Goal: Answer question/provide support: Share knowledge or assist other users

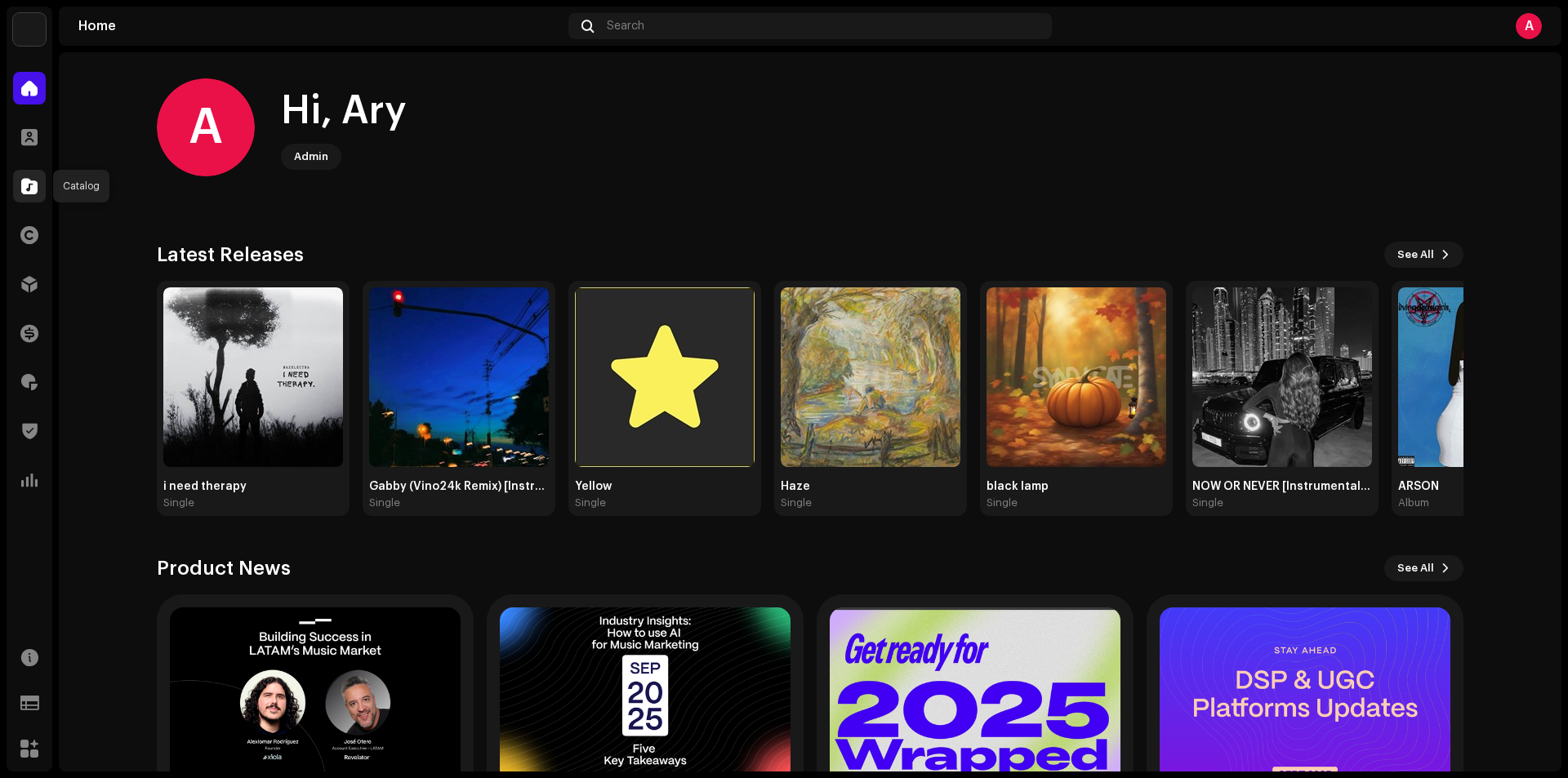
click at [20, 190] on div at bounding box center [29, 186] width 33 height 33
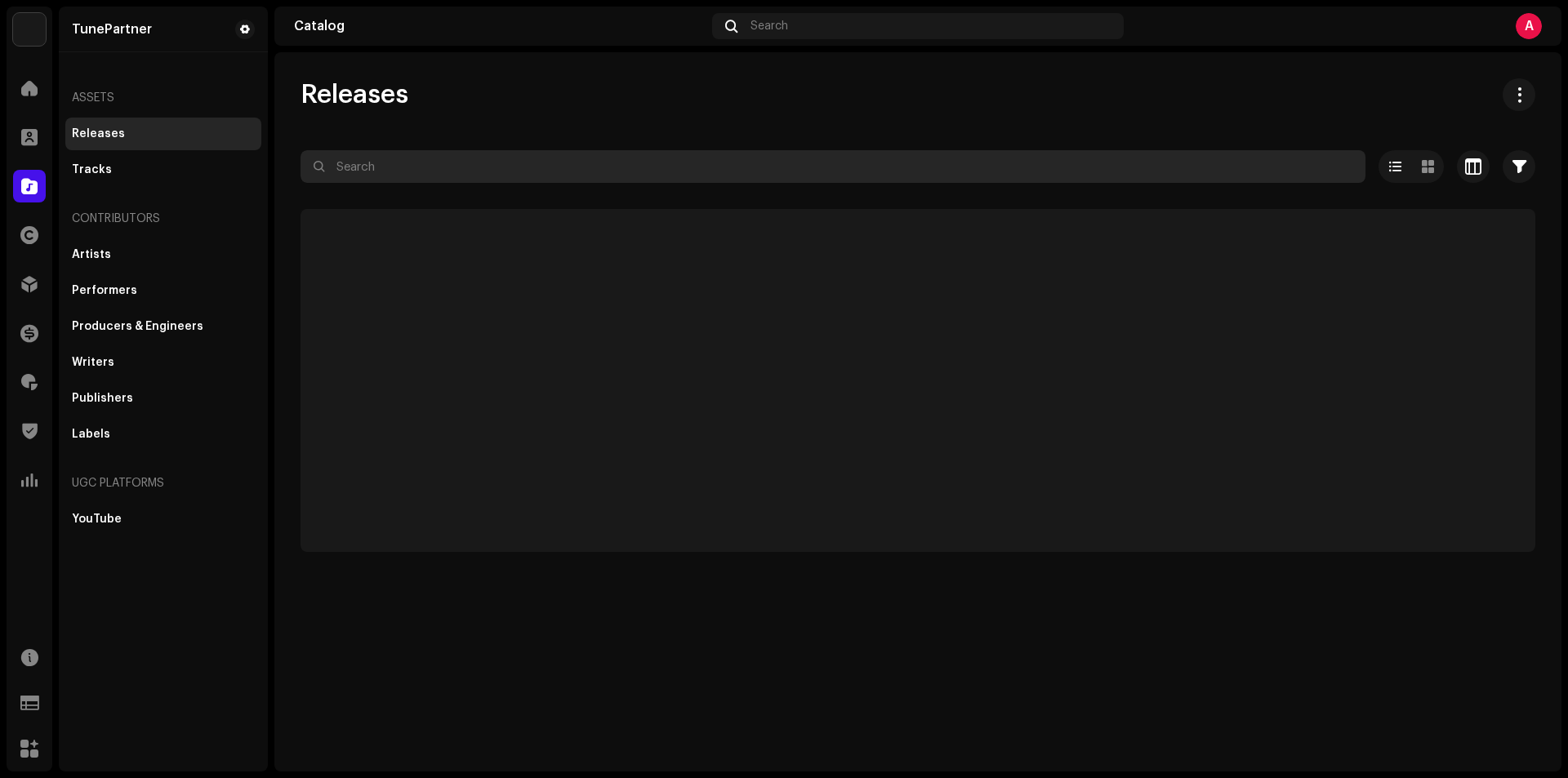
click at [382, 156] on input "text" at bounding box center [833, 166] width 1065 height 33
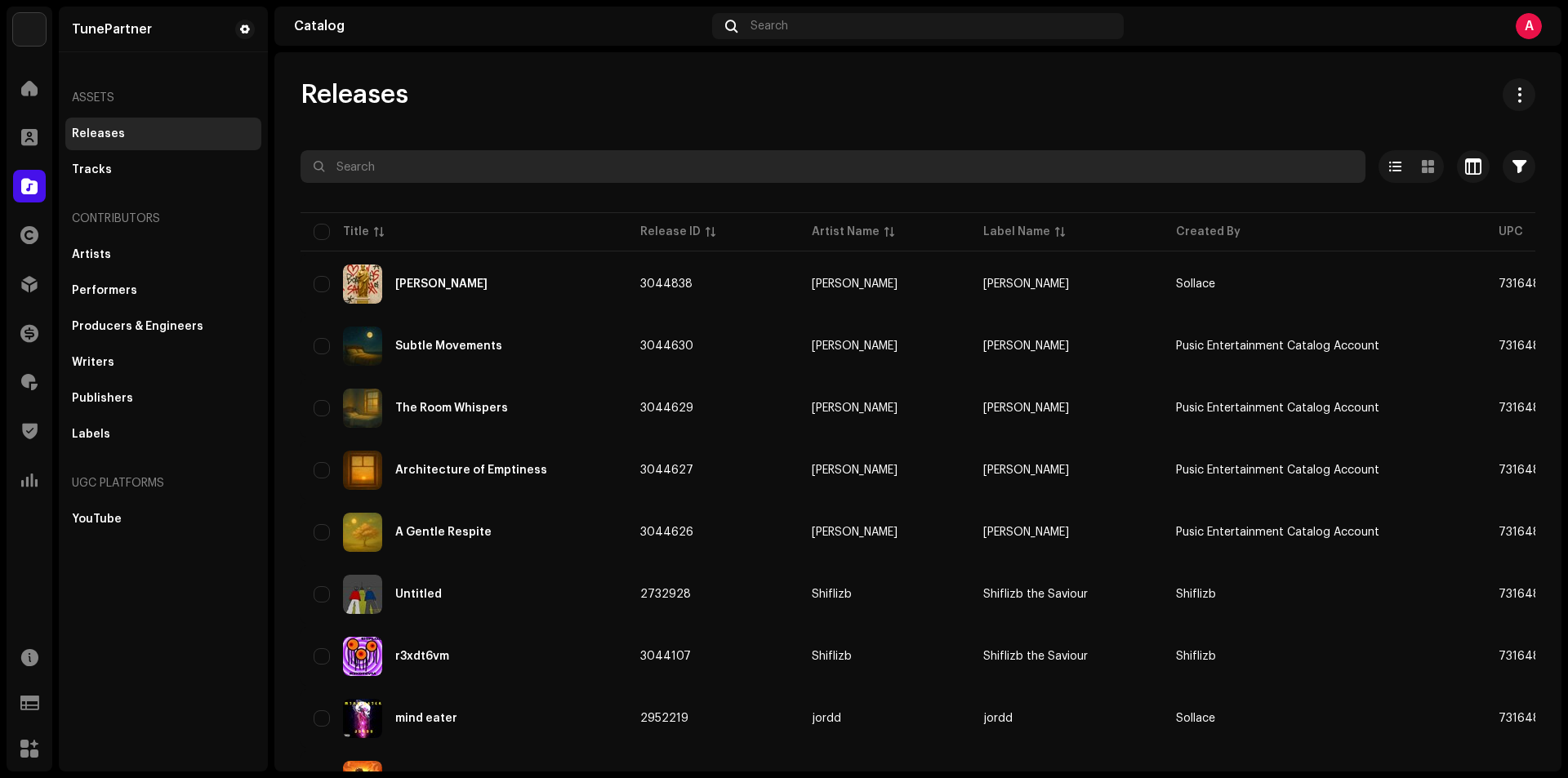
paste input "2769404"
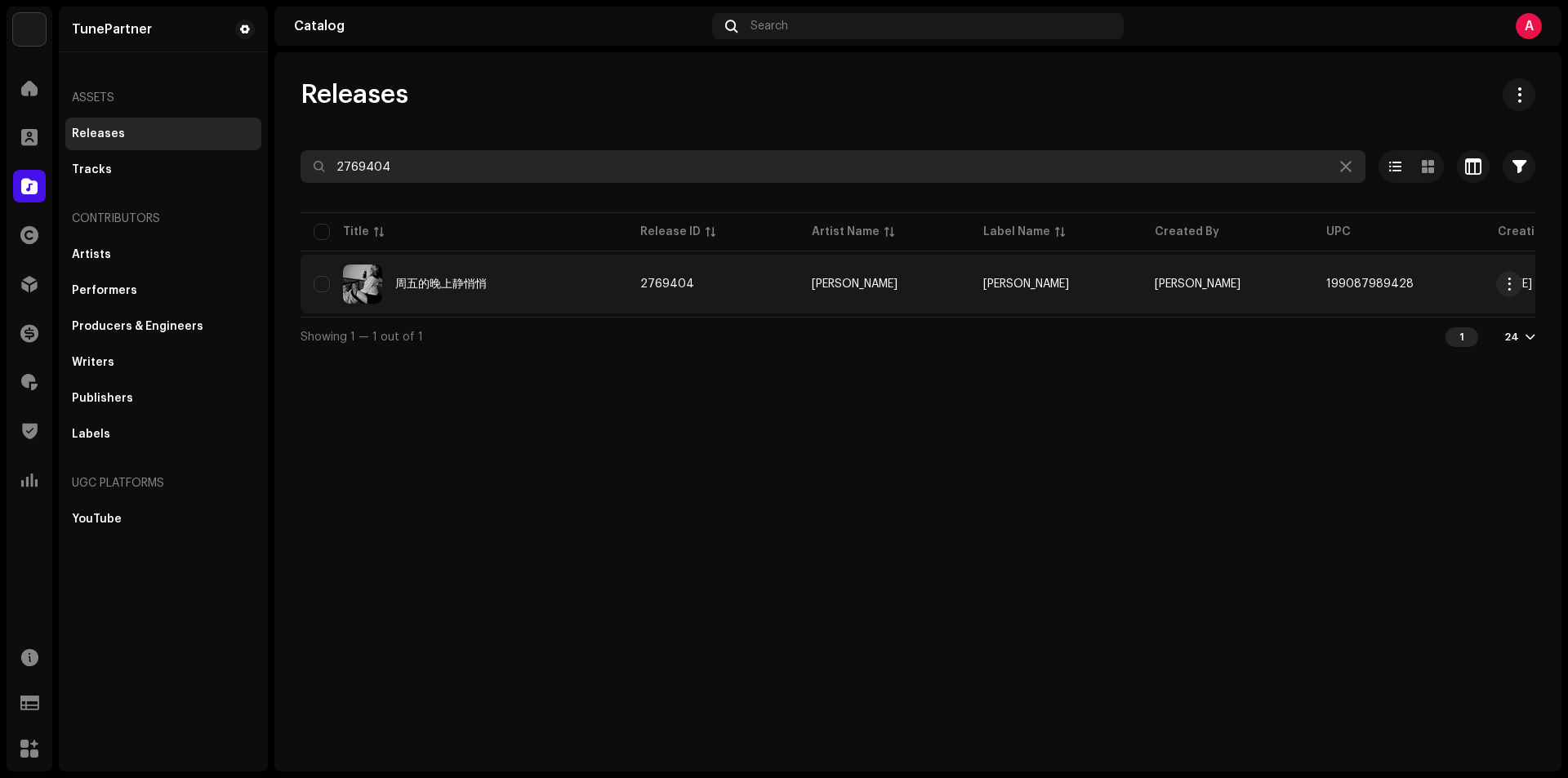
type input "2769404"
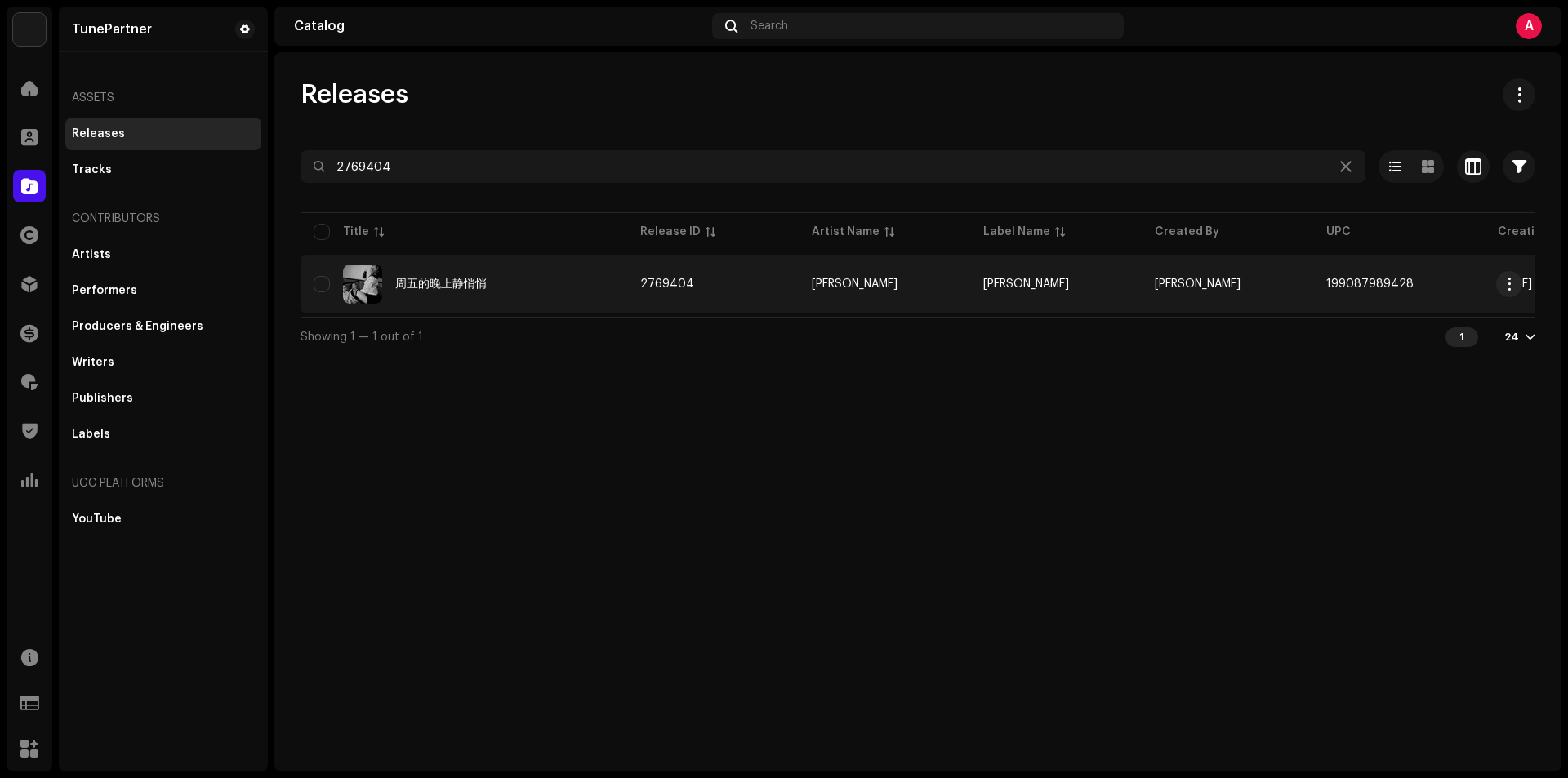
click at [510, 292] on div "周五的晚上静悄悄" at bounding box center [464, 284] width 301 height 40
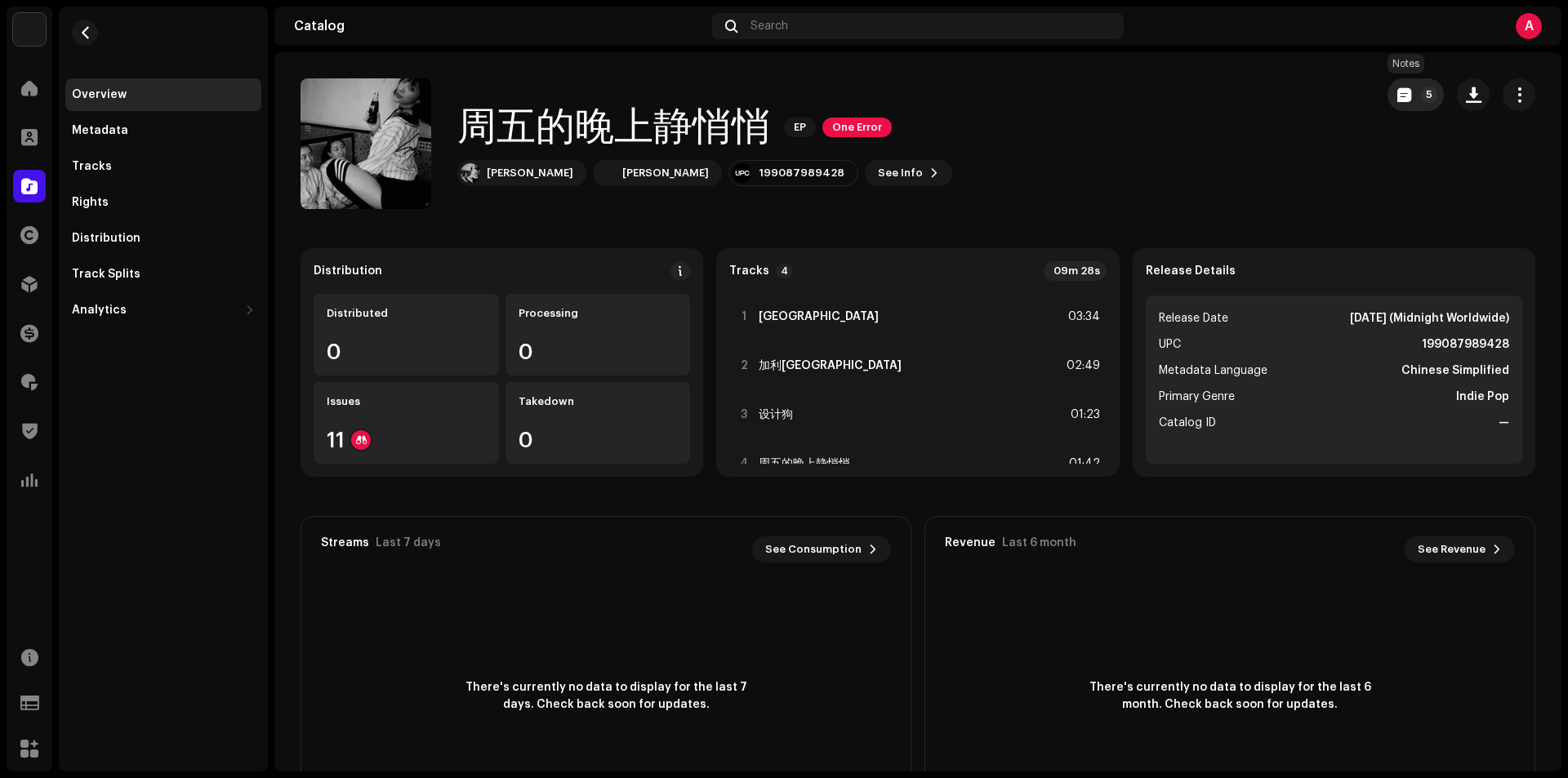
click at [1405, 94] on button "5" at bounding box center [1416, 94] width 56 height 33
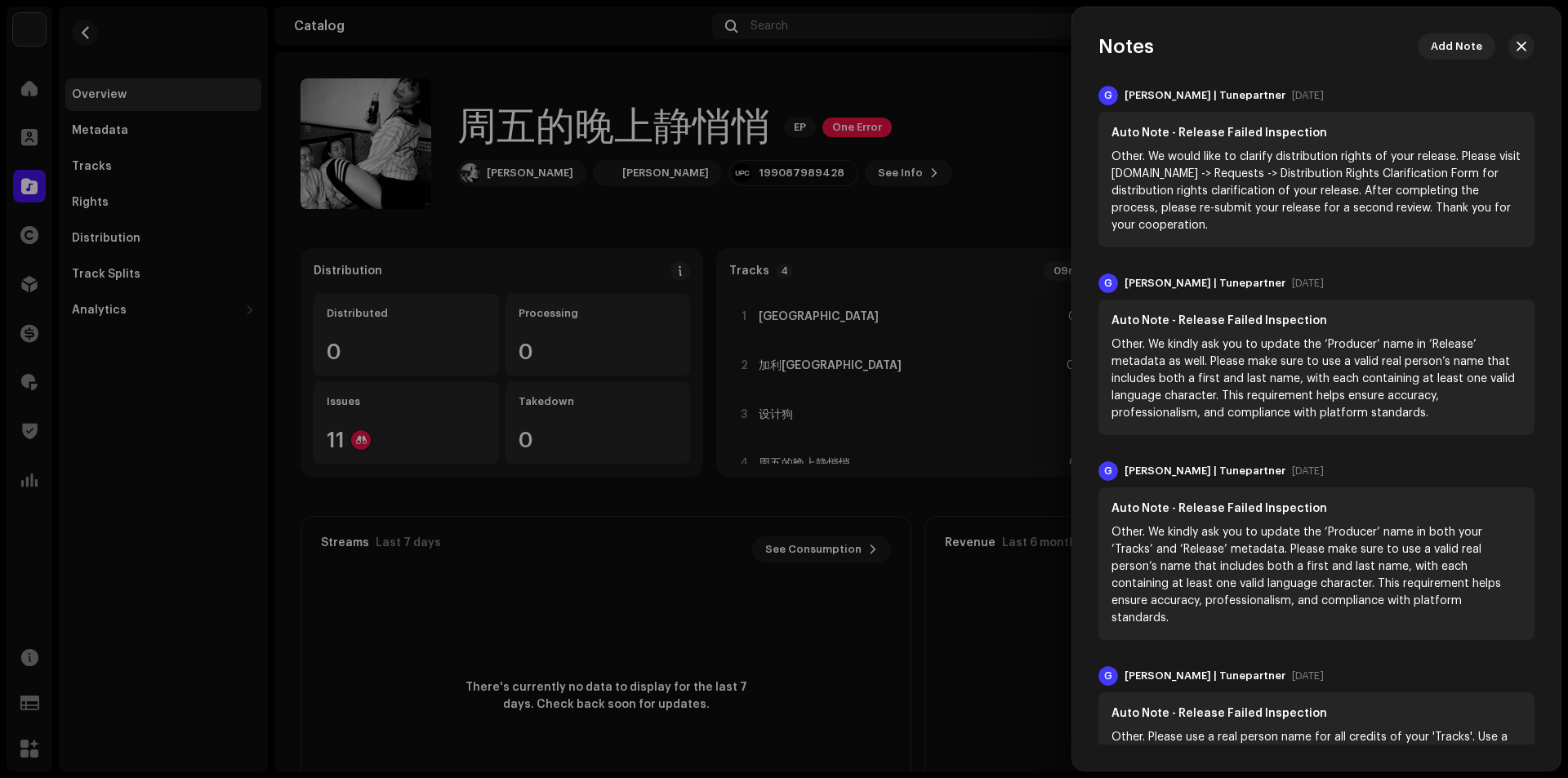
click at [853, 212] on div at bounding box center [784, 389] width 1568 height 778
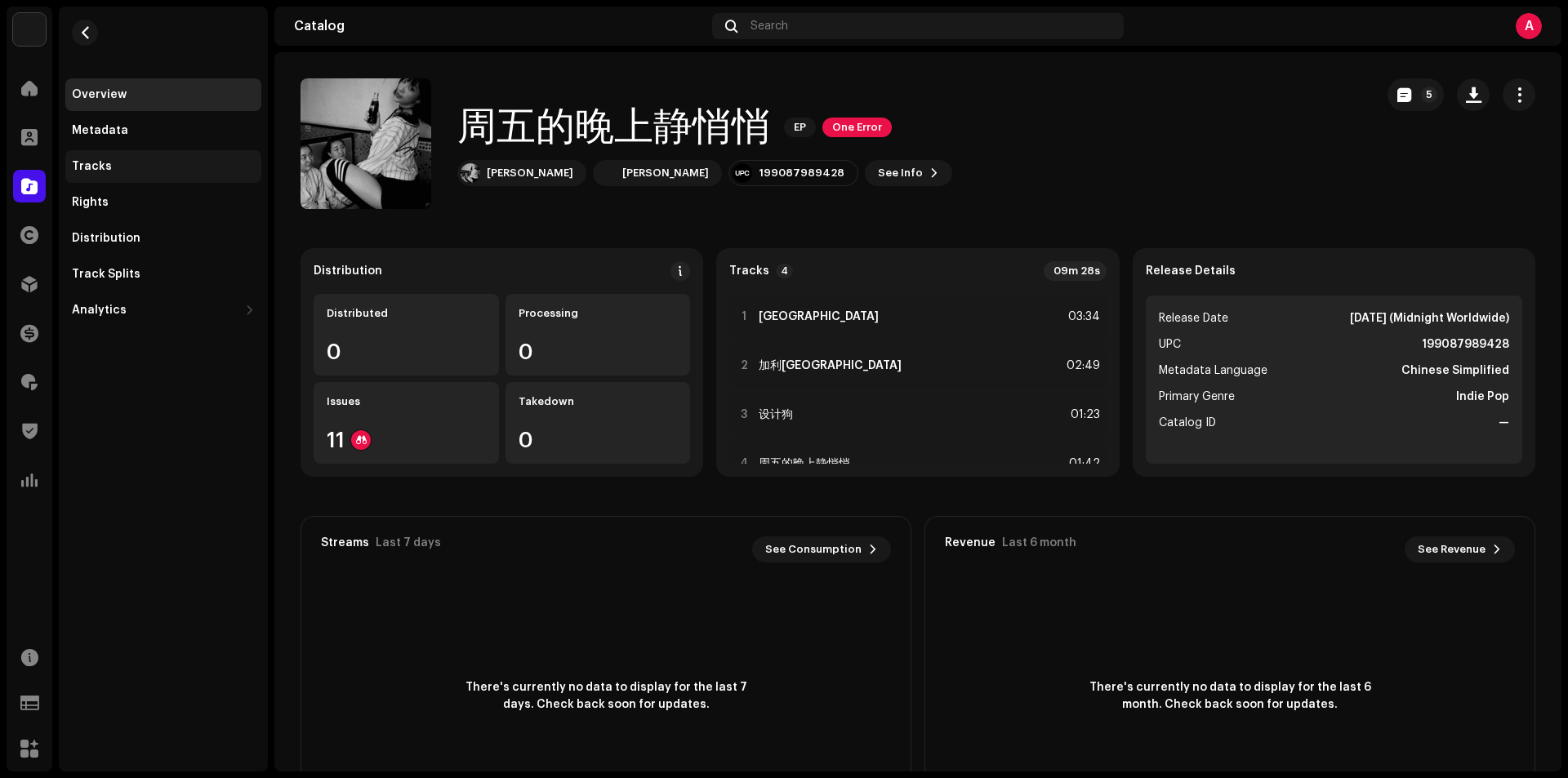
click at [107, 165] on div "Tracks" at bounding box center [92, 166] width 40 height 13
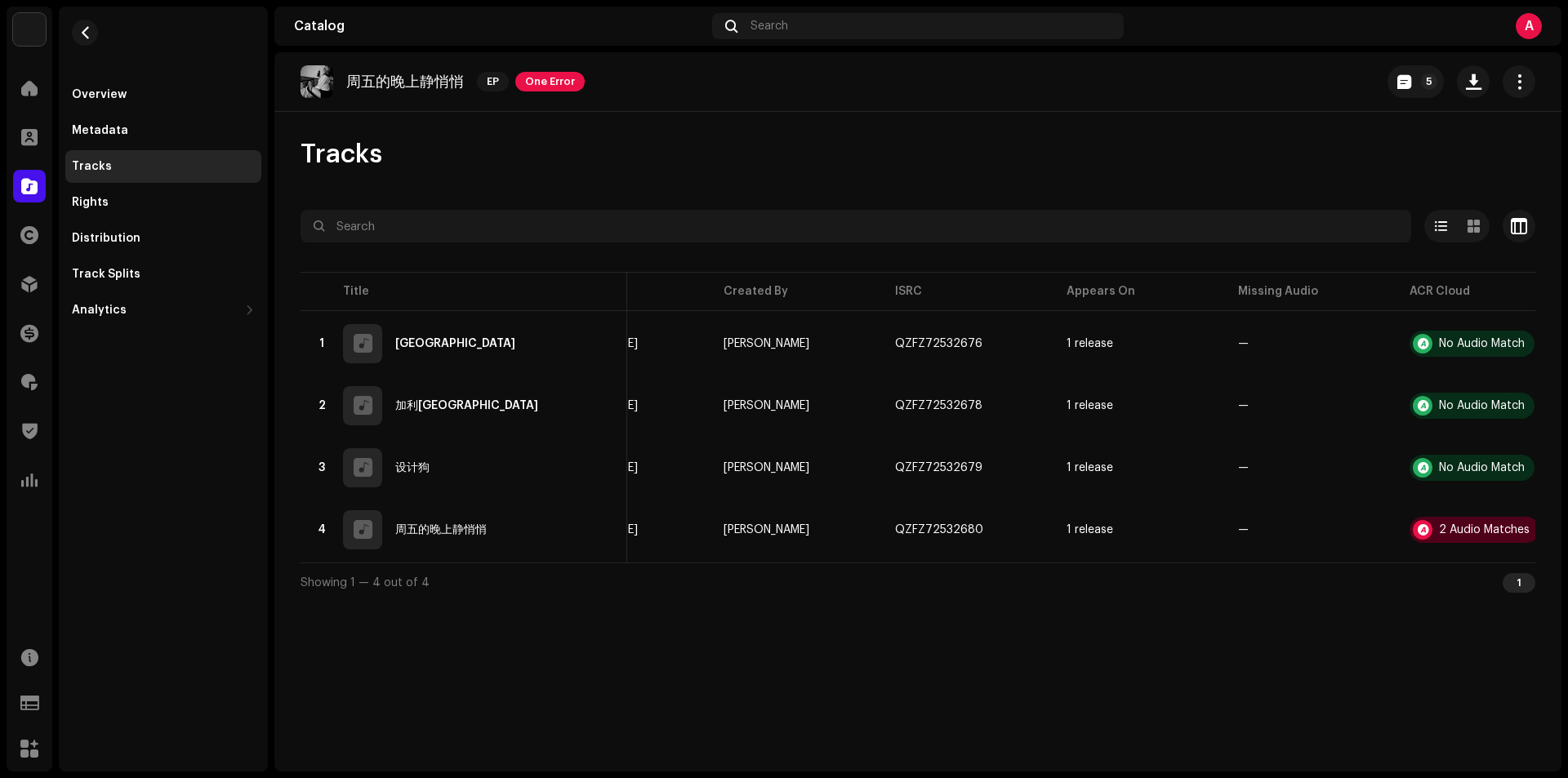
scroll to position [0, 292]
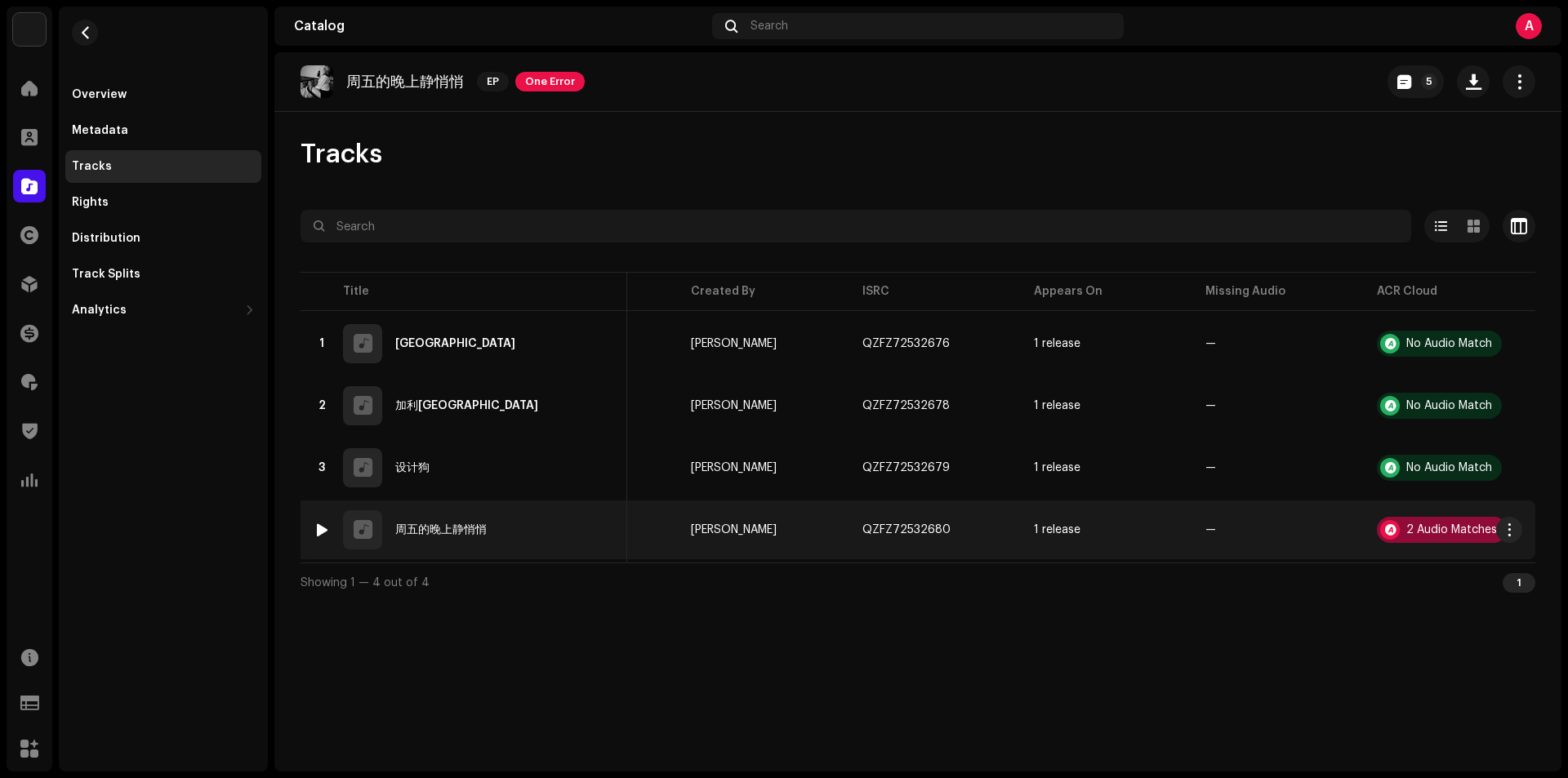
click at [1411, 534] on div "2 Audio Matches" at bounding box center [1451, 530] width 91 height 11
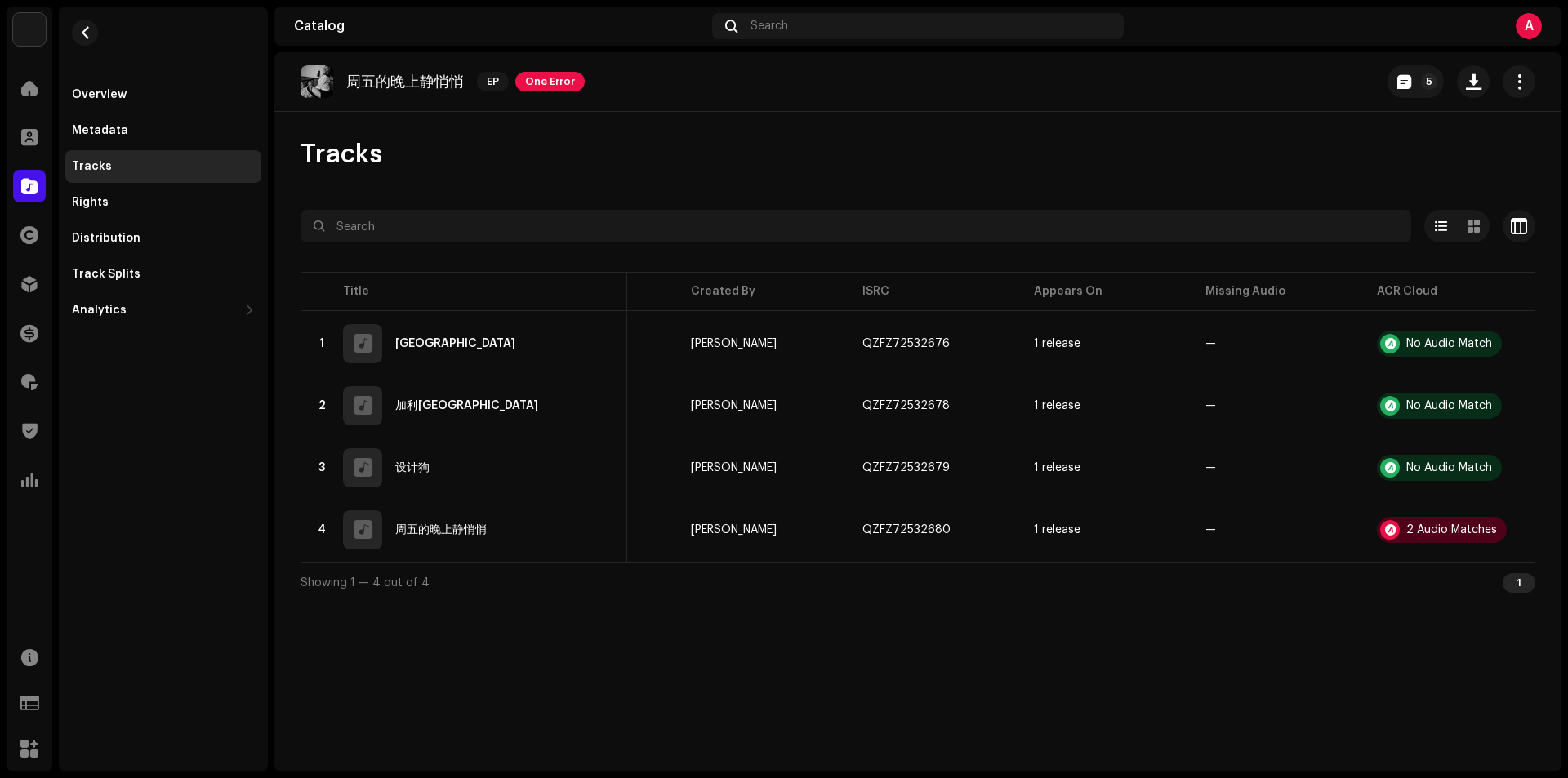
click at [1221, 654] on div "Audio Recognition by Remix/Sample 2 All results require review/listening to avo…" at bounding box center [784, 389] width 1568 height 778
drag, startPoint x: 1412, startPoint y: 73, endPoint x: 1398, endPoint y: 75, distance: 14.1
click at [1398, 75] on button "5" at bounding box center [1416, 81] width 56 height 33
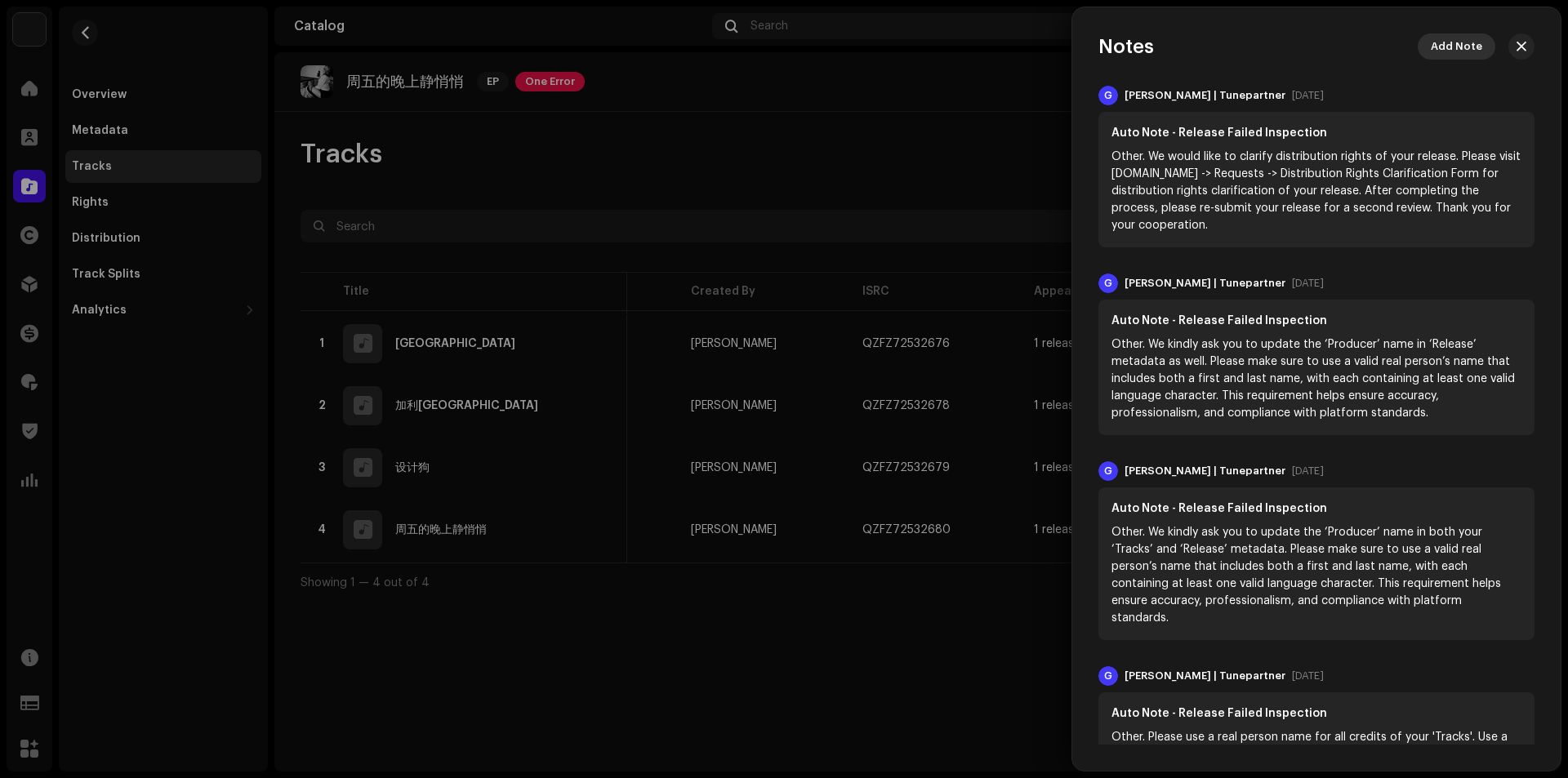
click at [1456, 43] on span "Add Note" at bounding box center [1456, 46] width 51 height 33
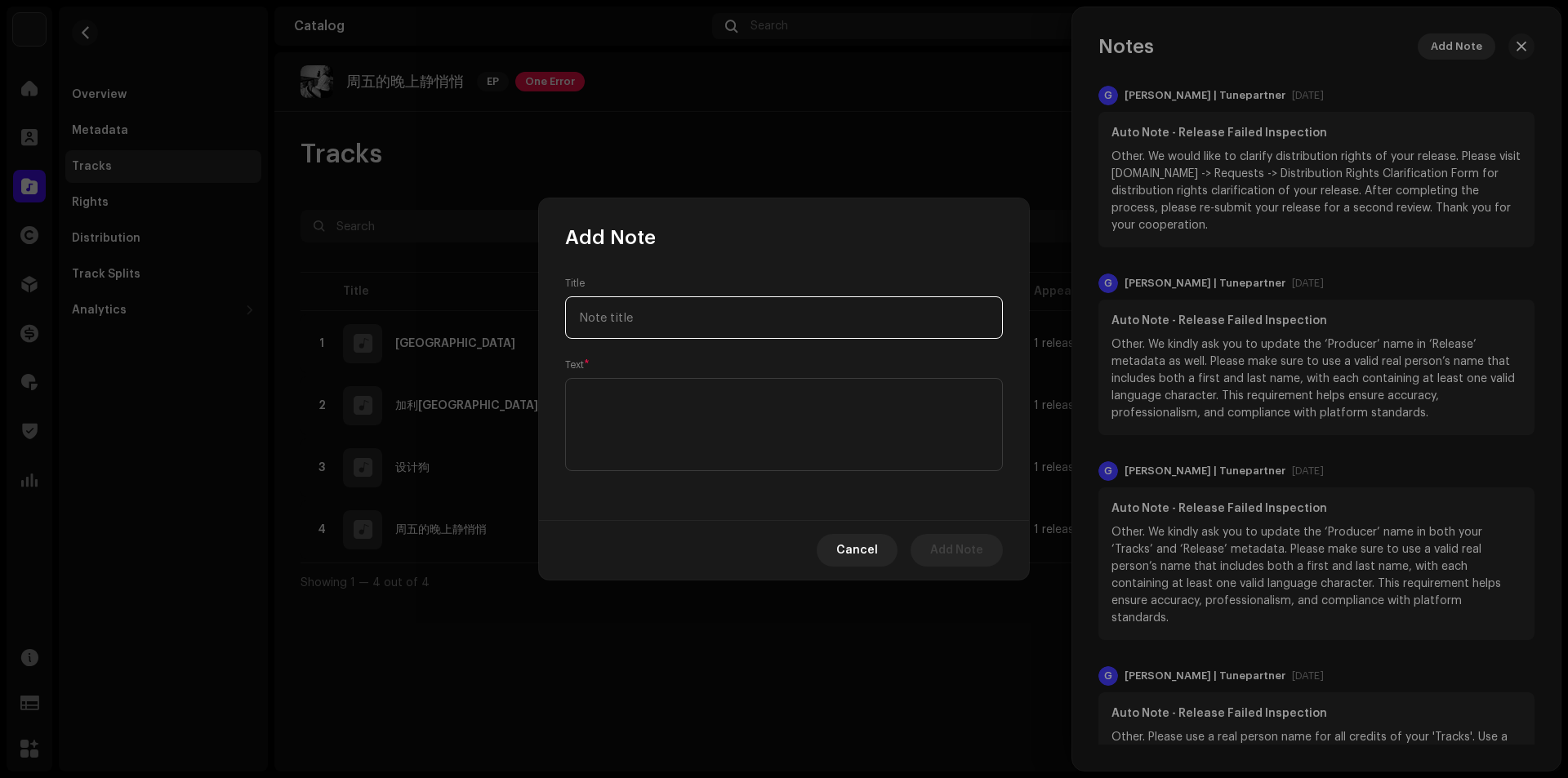
type input "A"
click at [612, 318] on input "Release Approved" at bounding box center [783, 318] width 437 height 42
type input "Release Approved"
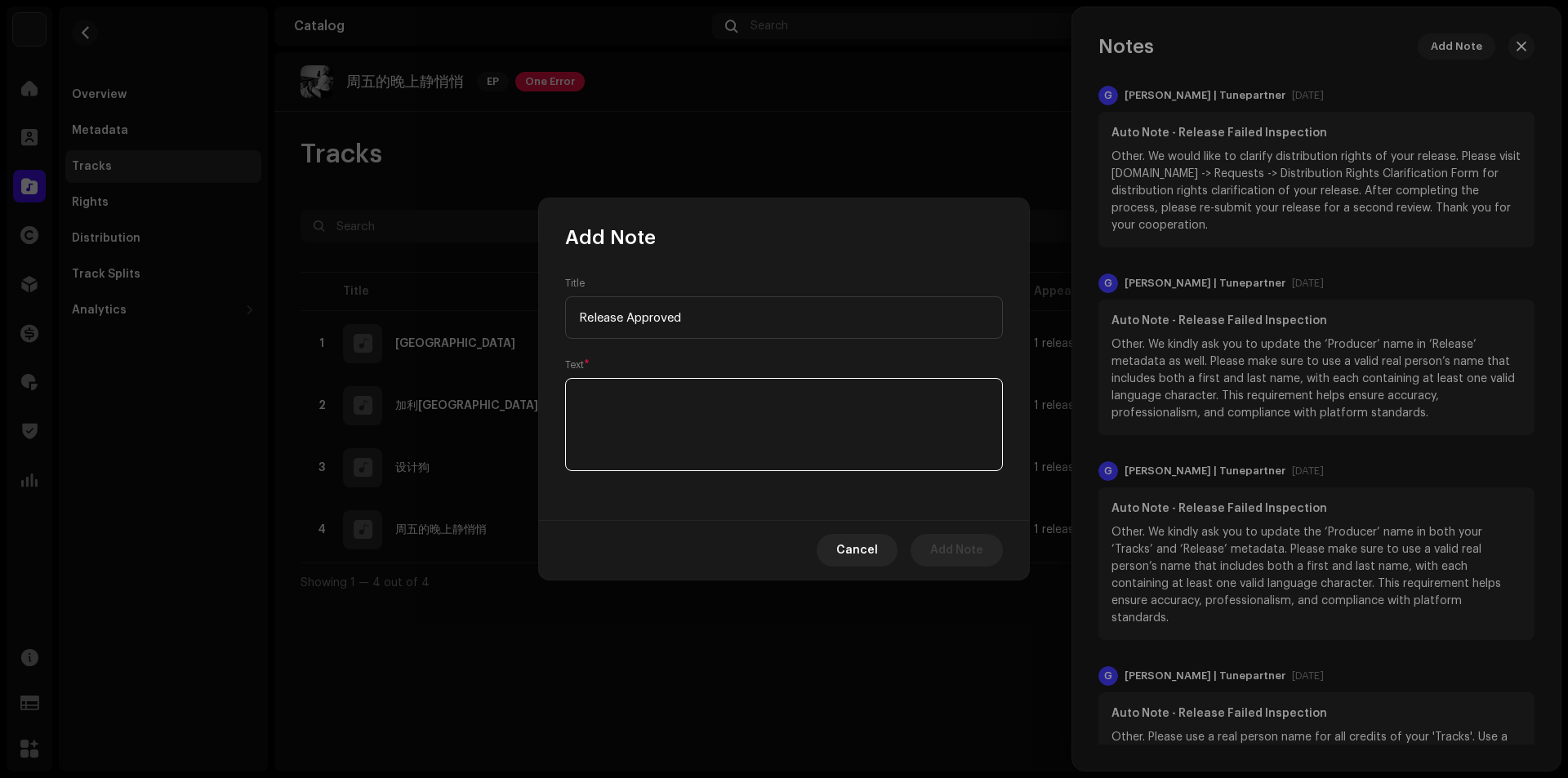
click at [656, 398] on textarea at bounding box center [783, 425] width 437 height 93
paste textarea "Release Approved"
type textarea "Release Approved"
click at [954, 554] on span "Add Note" at bounding box center [956, 550] width 53 height 33
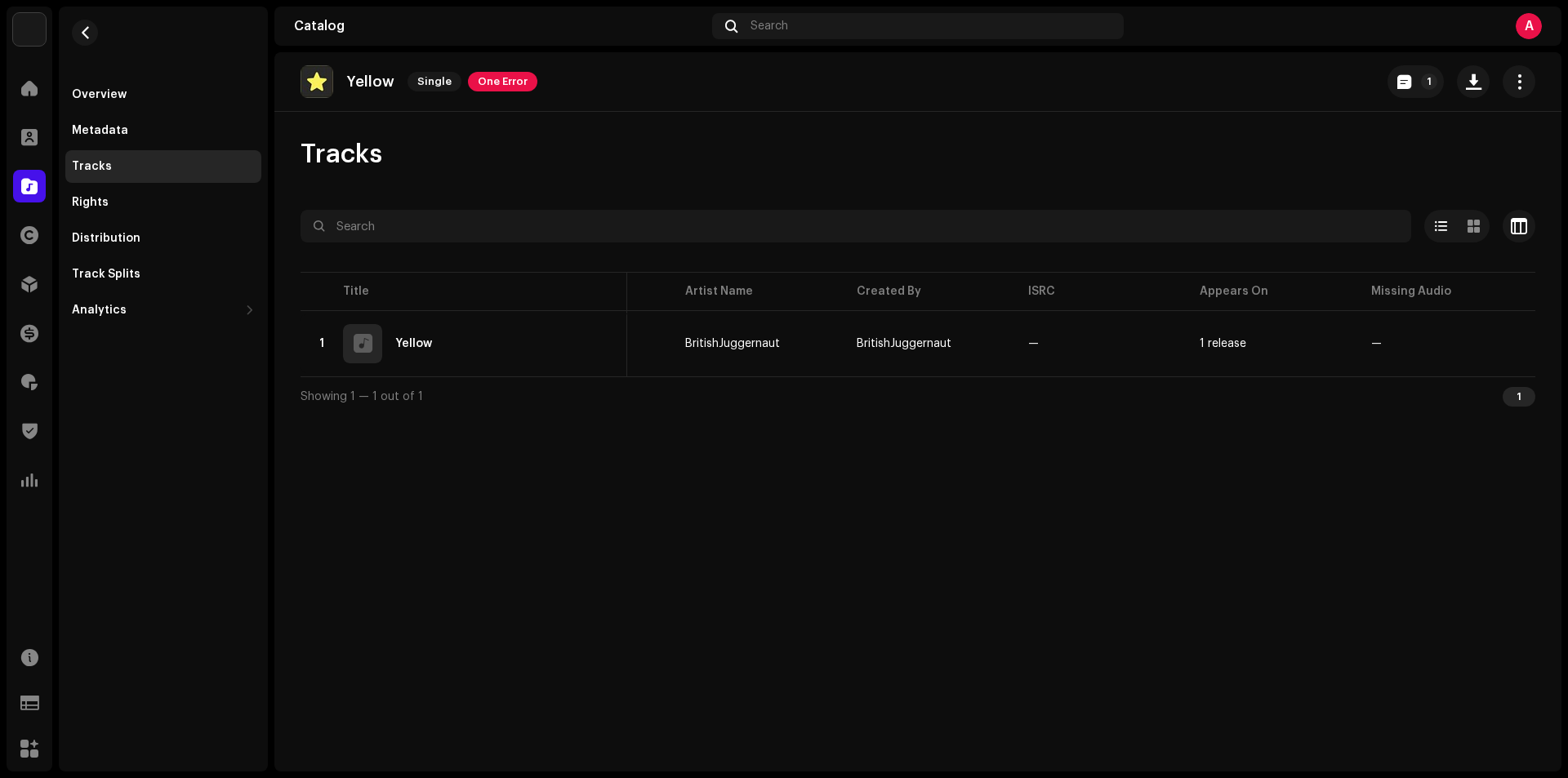
scroll to position [0, 292]
click at [1428, 77] on p-badge "1" at bounding box center [1429, 82] width 17 height 17
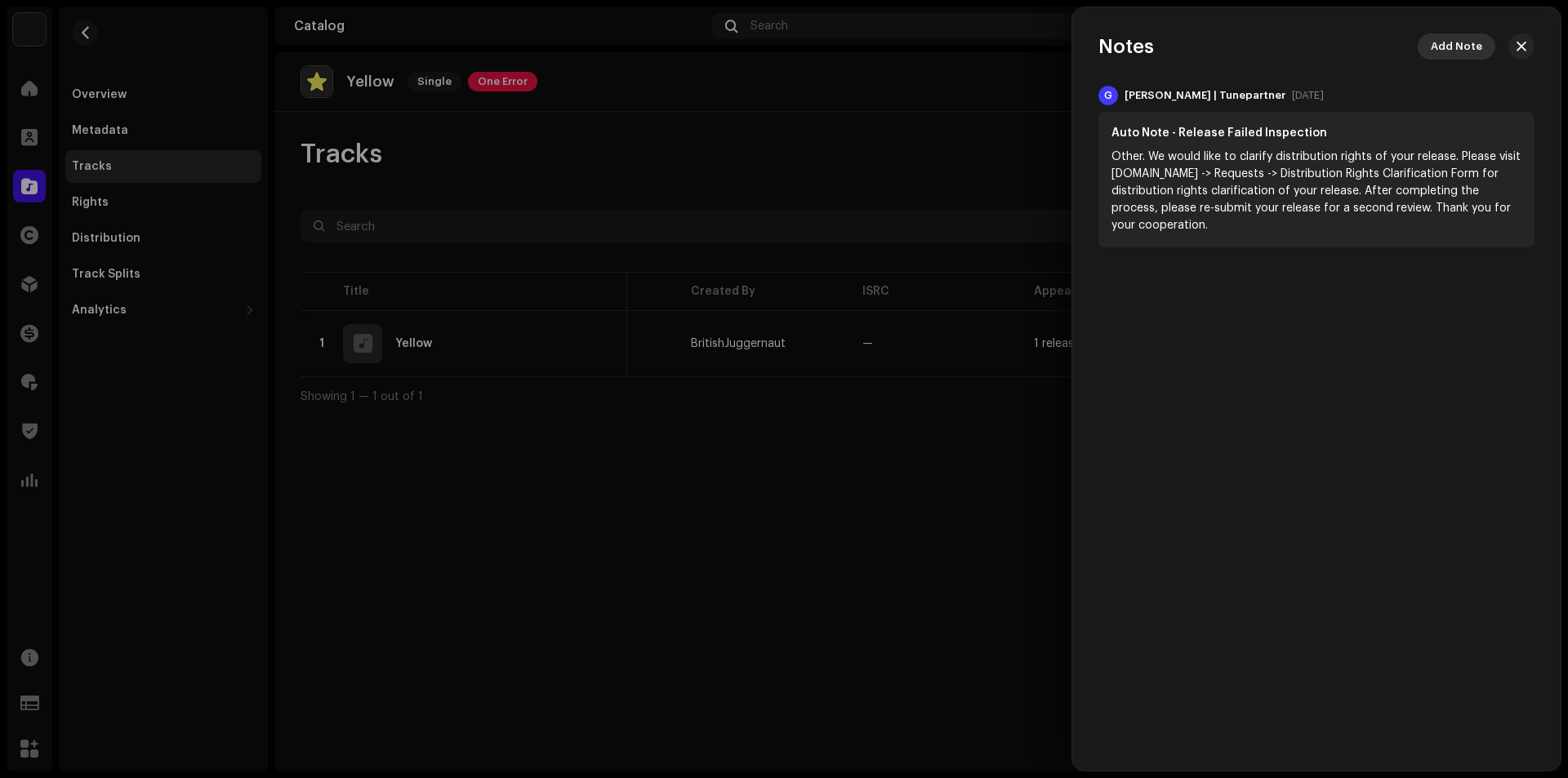
click at [1442, 50] on span "Add Note" at bounding box center [1456, 46] width 51 height 33
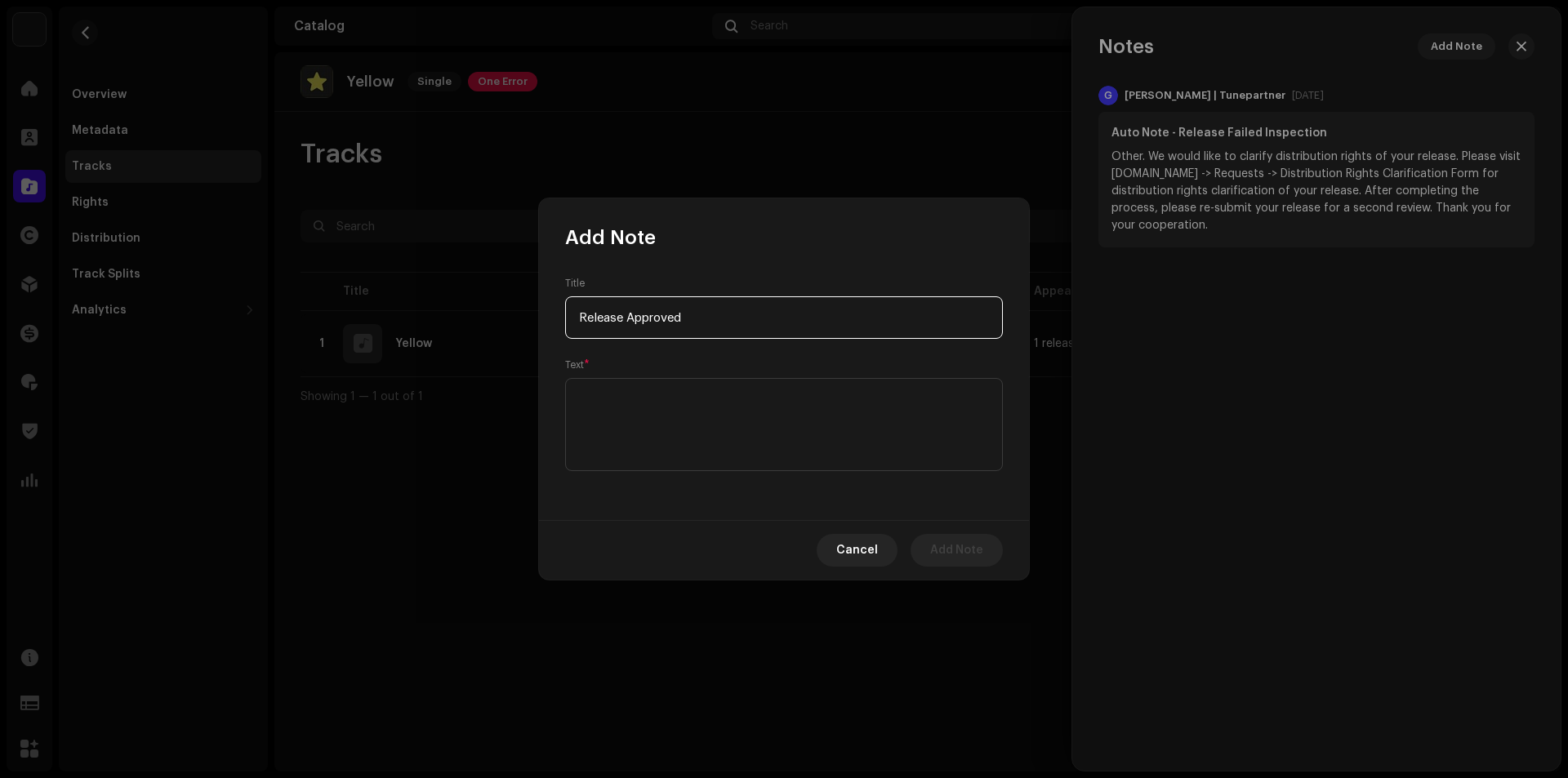
click at [679, 310] on input "Release Approved" at bounding box center [783, 318] width 437 height 42
type input "Release Approved"
click at [648, 424] on textarea at bounding box center [783, 425] width 437 height 93
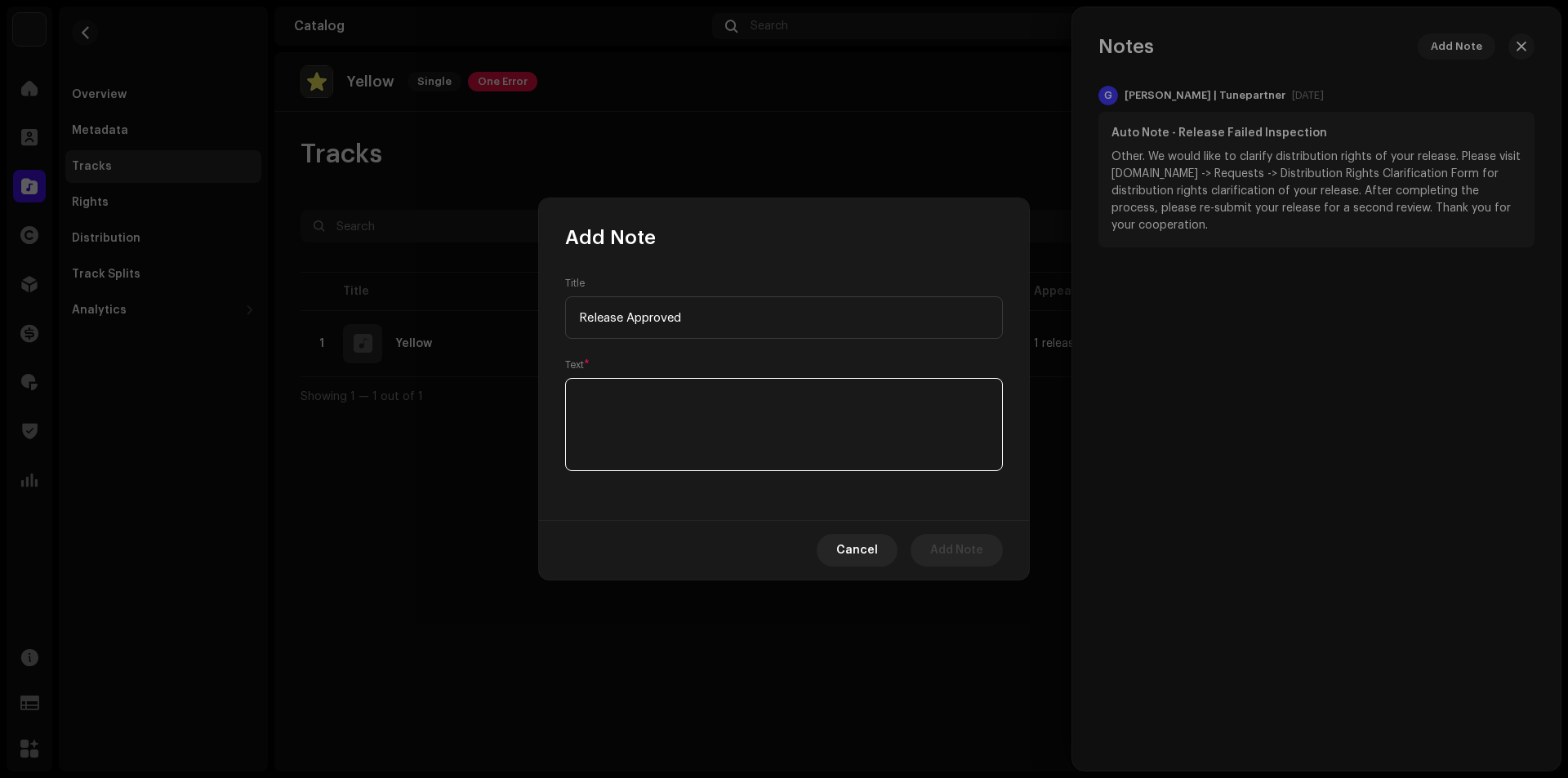
paste textarea "Release Approved"
type textarea "Release Approved"
click at [947, 549] on span "Add Note" at bounding box center [956, 550] width 53 height 33
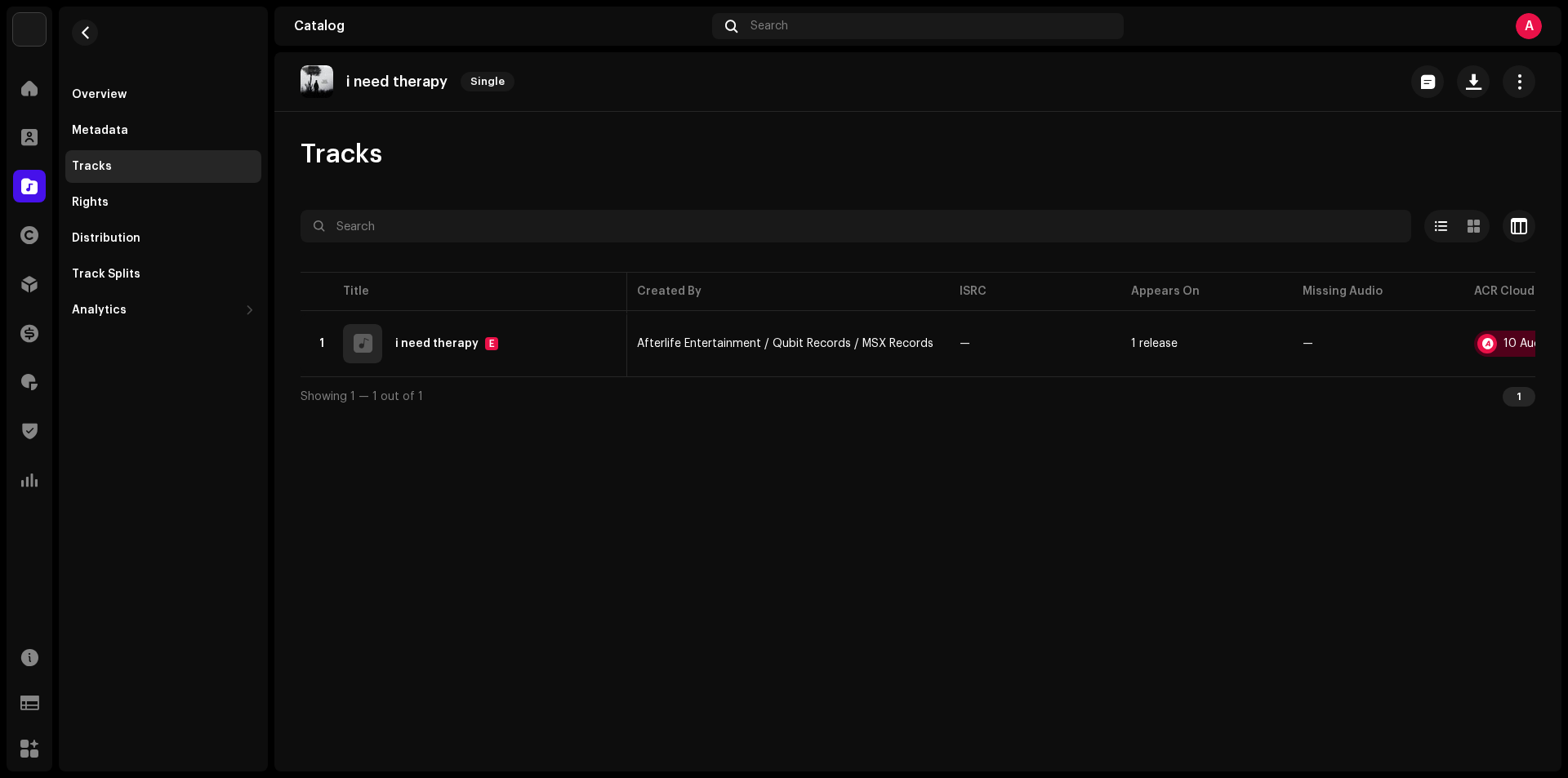
scroll to position [0, 437]
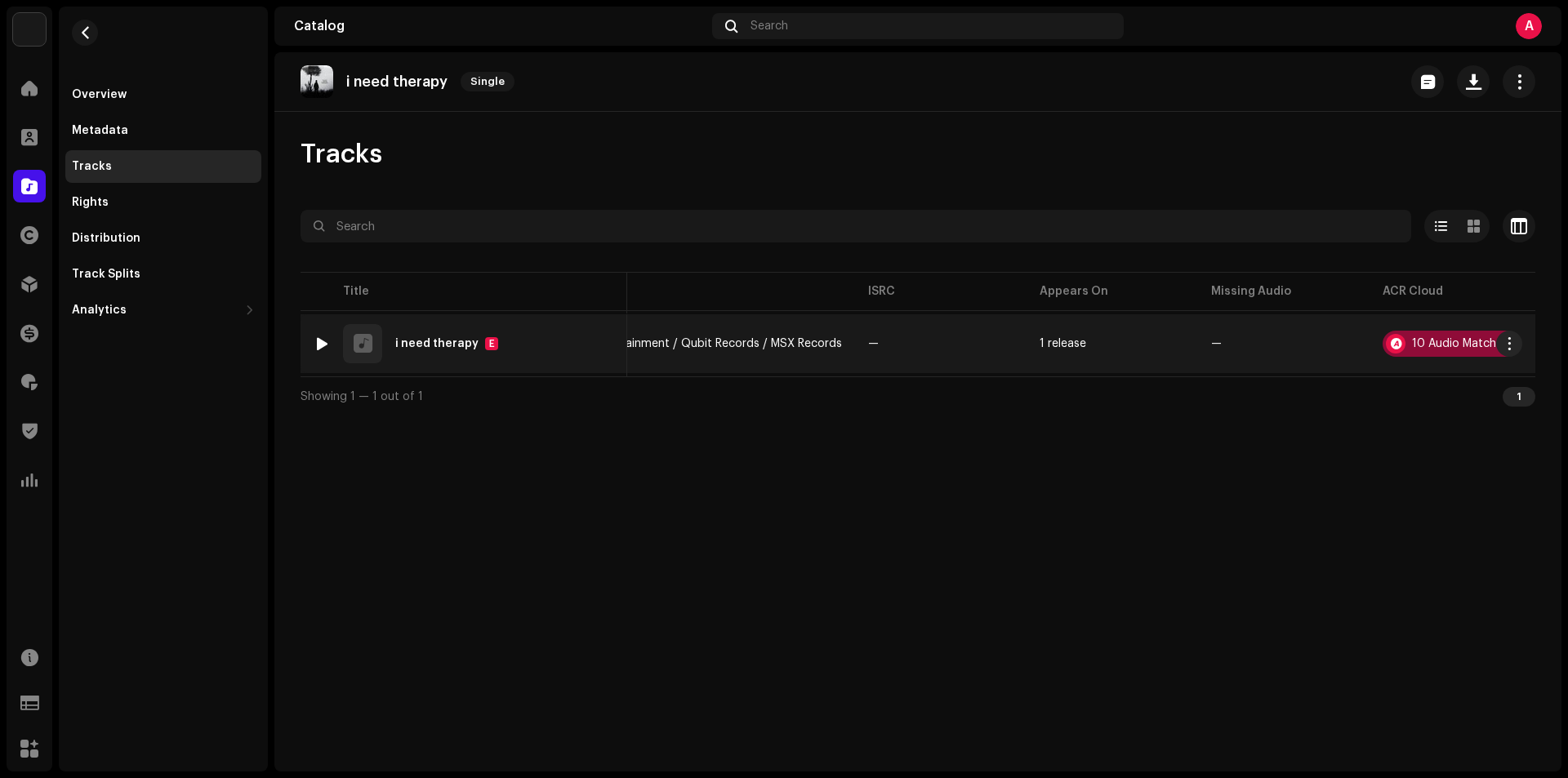
click at [1440, 342] on div "10 Audio Matches" at bounding box center [1460, 343] width 97 height 11
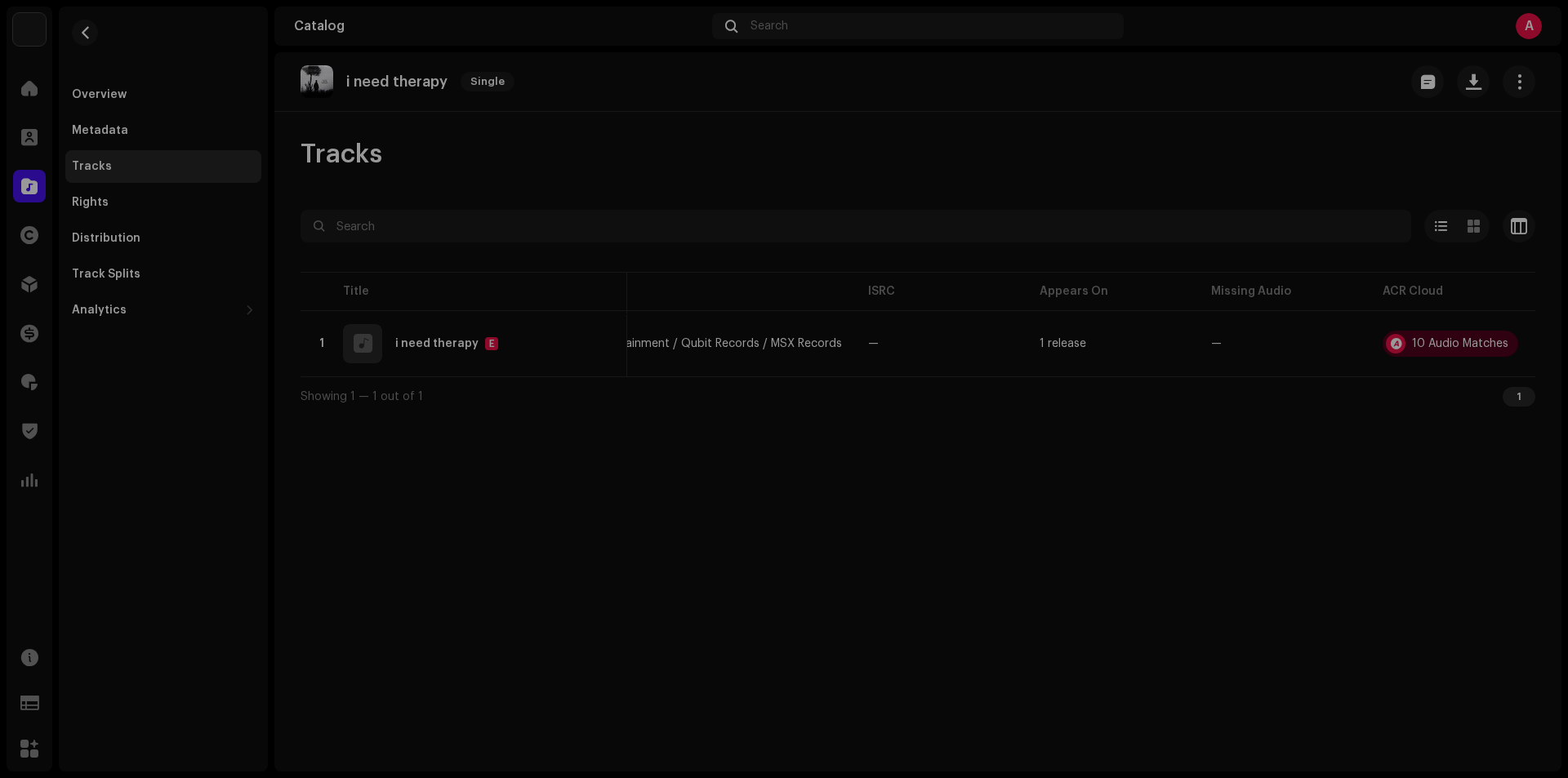
click at [1110, 511] on div "Audio Recognition by Remix/Sample 9 Cover Song 1 All results require review/lis…" at bounding box center [784, 389] width 1568 height 778
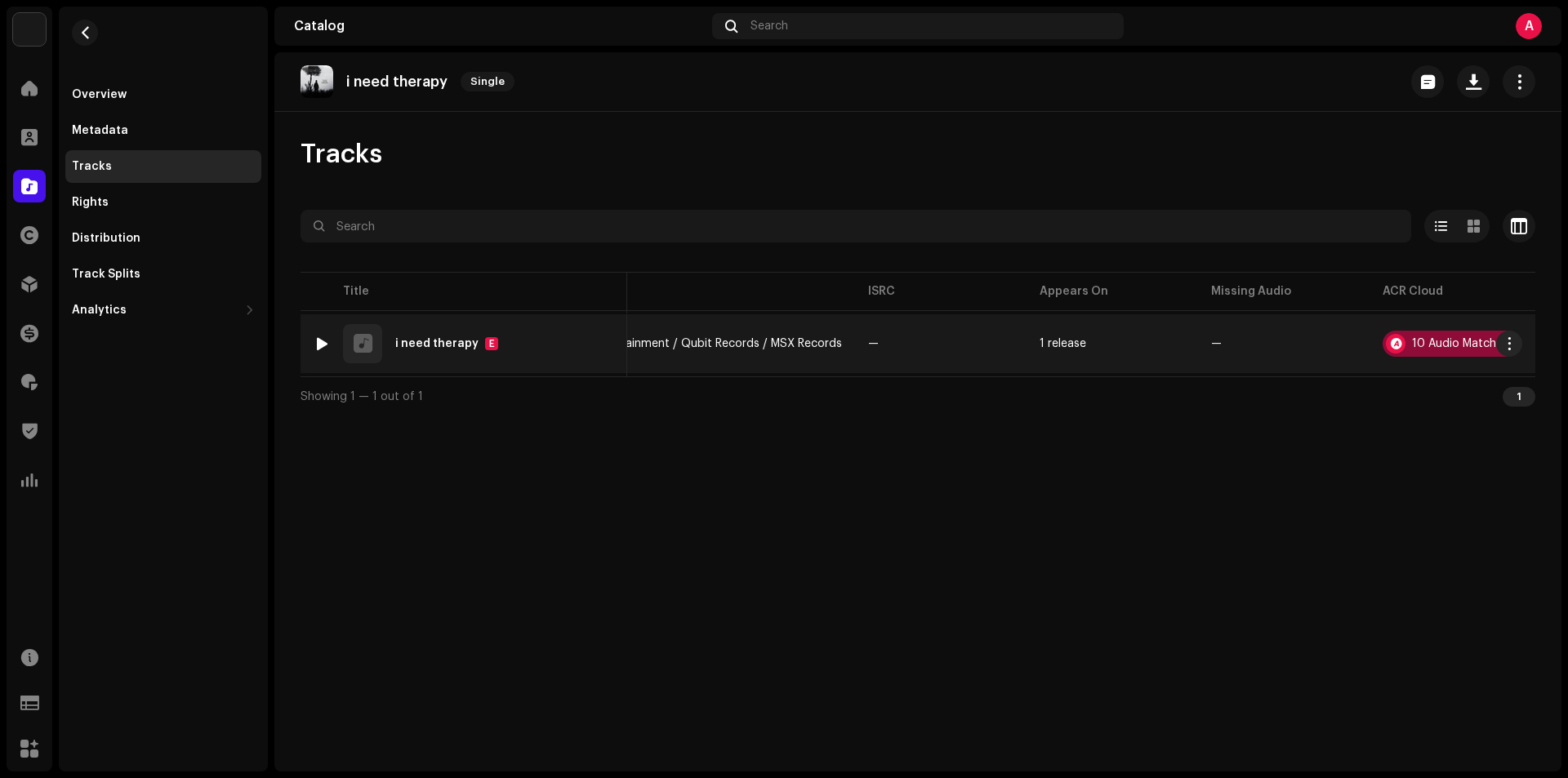
click at [1401, 339] on div "10 Audio Matches" at bounding box center [1450, 344] width 136 height 26
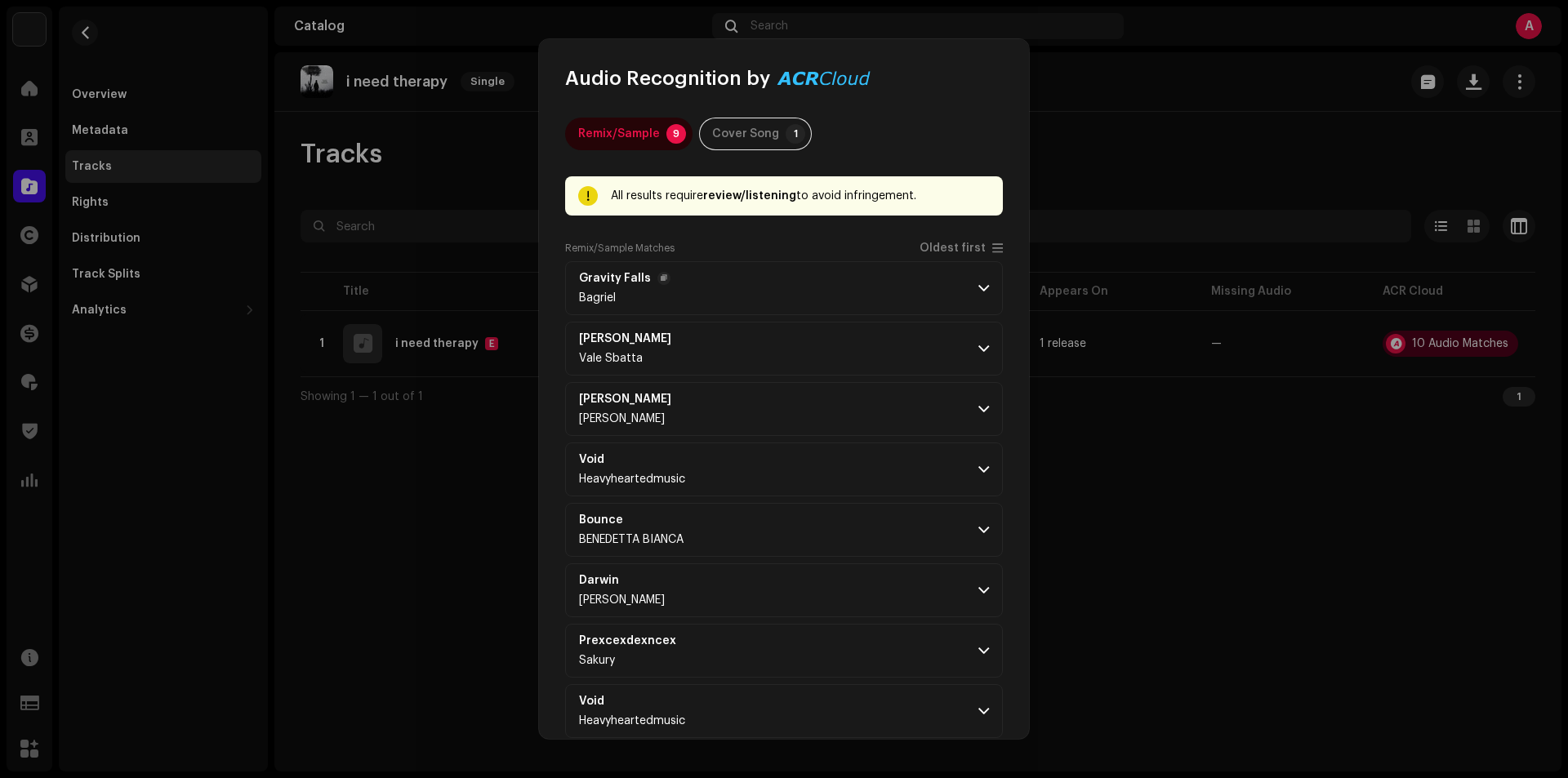
click at [890, 278] on p-accordion-header "Gravity Falls Bagriel" at bounding box center [783, 288] width 437 height 54
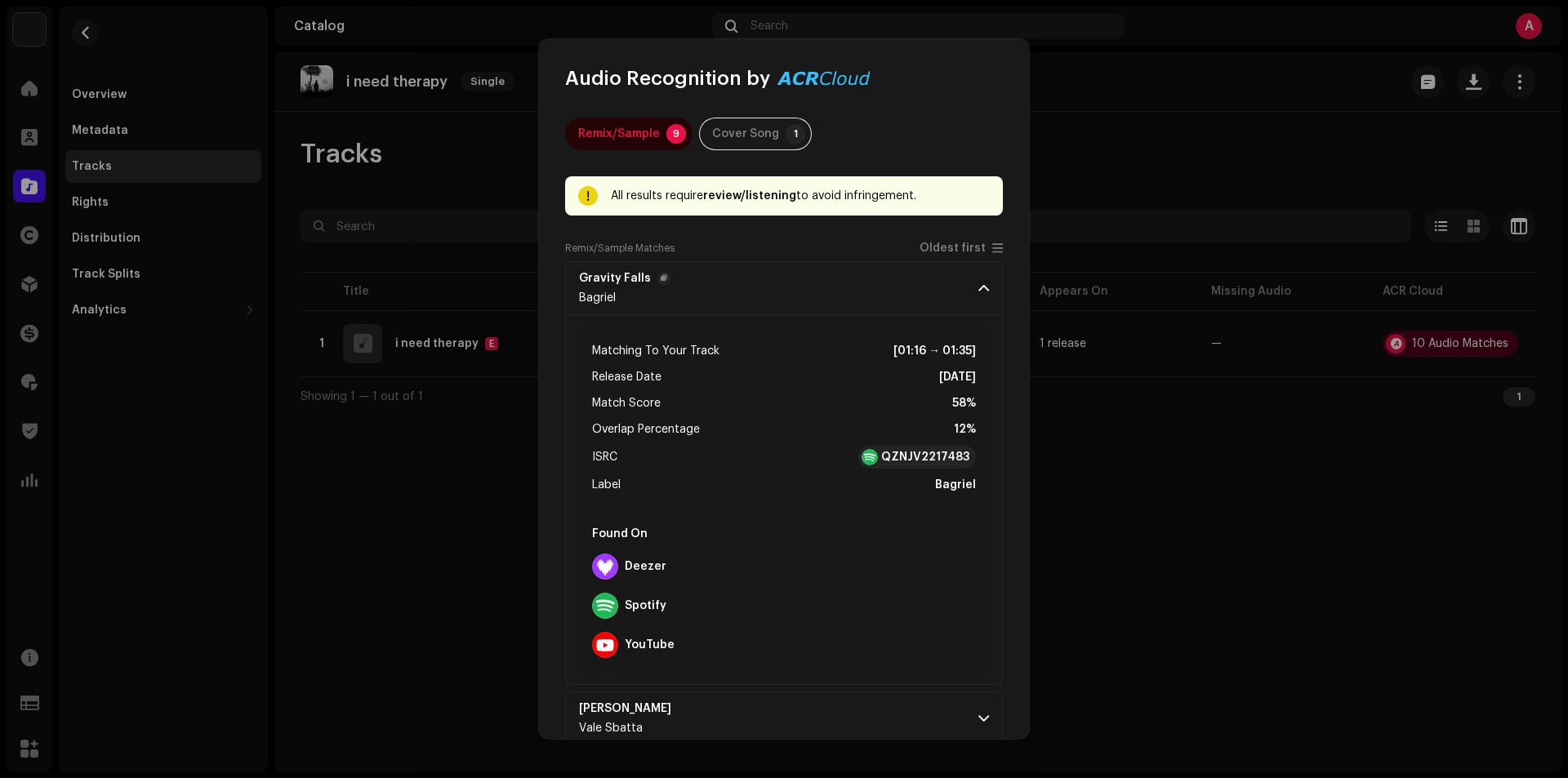
click at [890, 278] on p-accordion-header "Gravity Falls Bagriel" at bounding box center [783, 288] width 437 height 54
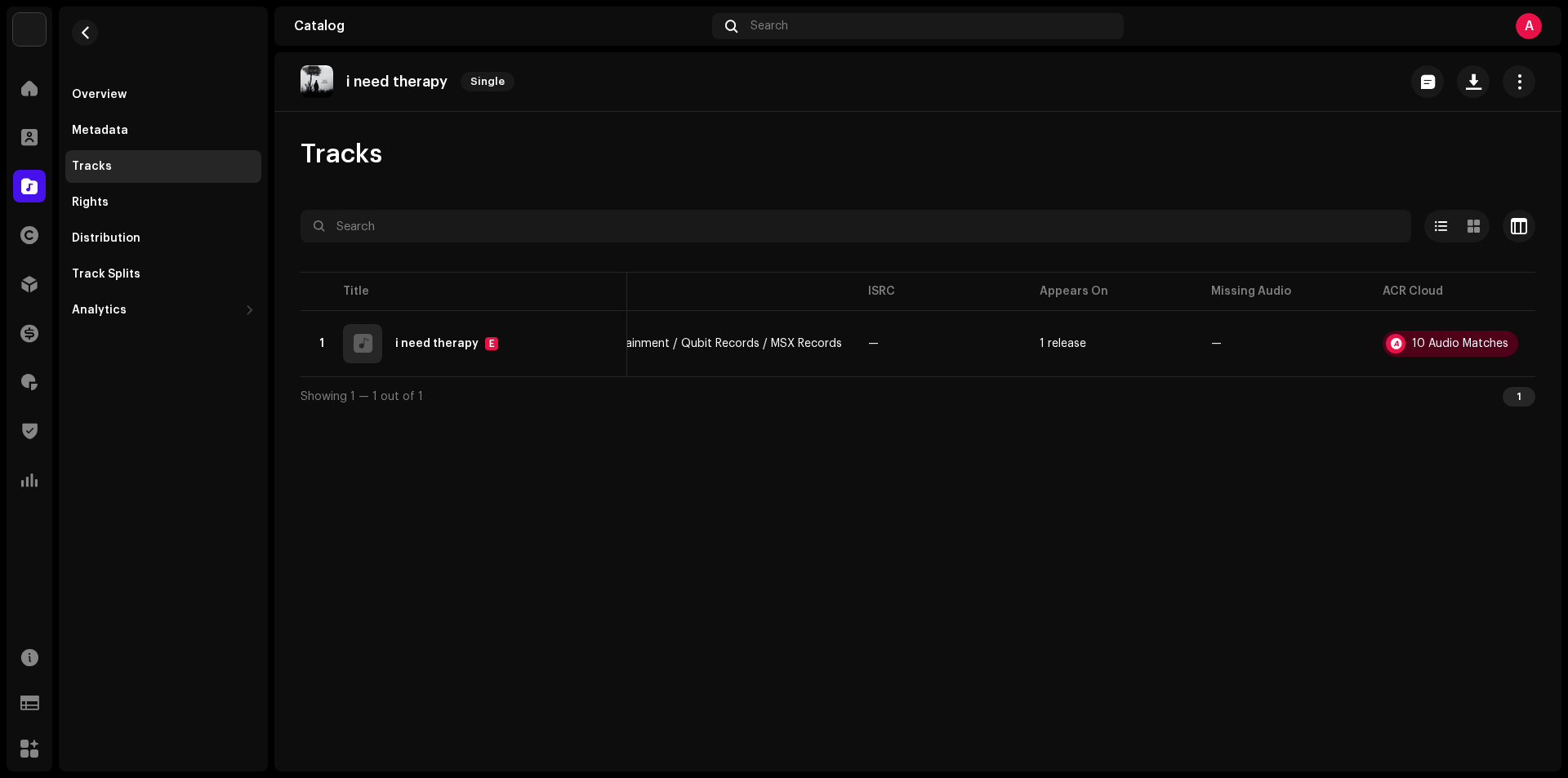
click at [356, 484] on div "Audio Recognition by Remix/Sample 9 Cover Song 1 All results require review/lis…" at bounding box center [784, 389] width 1568 height 778
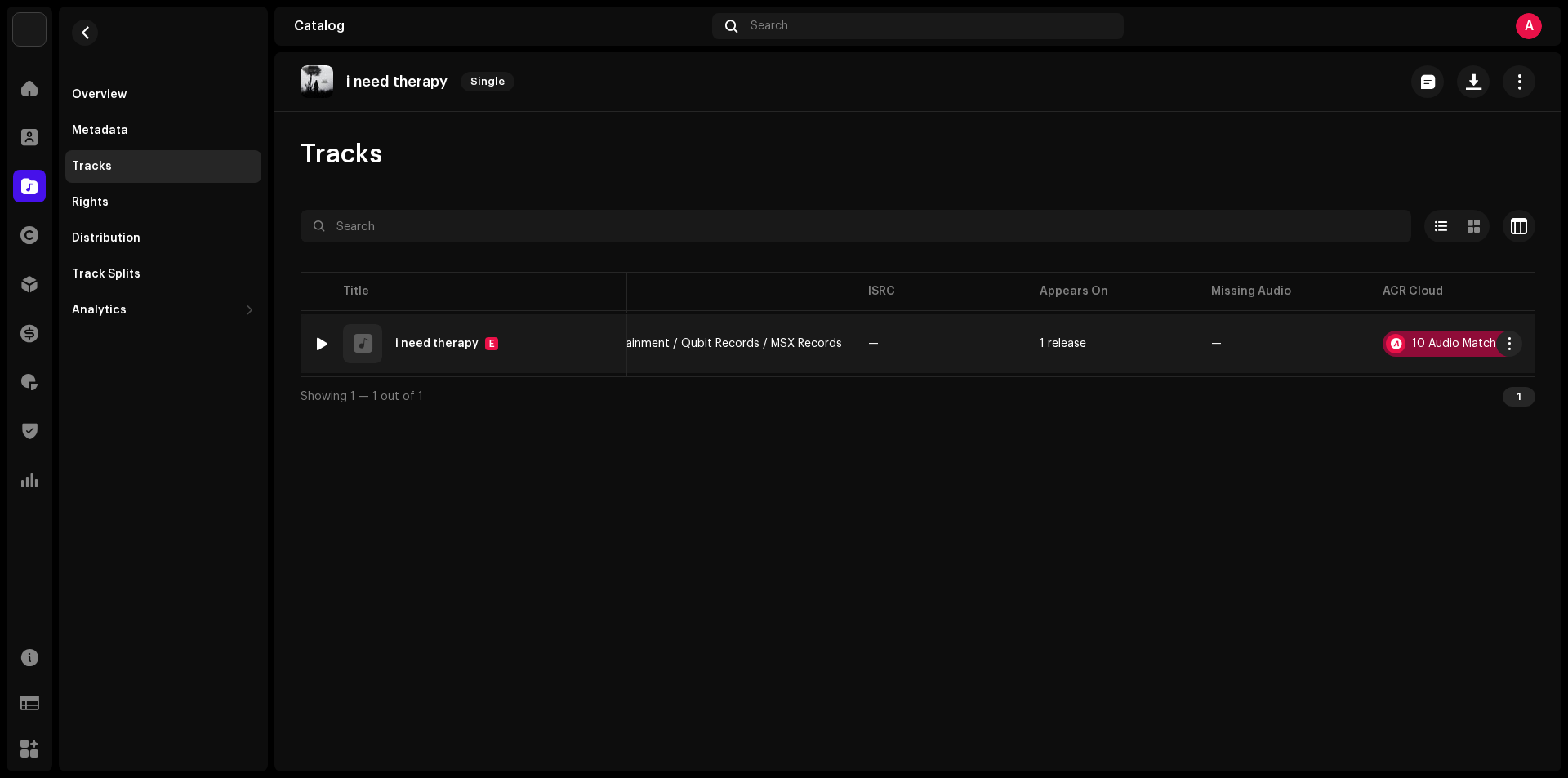
click at [1409, 335] on div "10 Audio Matches" at bounding box center [1450, 344] width 136 height 26
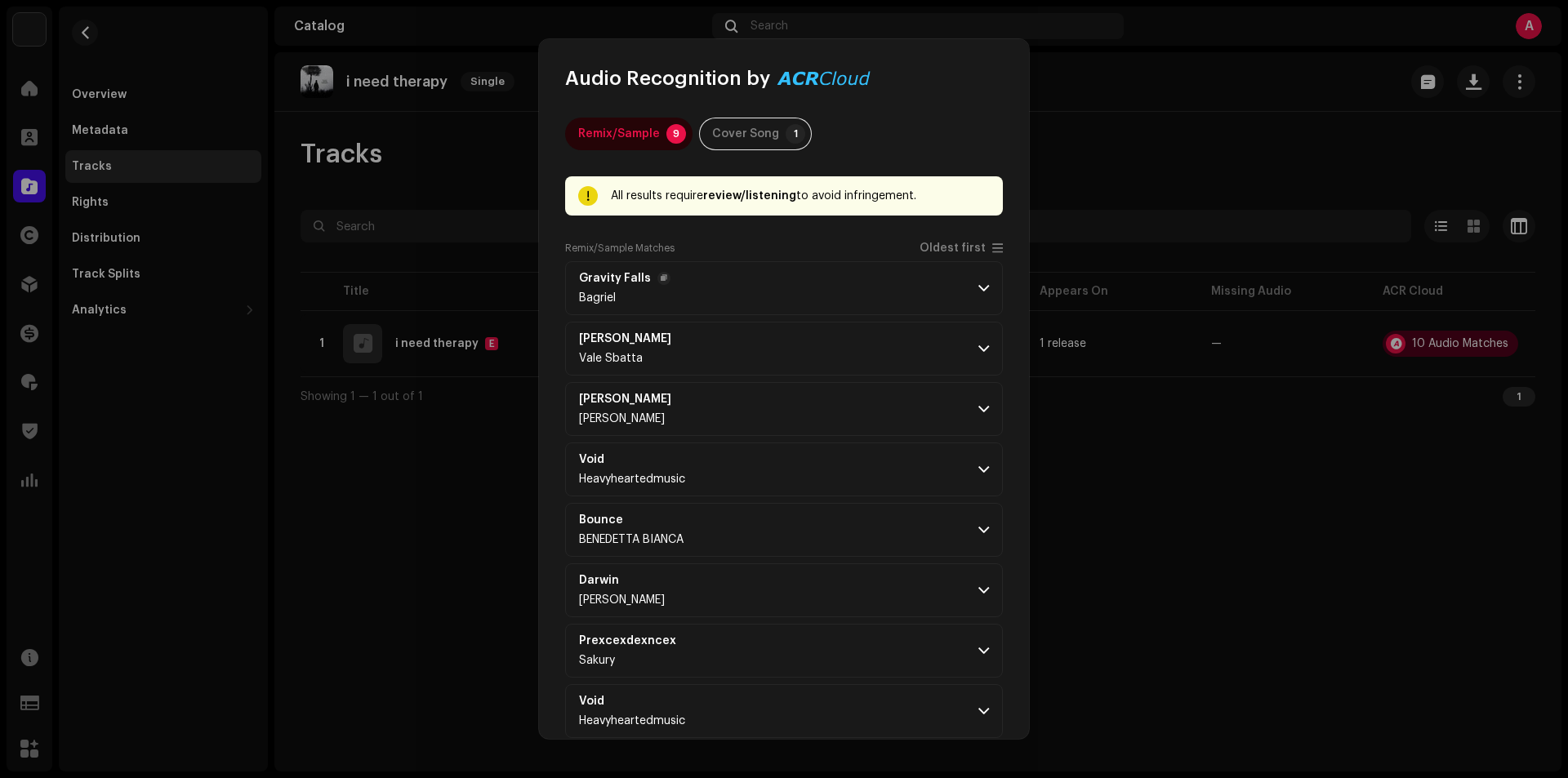
click at [833, 291] on p-accordion-header "Gravity Falls Bagriel" at bounding box center [783, 288] width 437 height 54
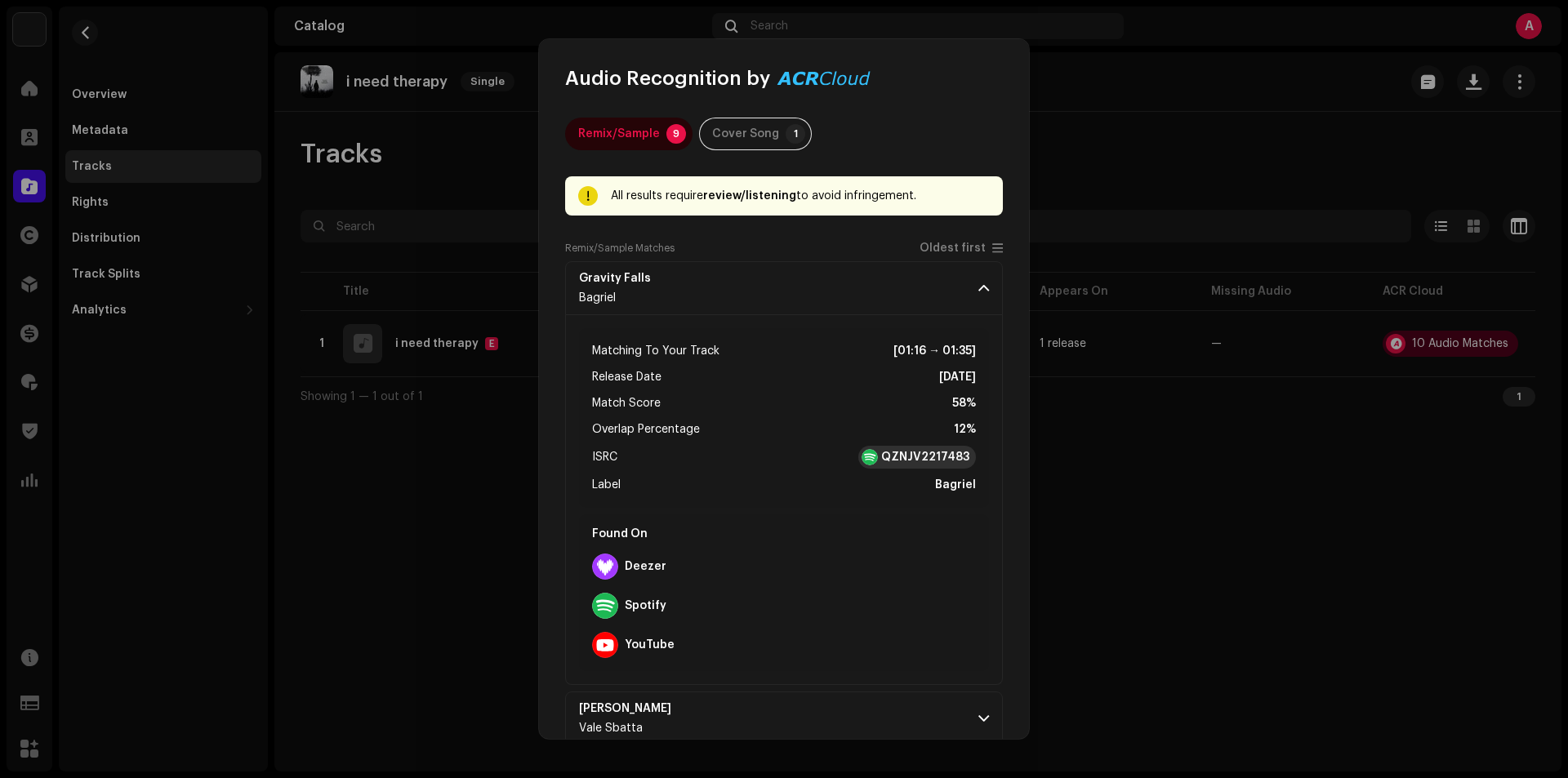
click at [905, 461] on strong "QZNJV2217483" at bounding box center [925, 457] width 88 height 17
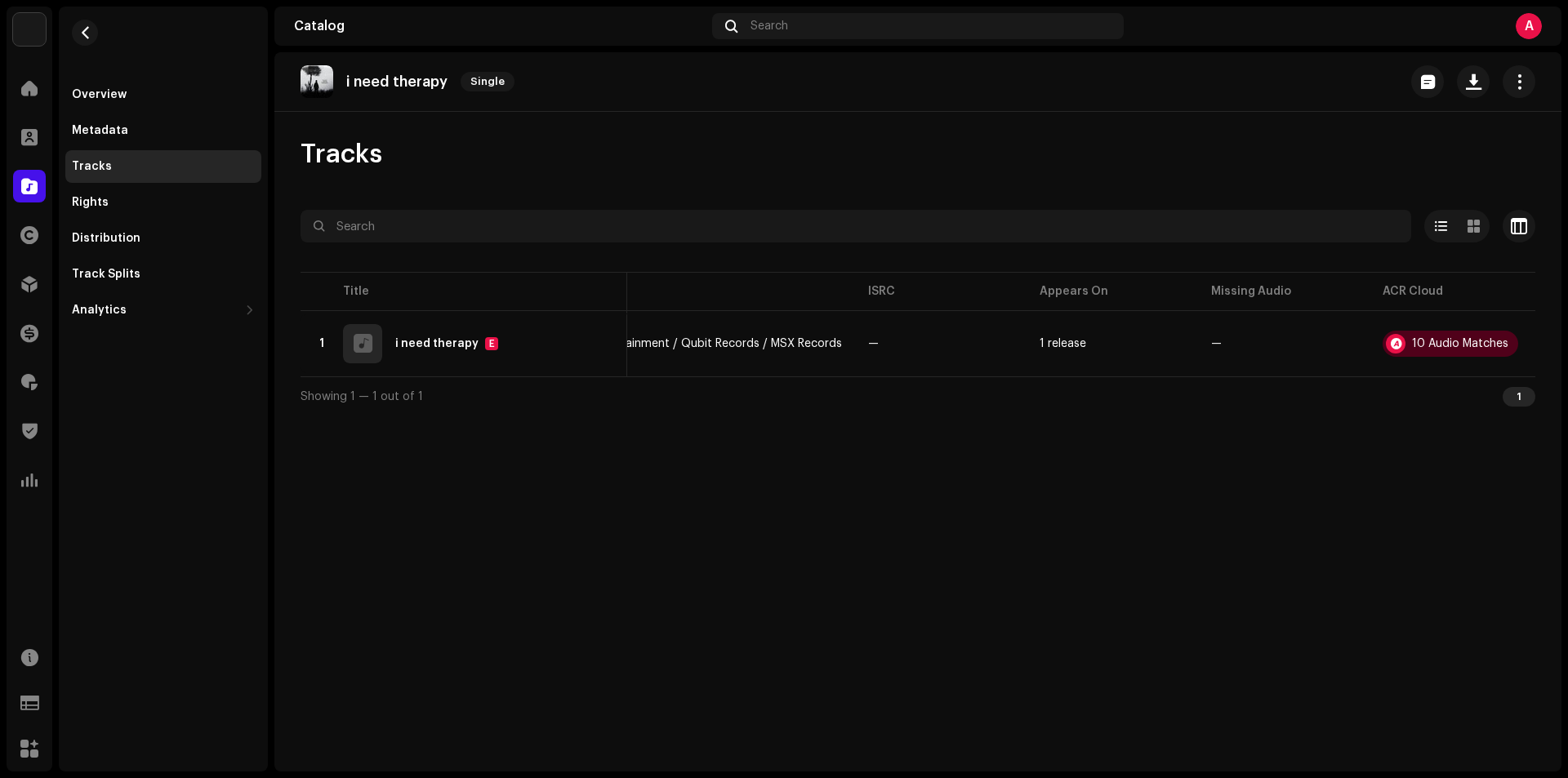
click at [1055, 459] on div "Audio Recognition by Remix/Sample 9 Cover Song 1 All results require review/lis…" at bounding box center [784, 389] width 1568 height 778
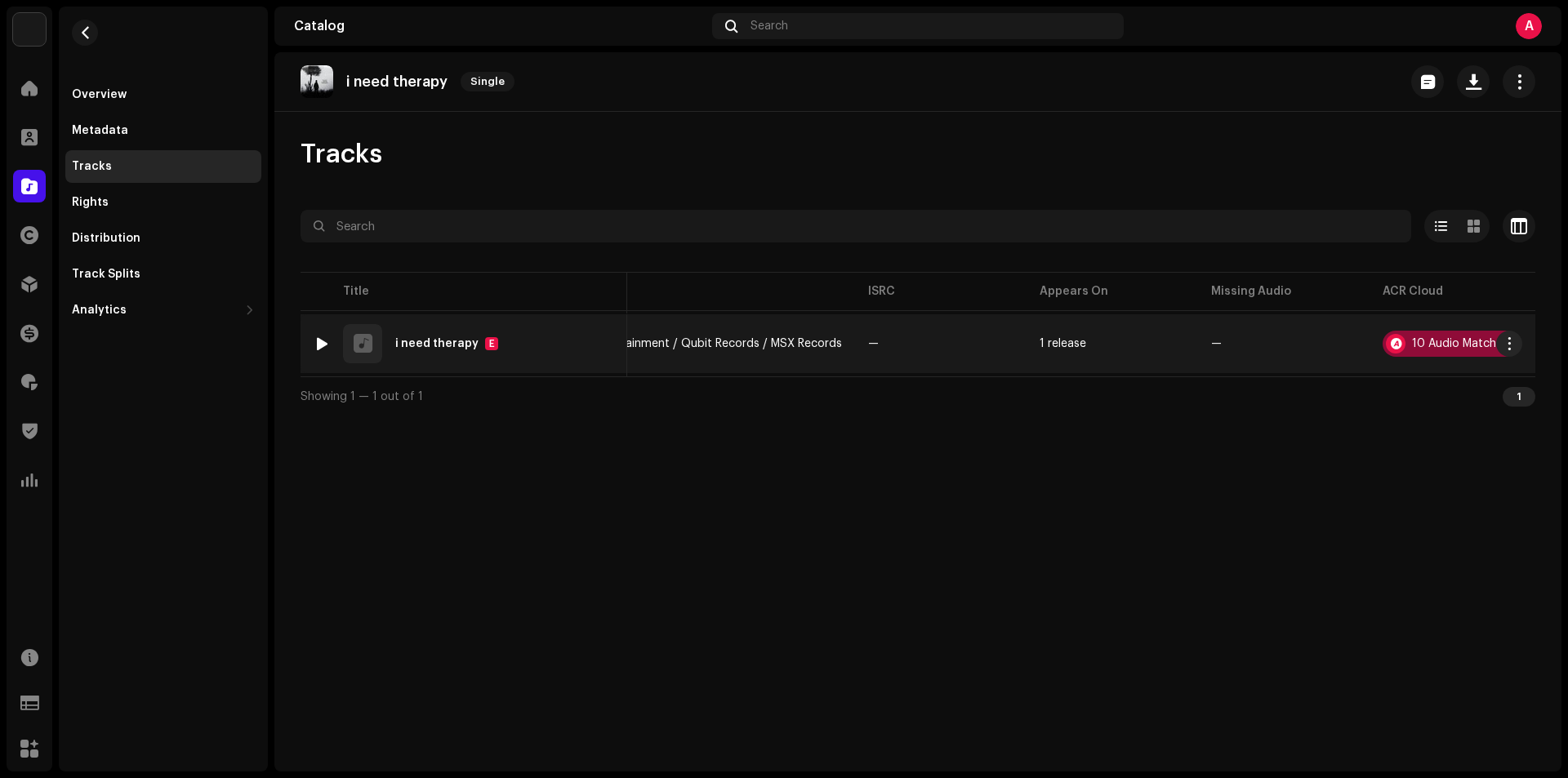
click at [1447, 340] on div "10 Audio Matches" at bounding box center [1460, 343] width 97 height 11
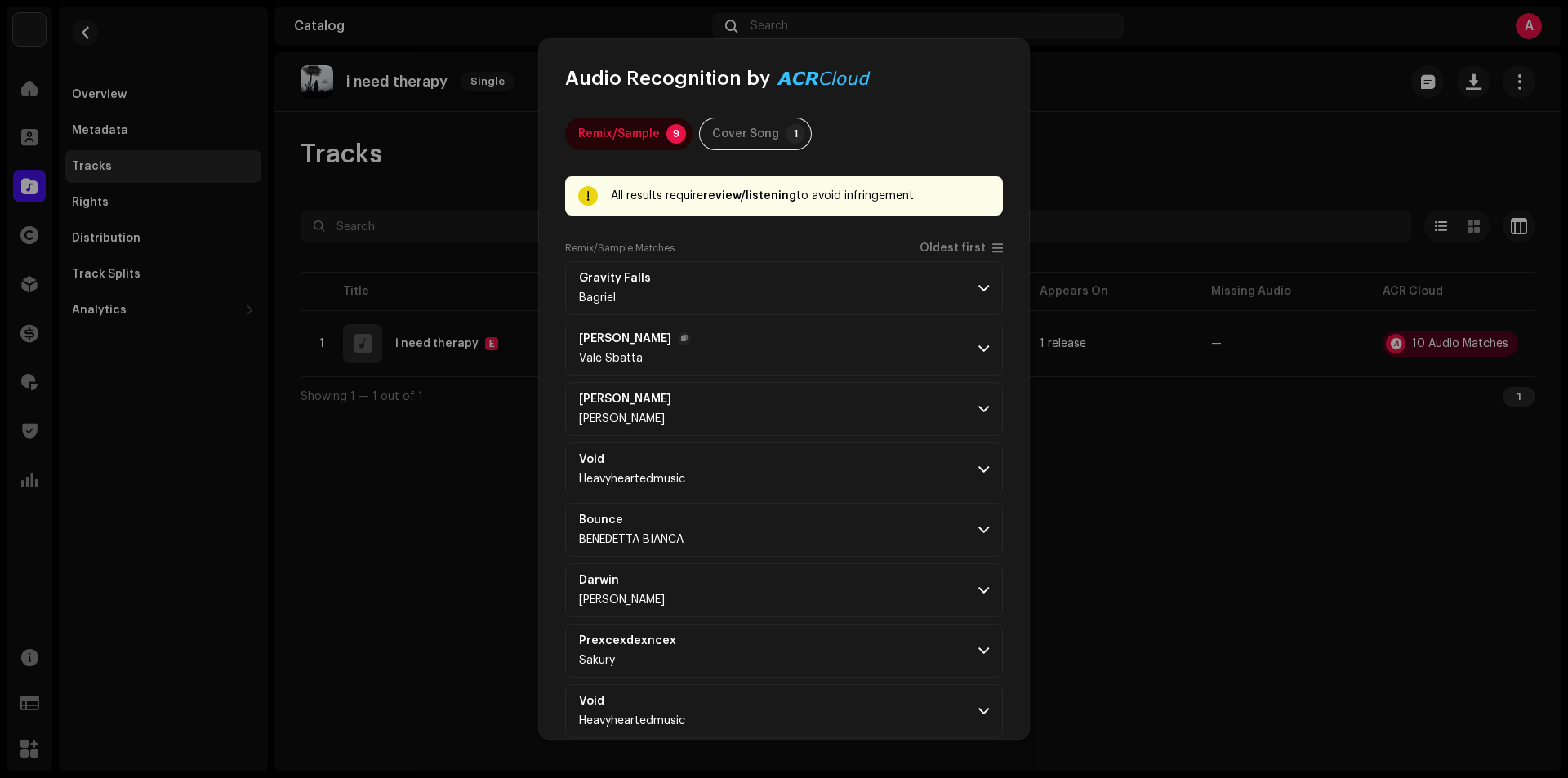
click at [951, 349] on p-accordion-header "Pietrina La Rosa Vale Sbatta" at bounding box center [783, 349] width 437 height 54
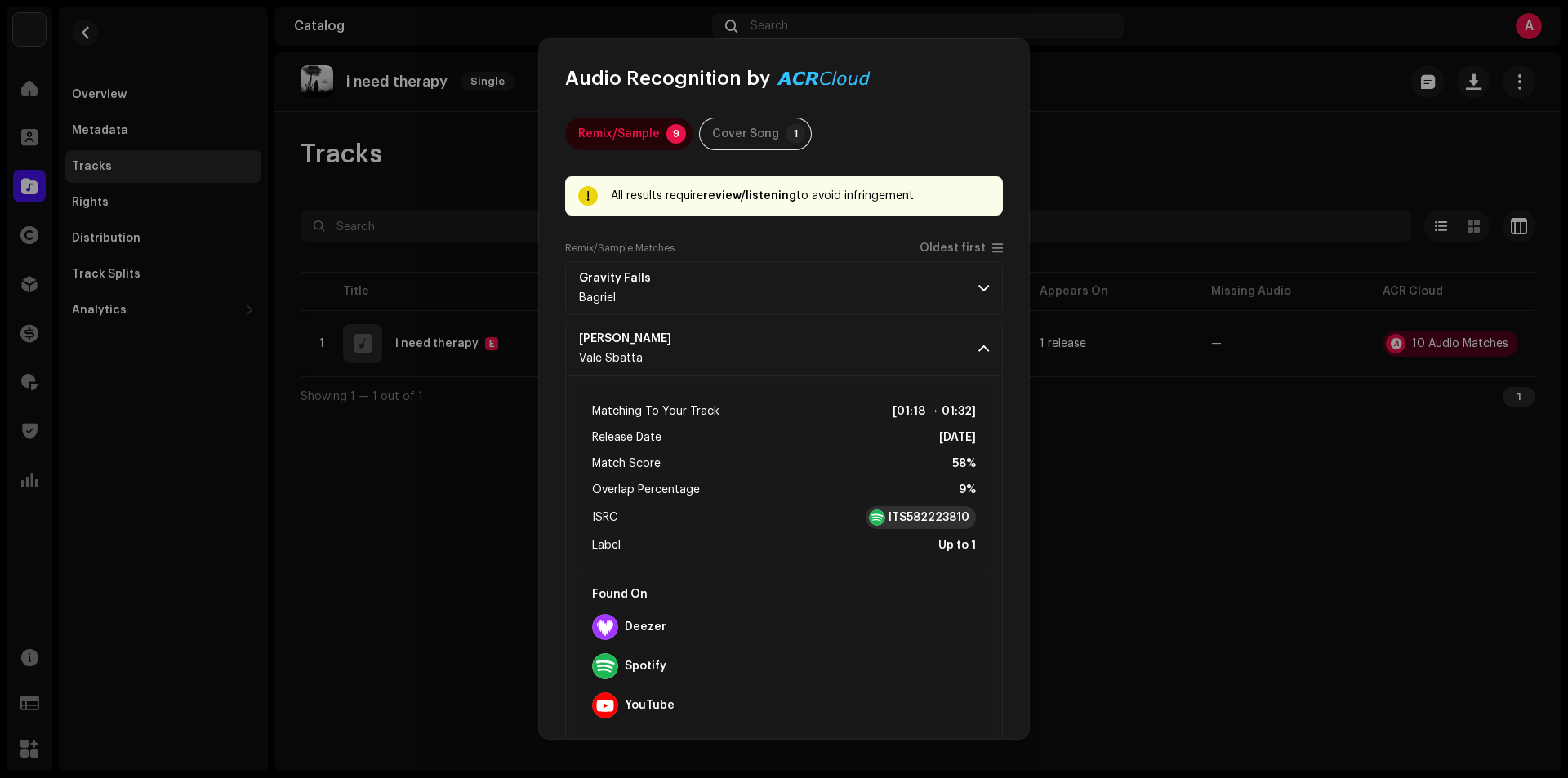
click at [906, 514] on strong "ITS582223810" at bounding box center [929, 517] width 81 height 17
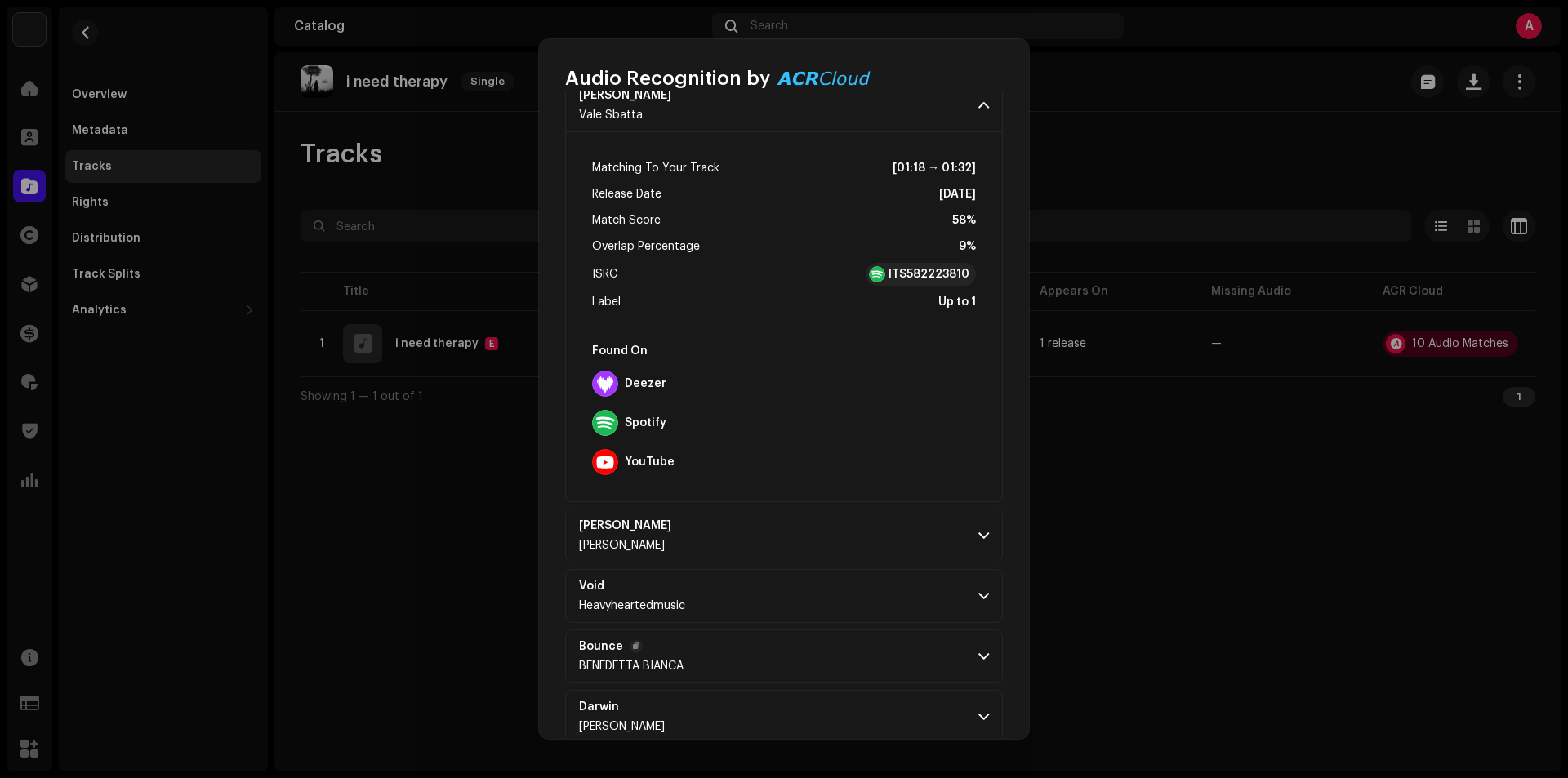
scroll to position [327, 0]
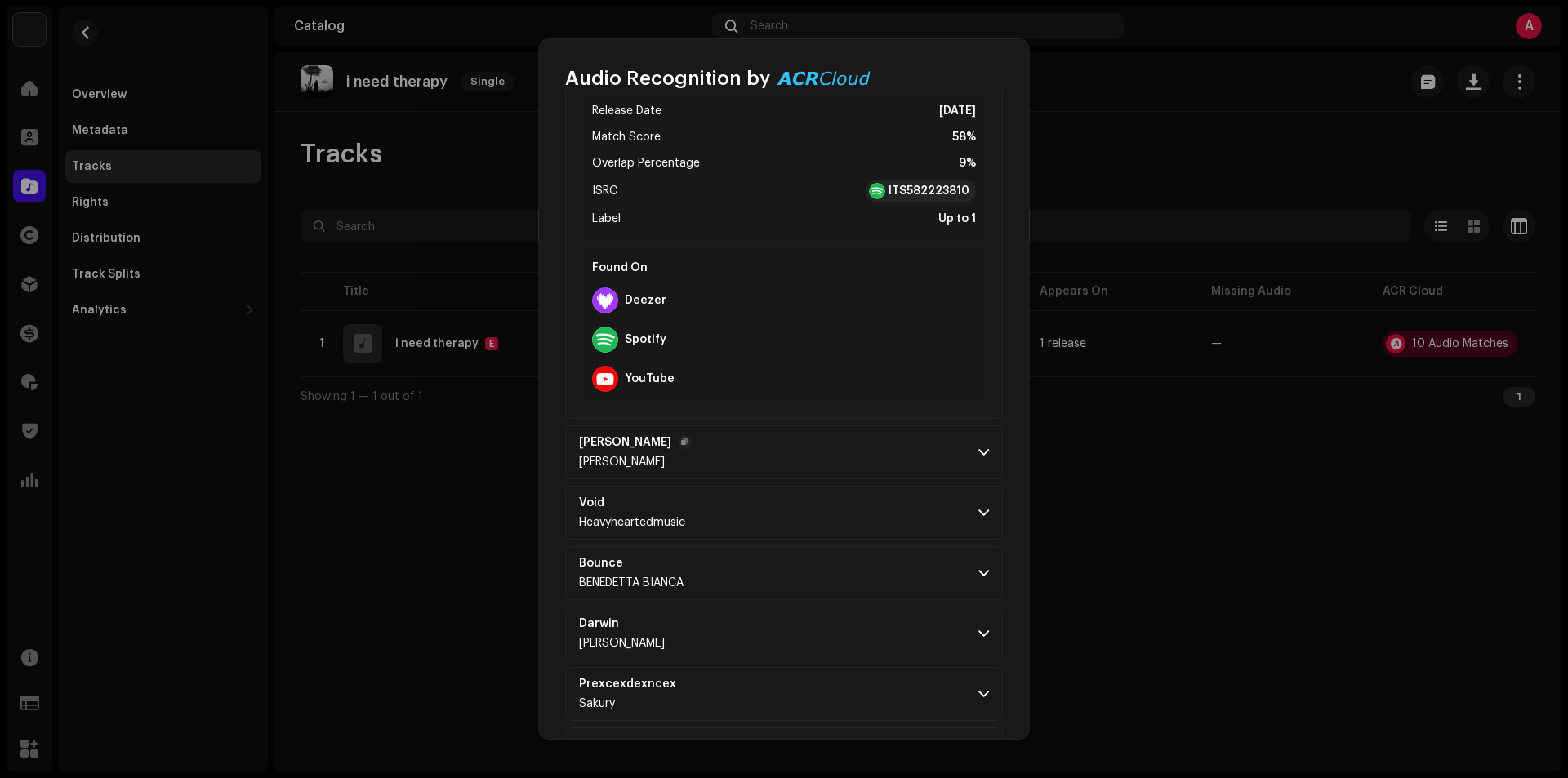
click at [805, 453] on p-accordion-header "Michael Dessi Tony Lounge" at bounding box center [783, 451] width 437 height 54
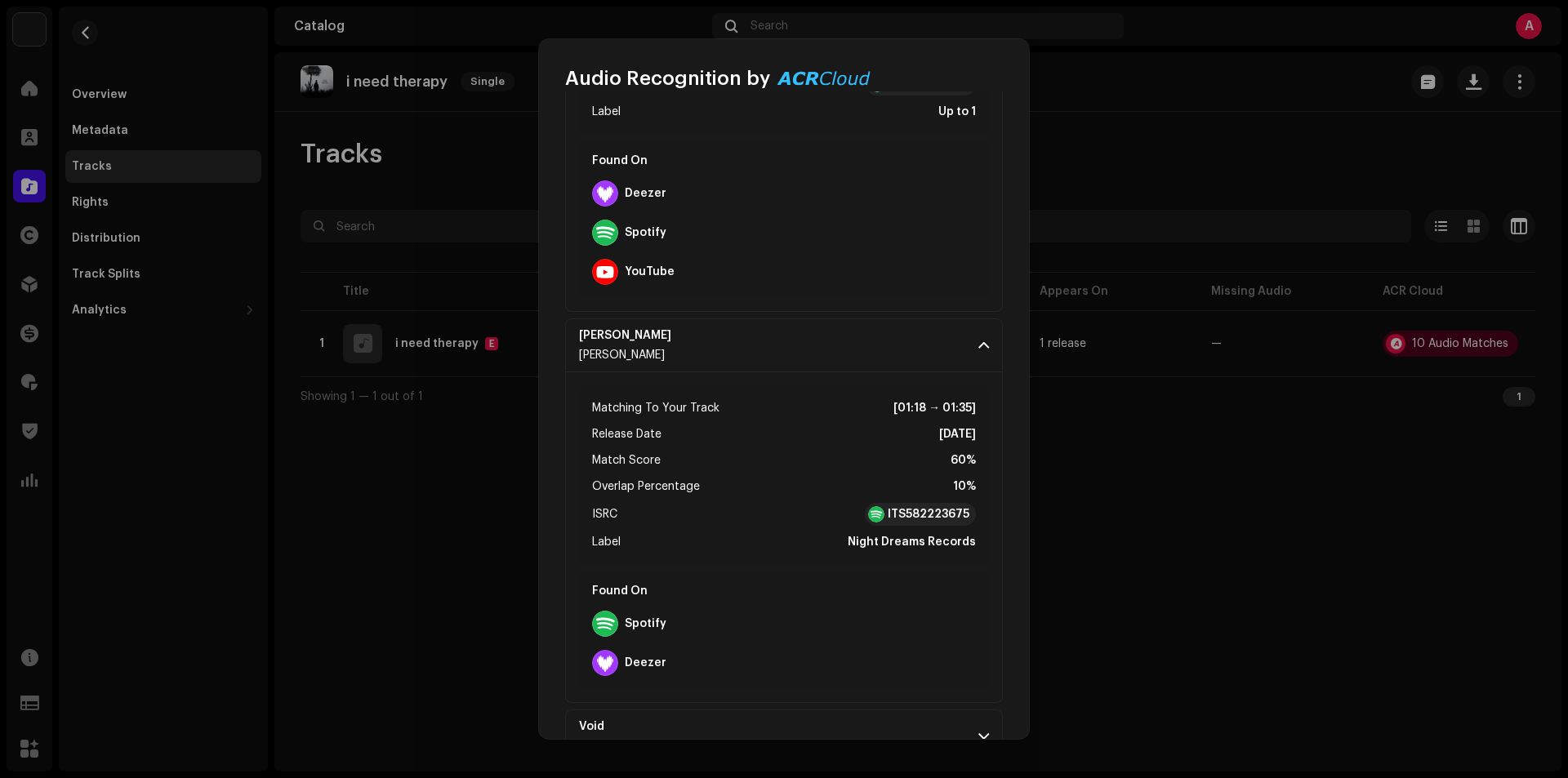
scroll to position [572, 0]
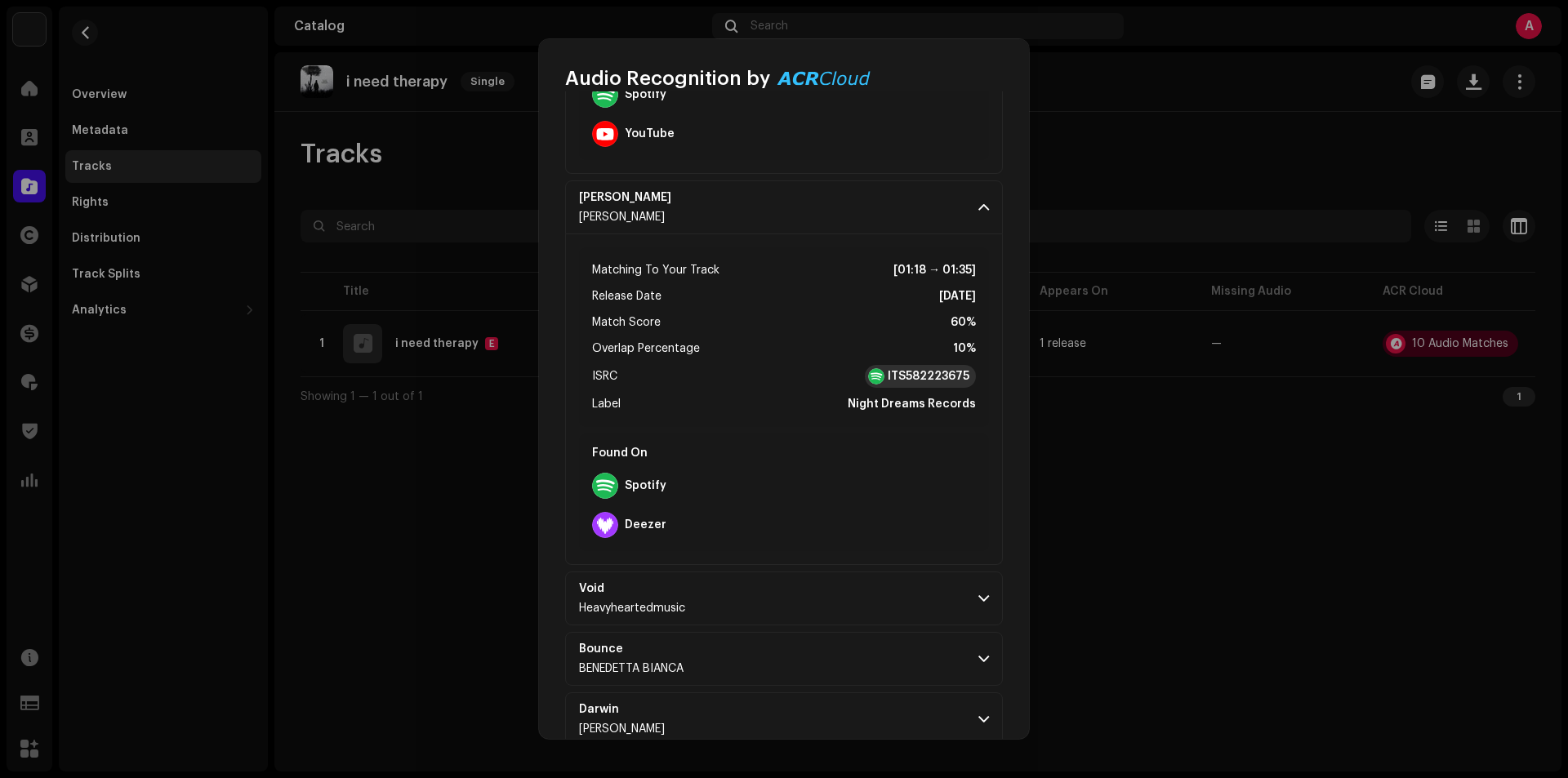
click at [894, 371] on strong "ITS582223675" at bounding box center [928, 377] width 82 height 17
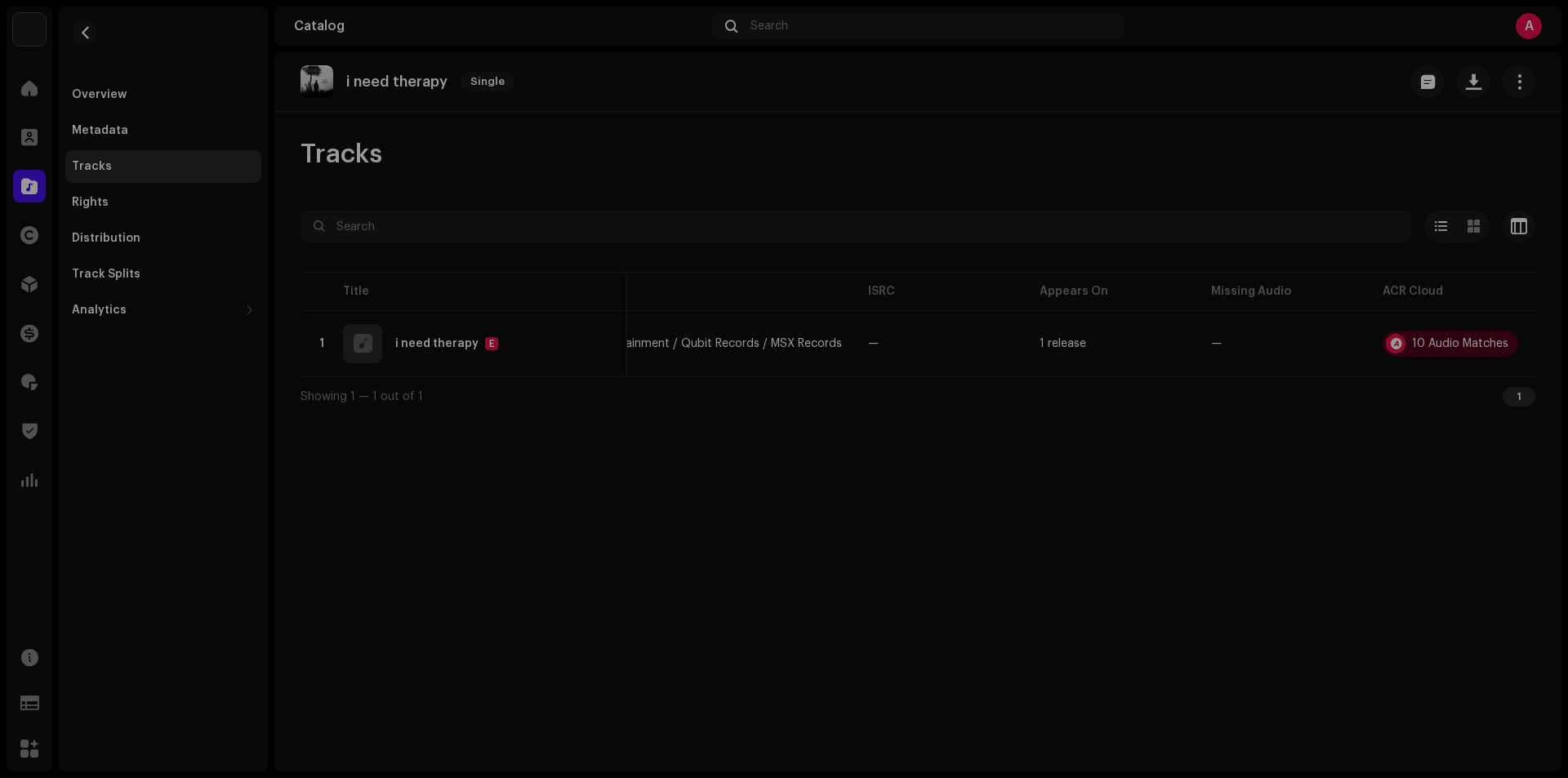
scroll to position [1156, 0]
click at [1247, 605] on div "Audio Recognition by Remix/Sample 9 Cover Song 1 All results require review/lis…" at bounding box center [784, 389] width 1568 height 778
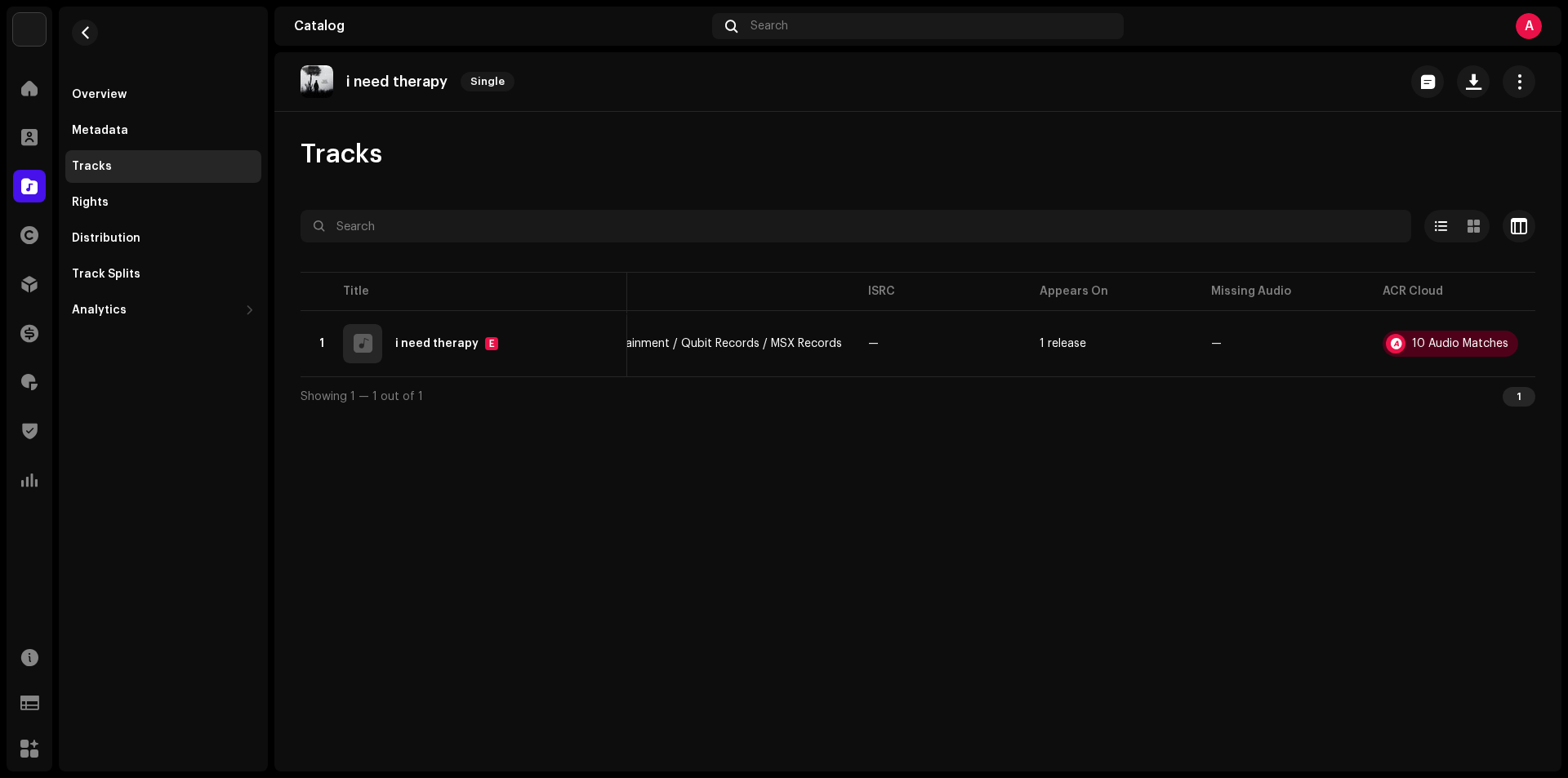
scroll to position [0, 0]
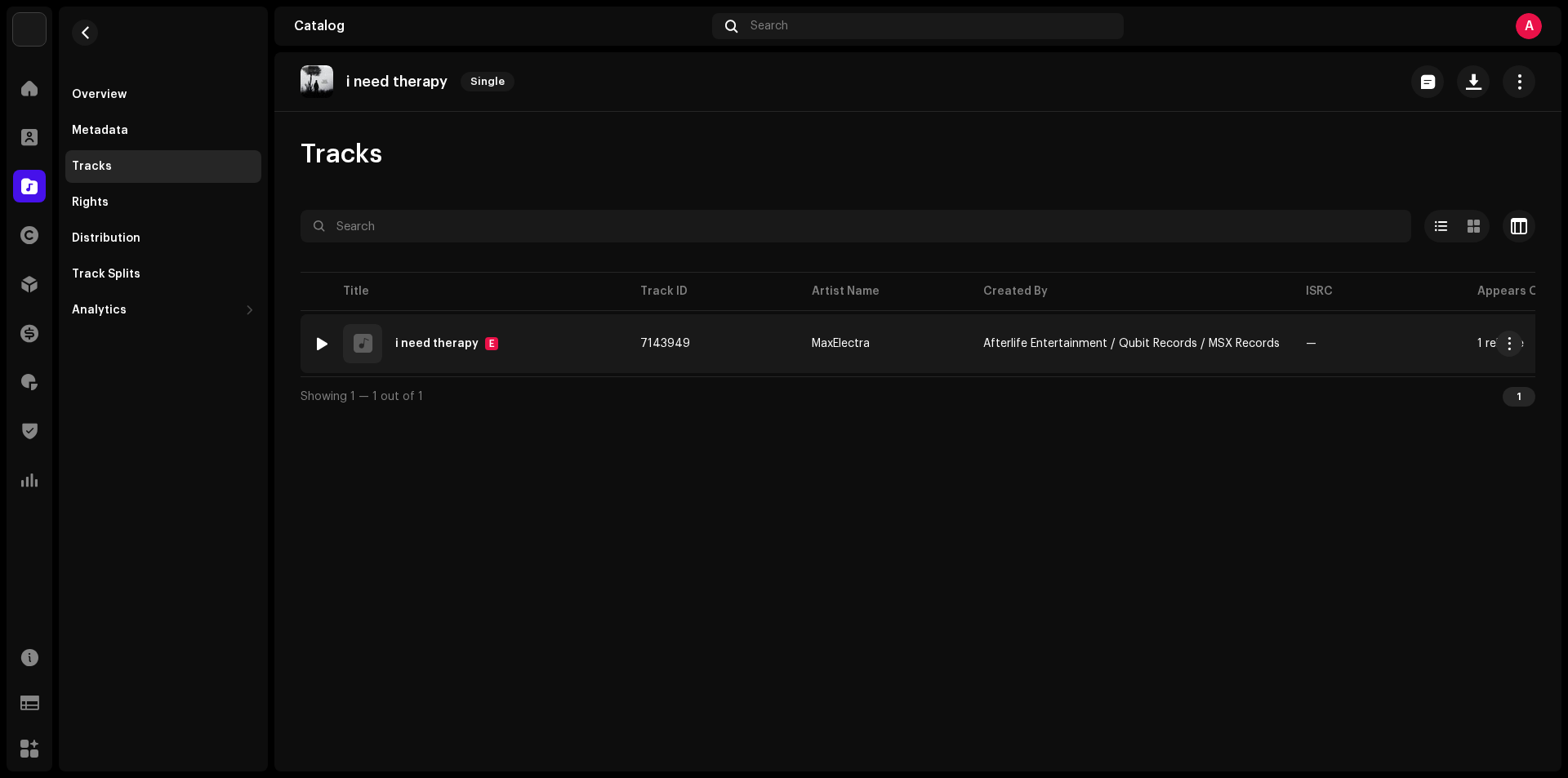
click at [313, 343] on img at bounding box center [322, 344] width 21 height 21
click at [712, 348] on td "7143949" at bounding box center [713, 343] width 172 height 59
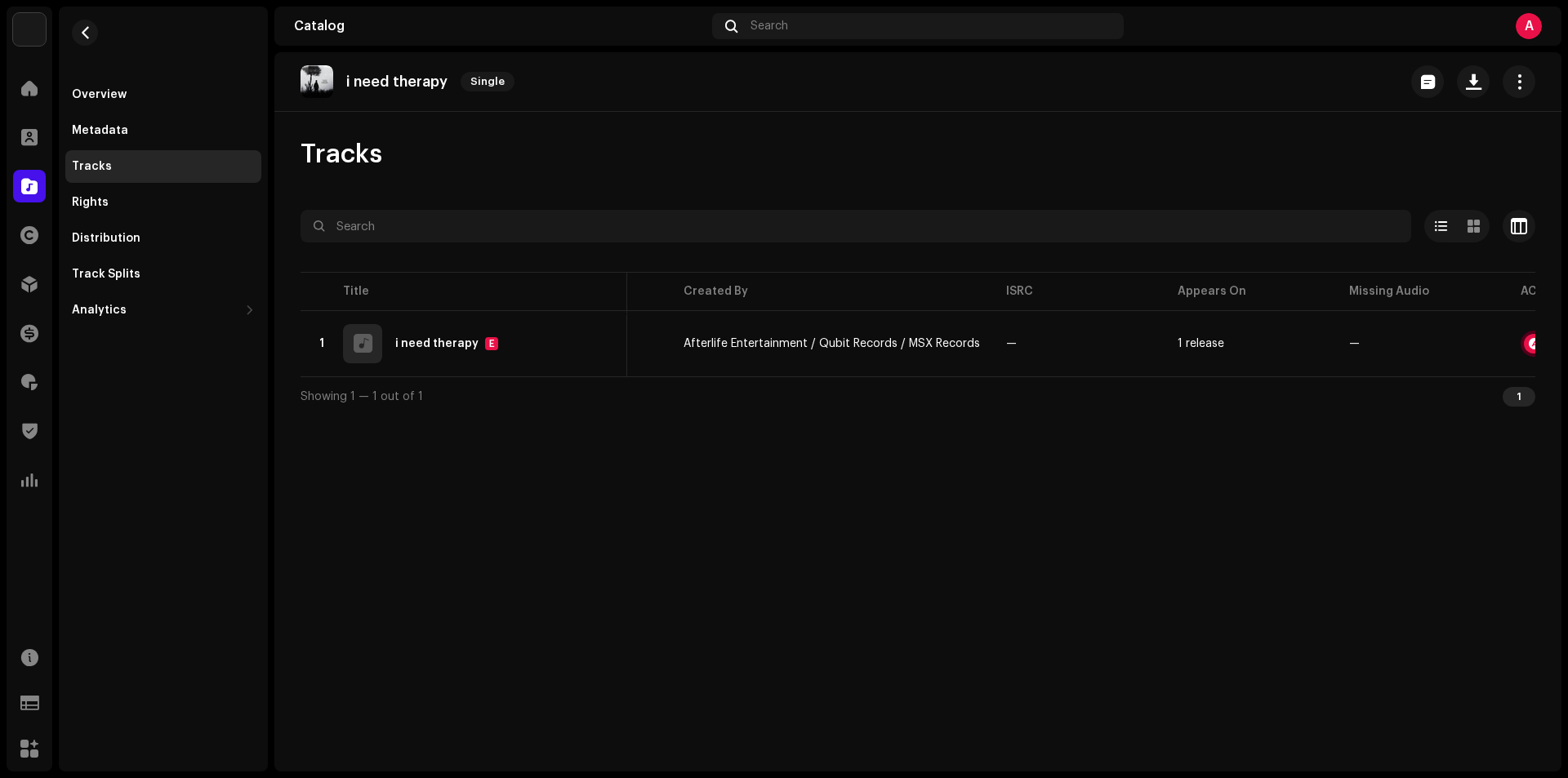
scroll to position [0, 437]
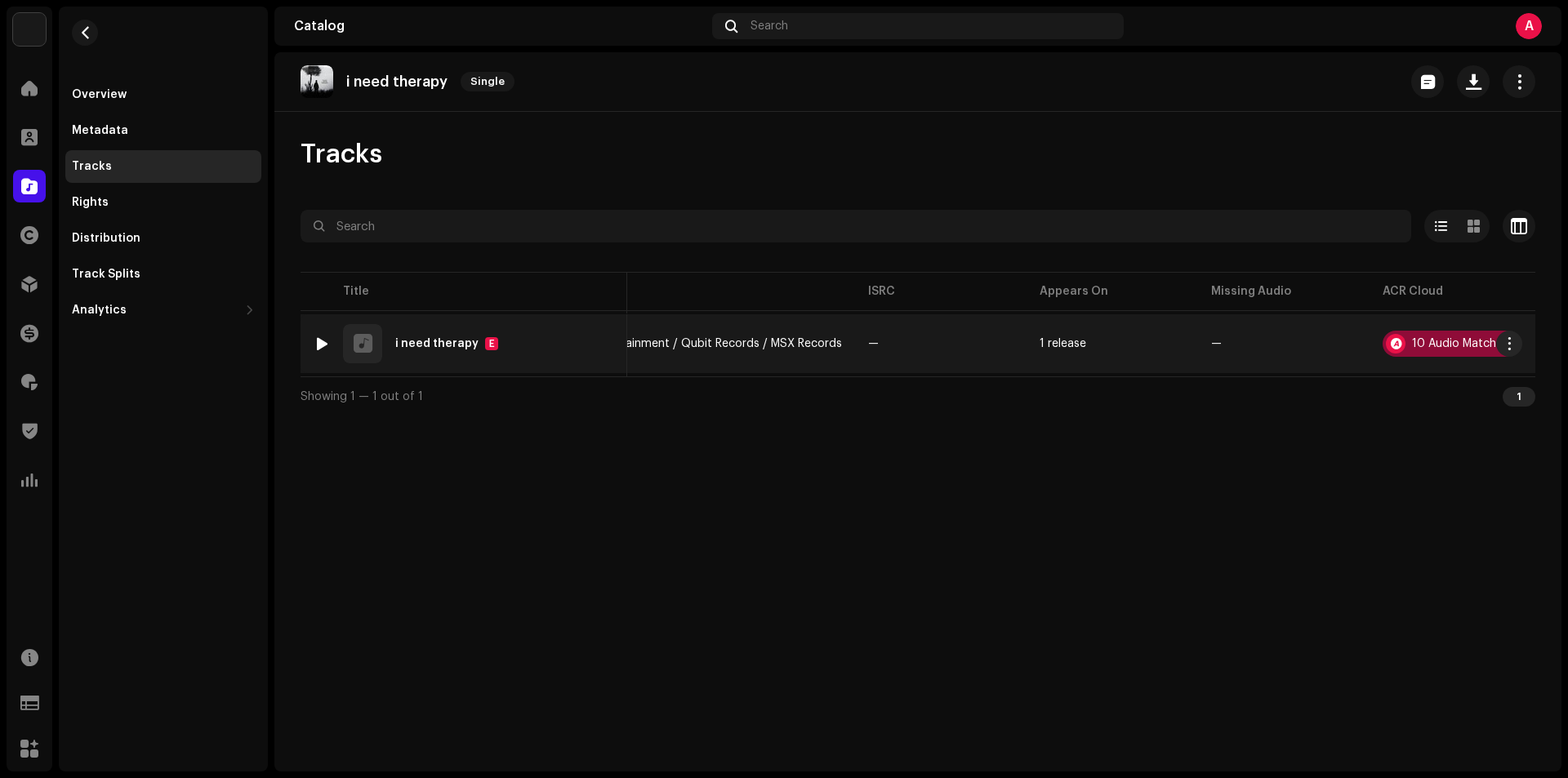
click at [1446, 339] on div "10 Audio Matches" at bounding box center [1460, 343] width 97 height 11
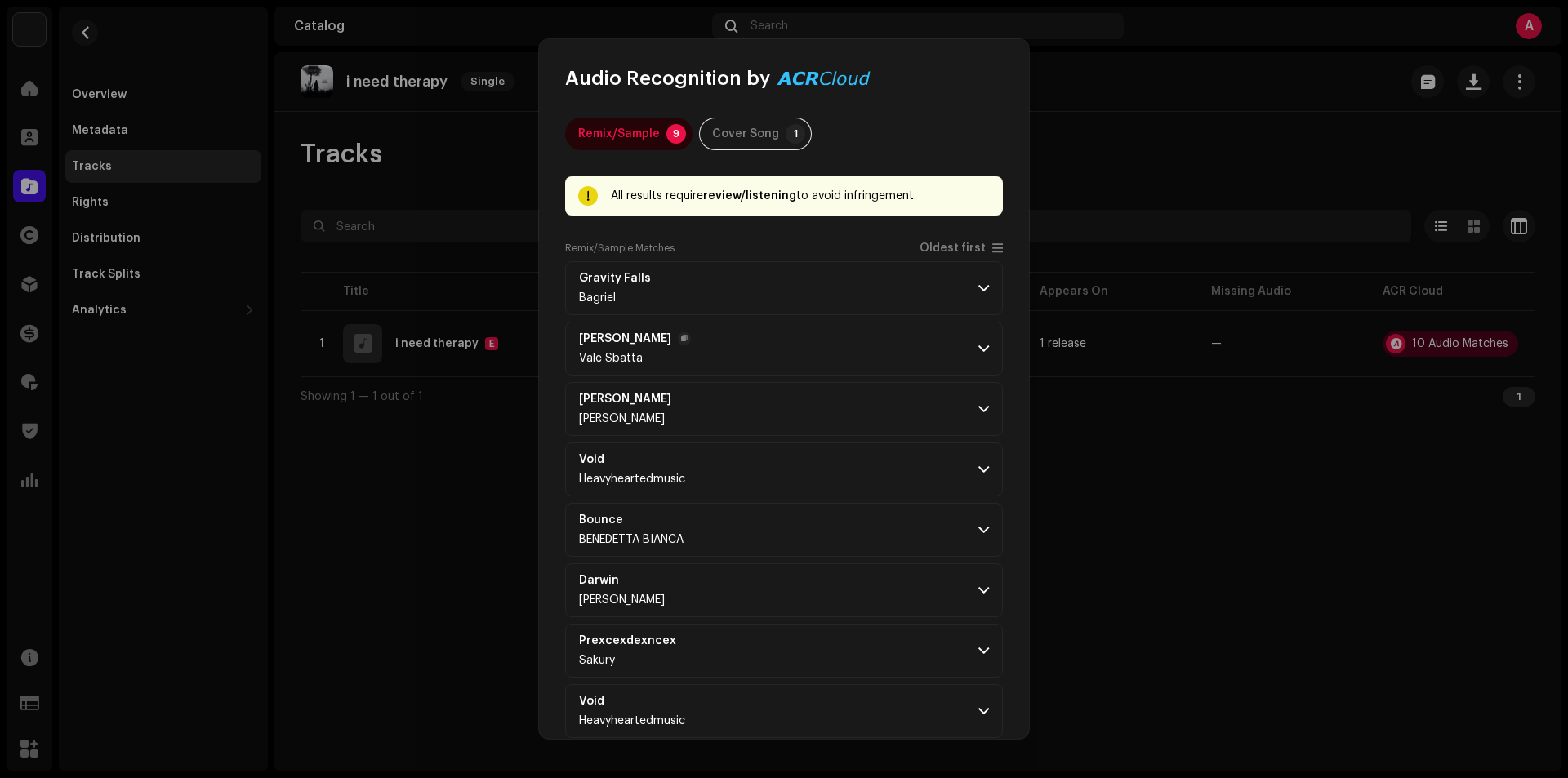
click at [959, 341] on p-accordion-header "Pietrina La Rosa Vale Sbatta" at bounding box center [783, 349] width 437 height 54
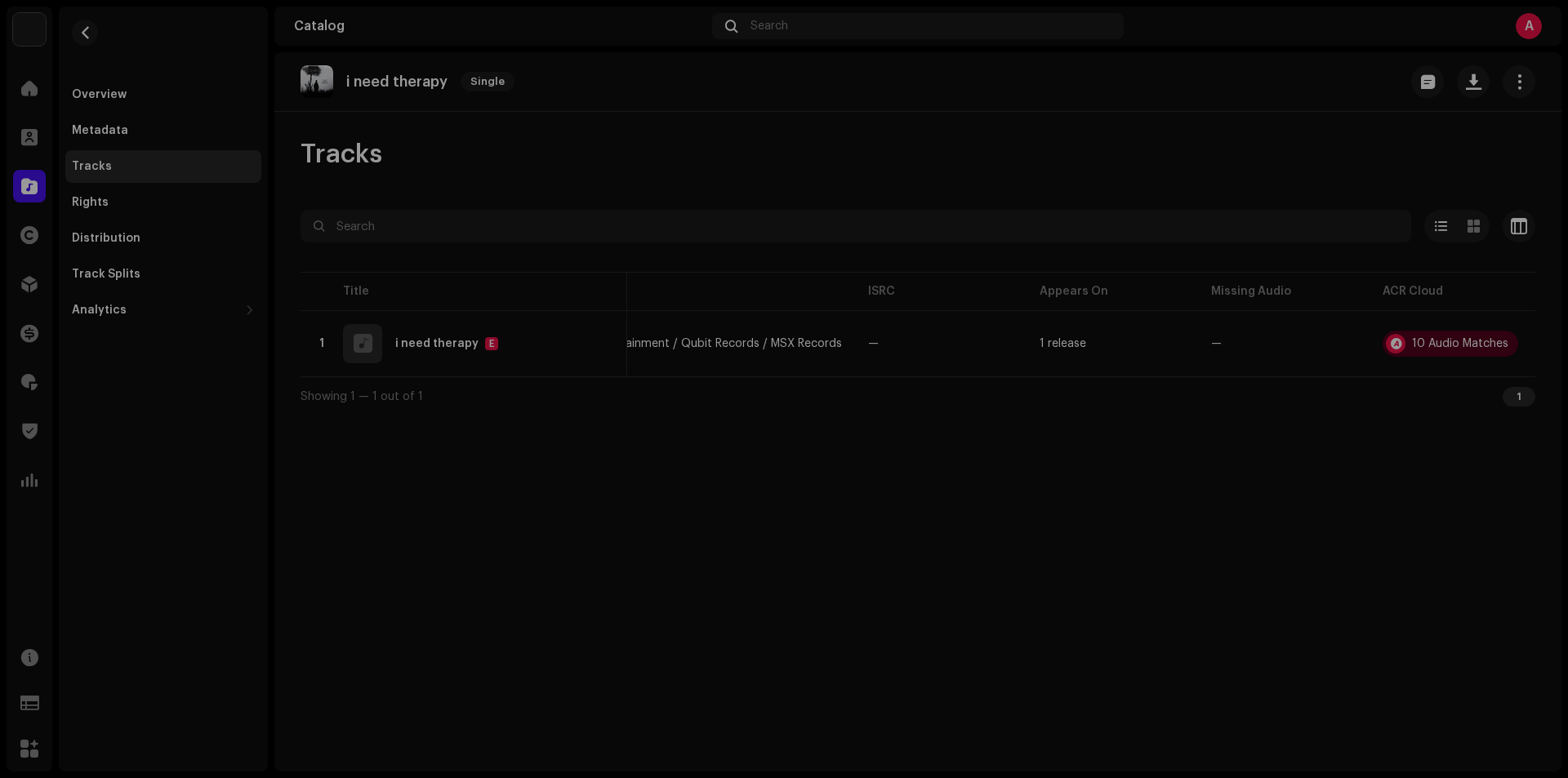
click at [421, 459] on div "Audio Recognition by Remix/Sample 9 Cover Song 1 All results require review/lis…" at bounding box center [784, 389] width 1568 height 778
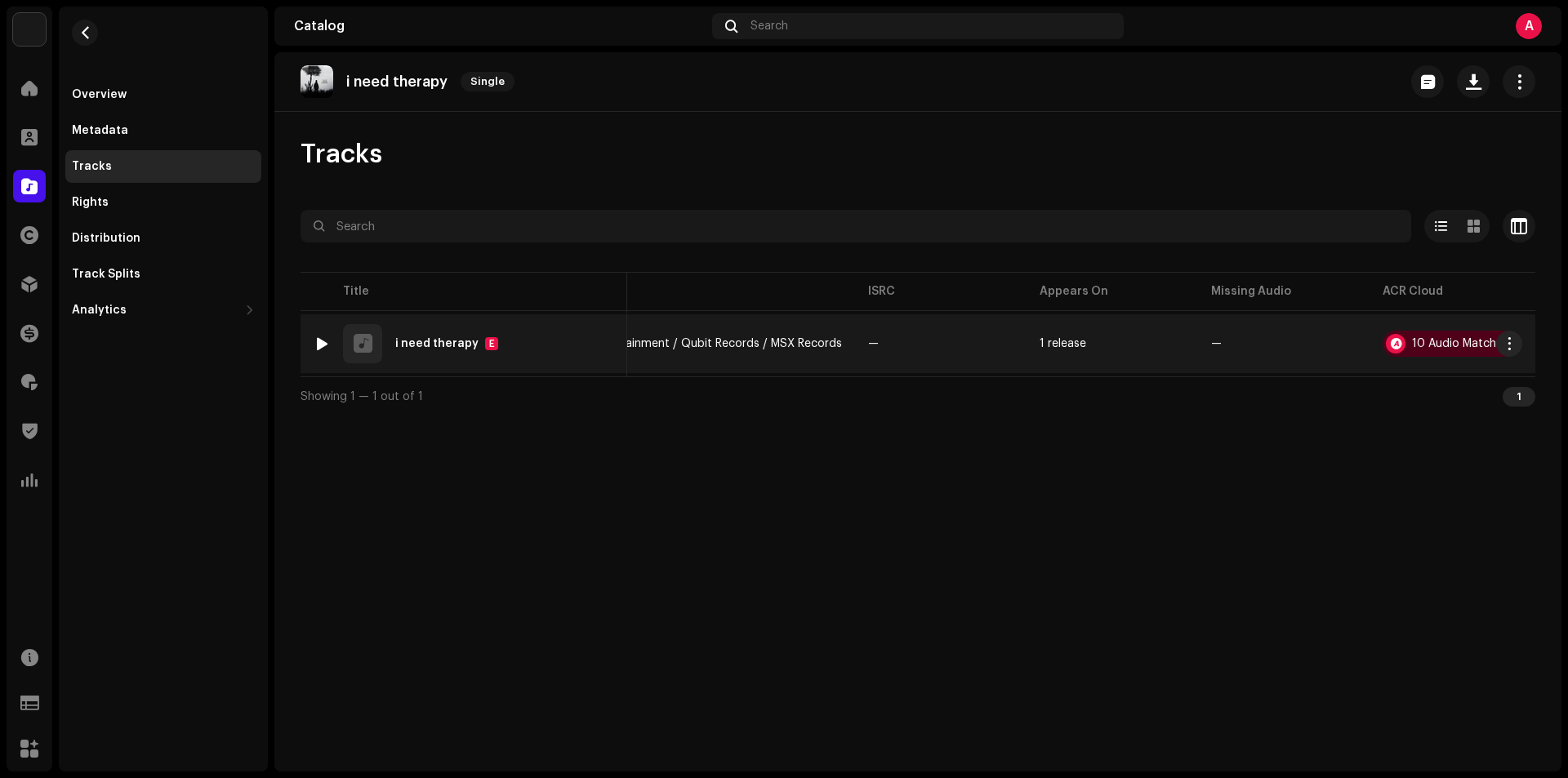
click at [322, 343] on div at bounding box center [322, 343] width 12 height 13
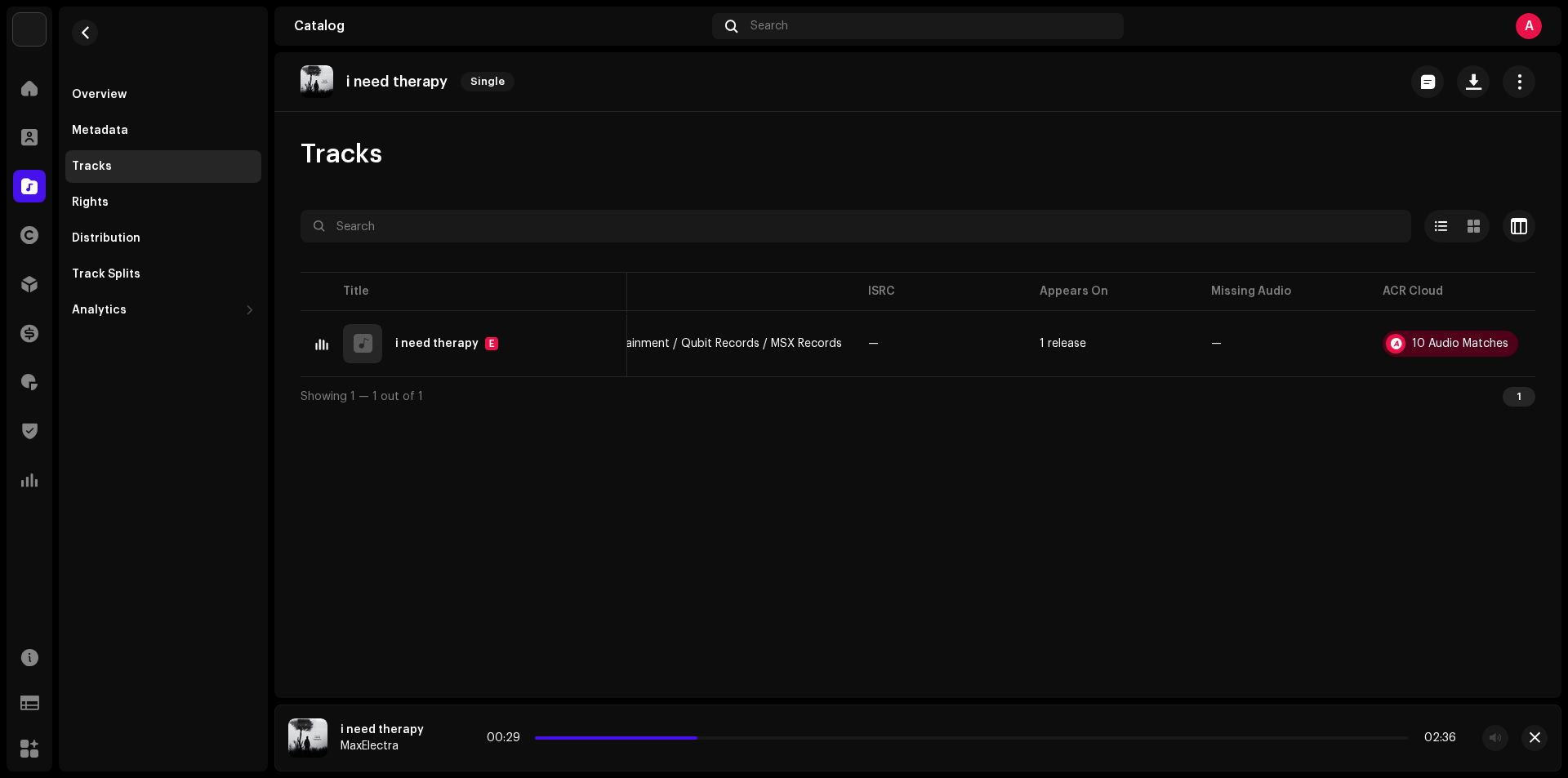
drag, startPoint x: 565, startPoint y: 737, endPoint x: 706, endPoint y: 746, distance: 141.3
click at [706, 746] on div "00:29 02:36" at bounding box center [972, 738] width 1072 height 26
drag, startPoint x: 707, startPoint y: 740, endPoint x: 818, endPoint y: 743, distance: 111.0
click at [818, 743] on div "00:31 02:36" at bounding box center [972, 738] width 967 height 13
drag, startPoint x: 811, startPoint y: 741, endPoint x: 961, endPoint y: 748, distance: 150.2
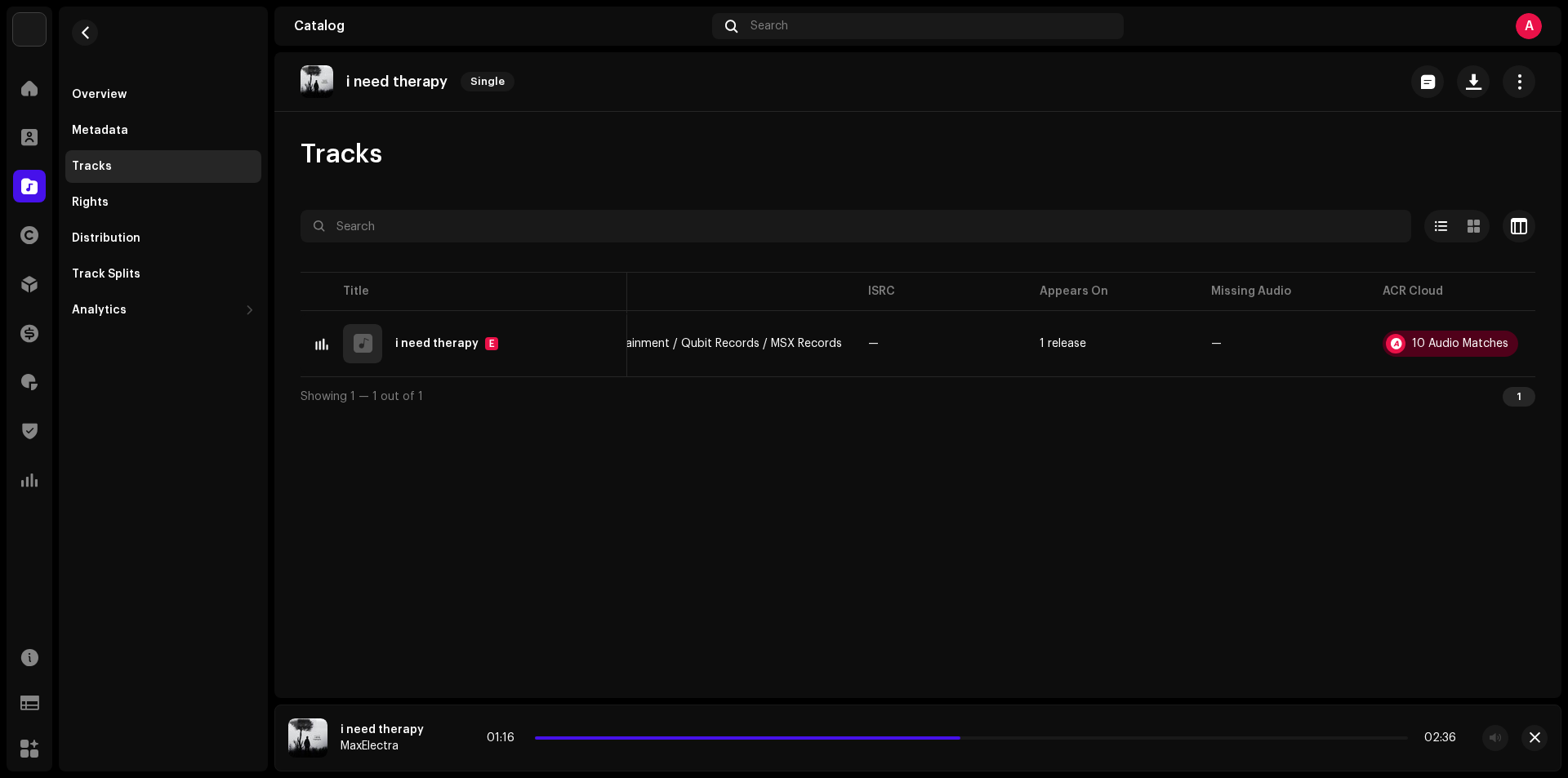
click at [961, 748] on div "01:16 02:36" at bounding box center [972, 738] width 1072 height 26
click at [436, 730] on div at bounding box center [450, 738] width 26 height 26
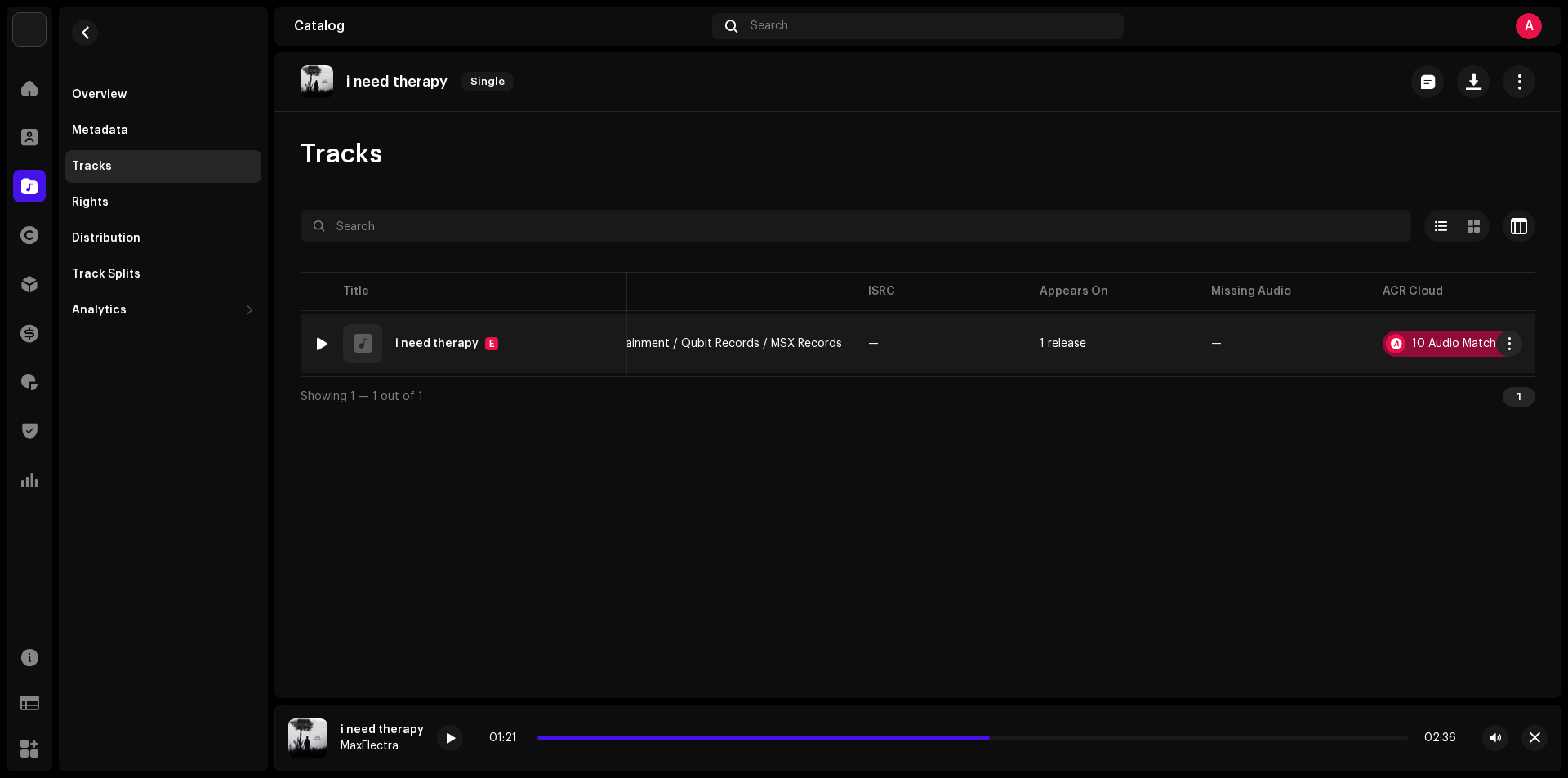
click at [1415, 335] on div "10 Audio Matches" at bounding box center [1450, 344] width 136 height 26
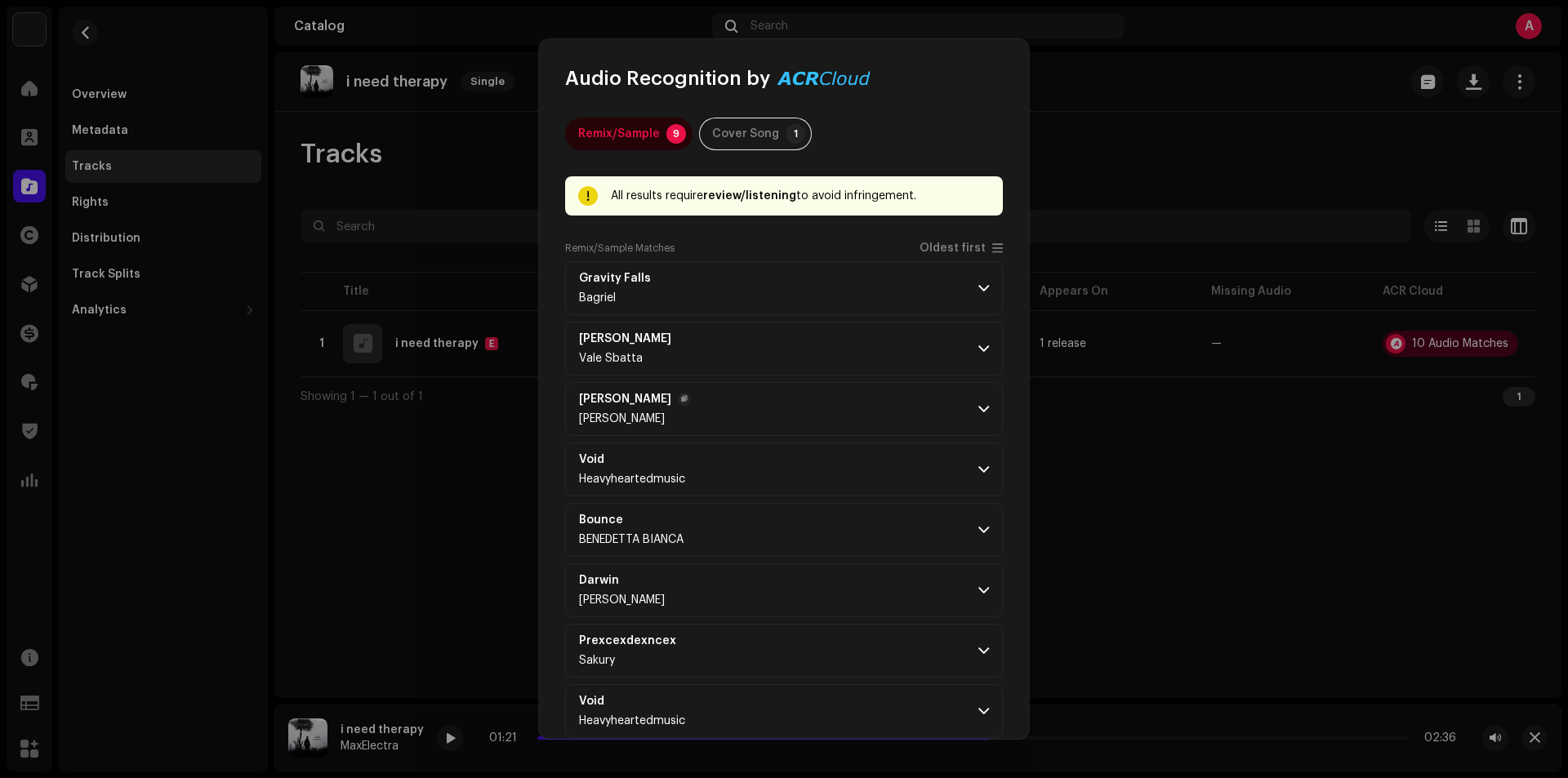
click at [736, 420] on p-accordion-header "Michael Dessi Tony Lounge" at bounding box center [783, 408] width 437 height 54
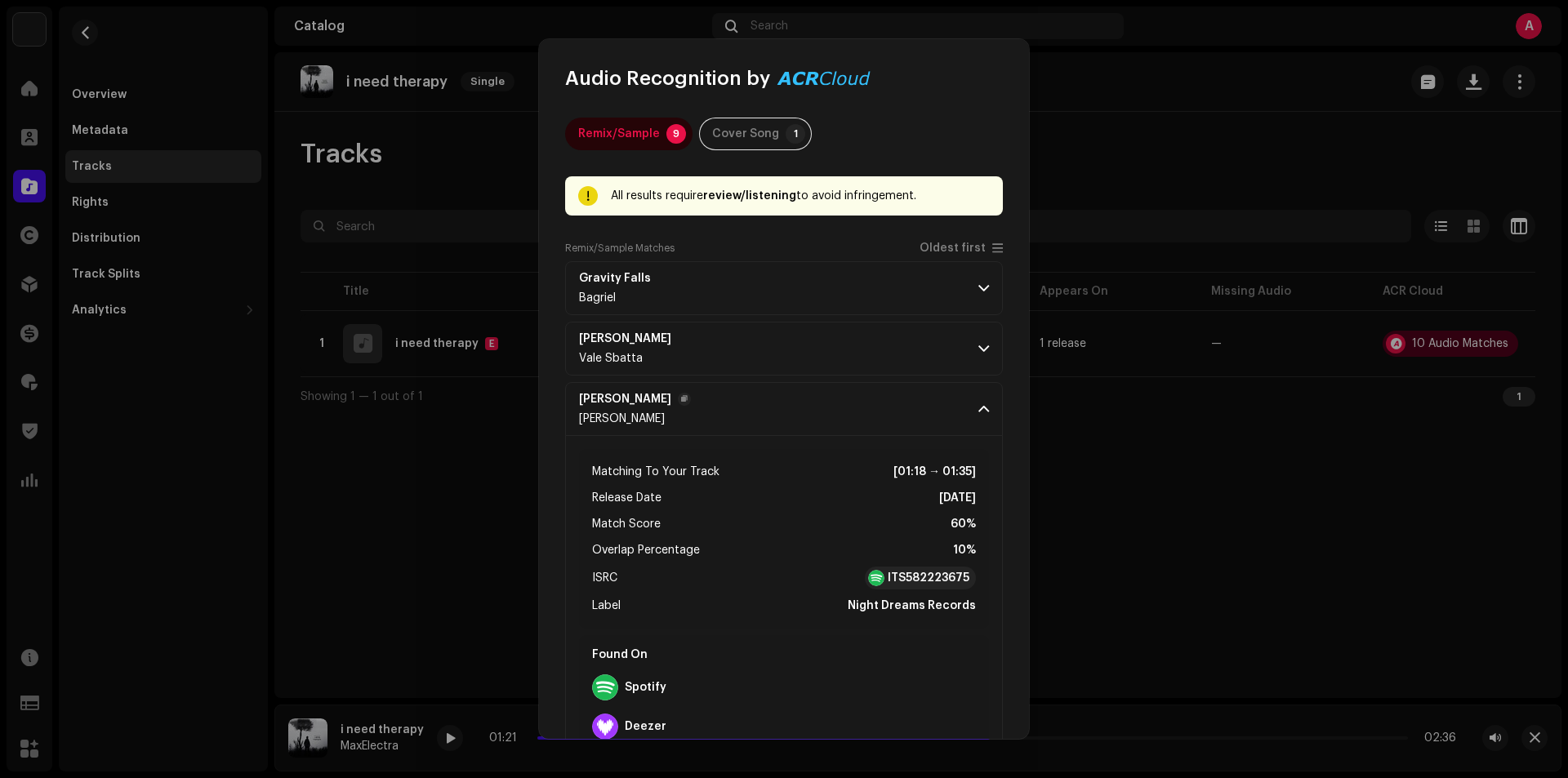
click at [736, 420] on p-accordion-header "Michael Dessi Tony Lounge" at bounding box center [783, 408] width 437 height 54
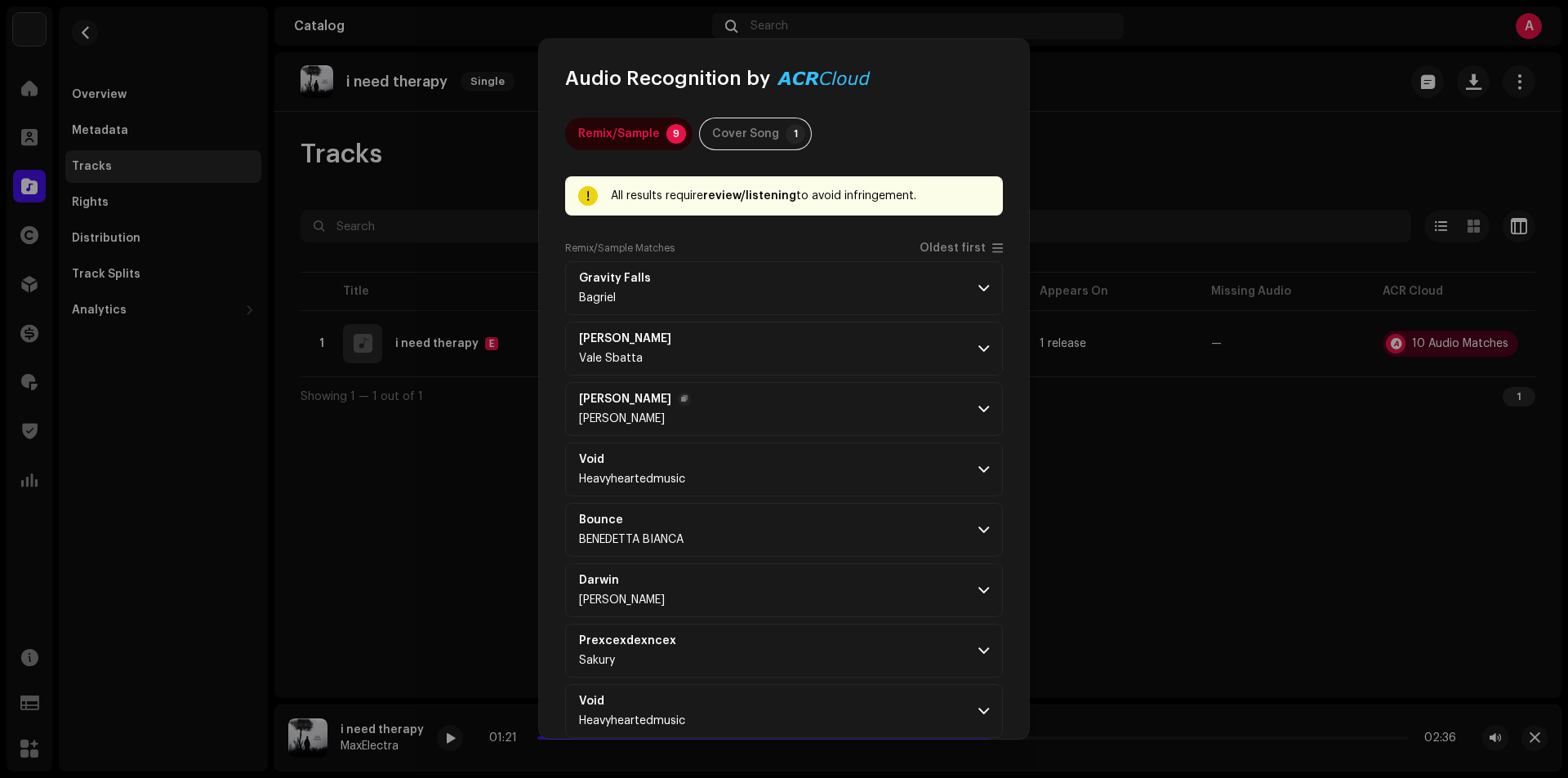
click at [939, 412] on p-accordion-header "Michael Dessi Tony Lounge" at bounding box center [783, 408] width 437 height 54
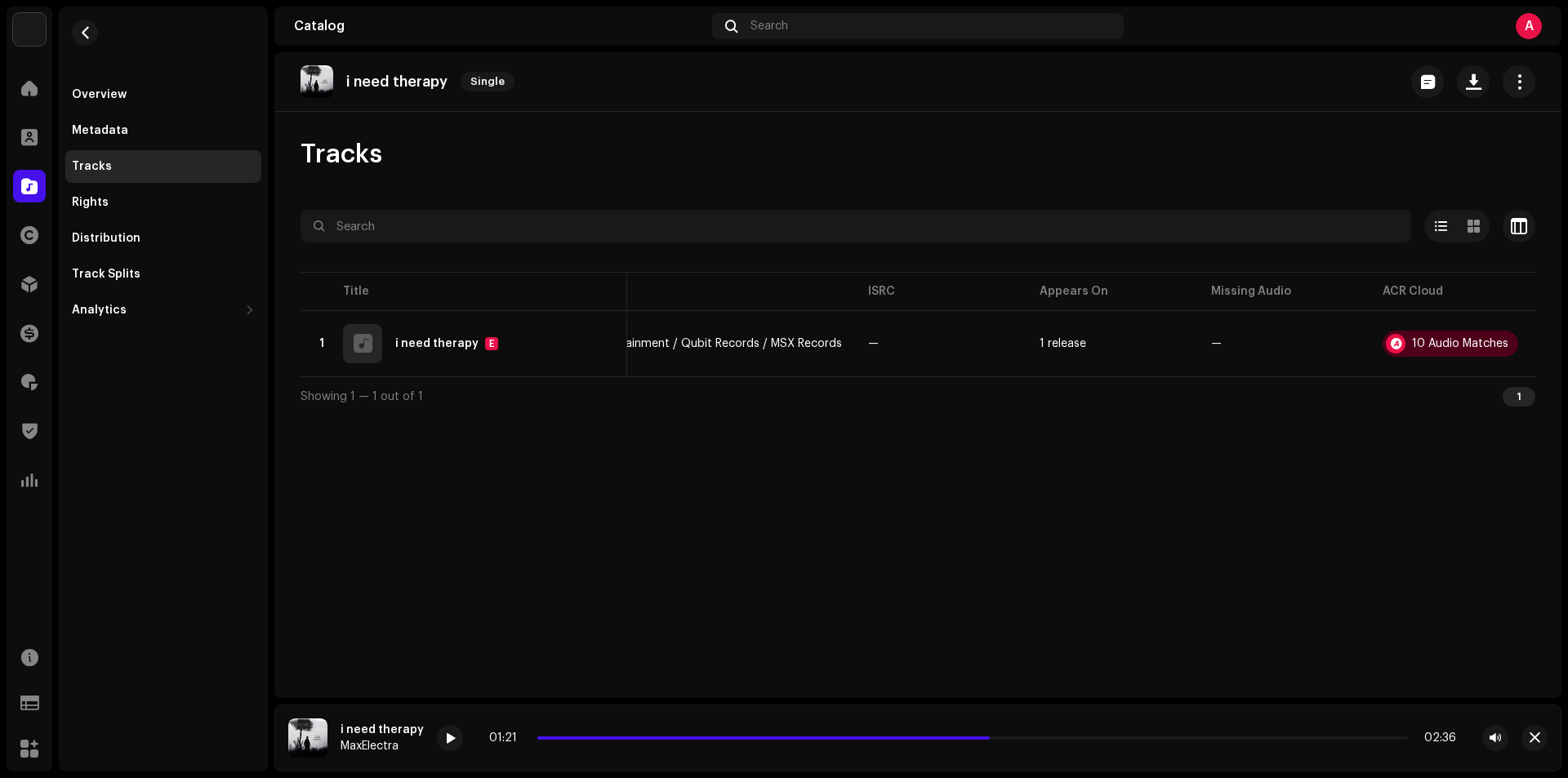
click at [1083, 553] on div "Audio Recognition by Remix/Sample 9 Cover Song 1 All results require review/lis…" at bounding box center [784, 389] width 1568 height 778
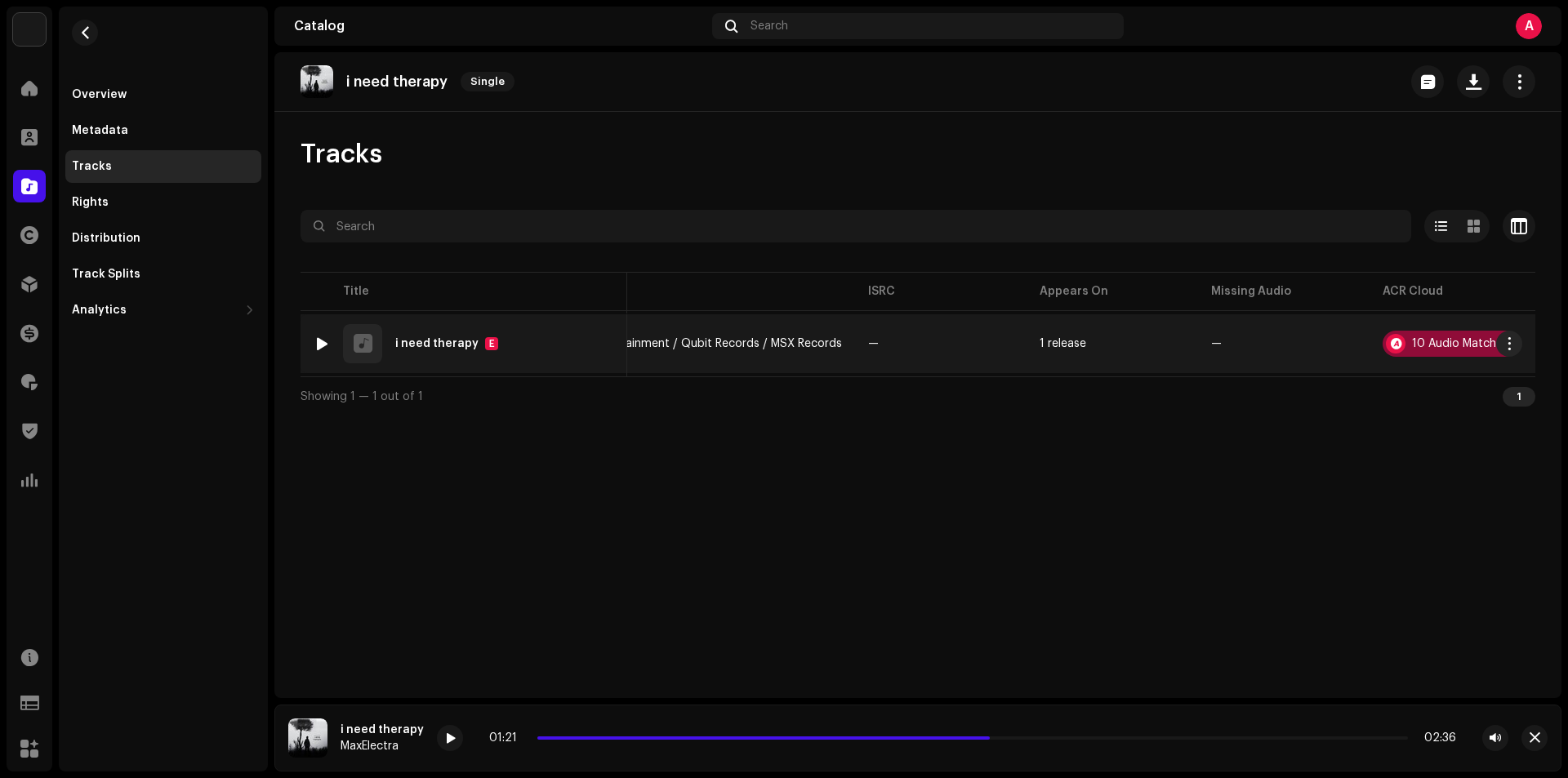
click at [1419, 334] on div "10 Audio Matches" at bounding box center [1450, 344] width 136 height 26
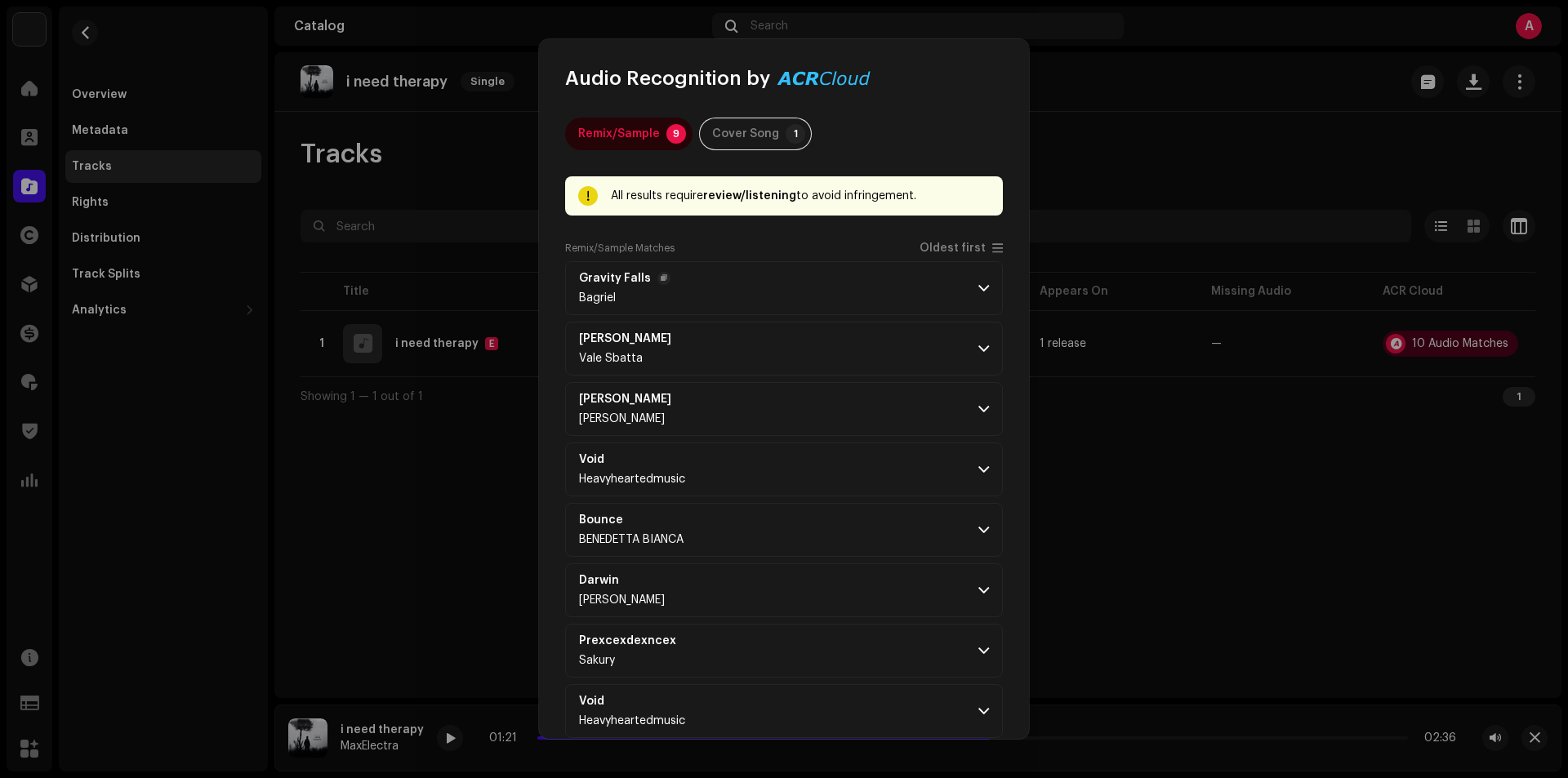
click at [964, 277] on p-accordion-header "Gravity Falls Bagriel" at bounding box center [783, 288] width 437 height 54
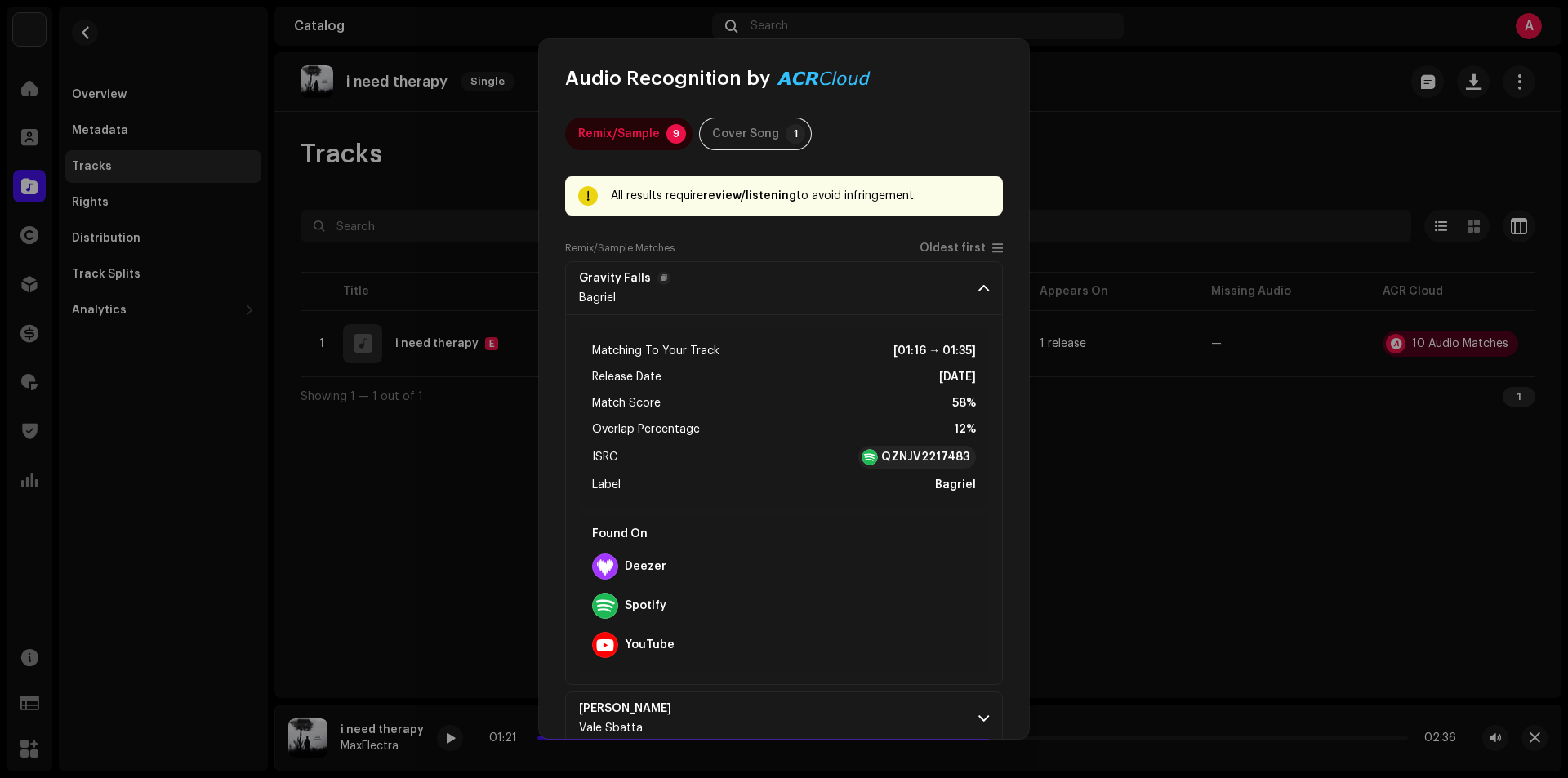
click at [964, 277] on p-accordion-header "Gravity Falls Bagriel" at bounding box center [783, 288] width 437 height 54
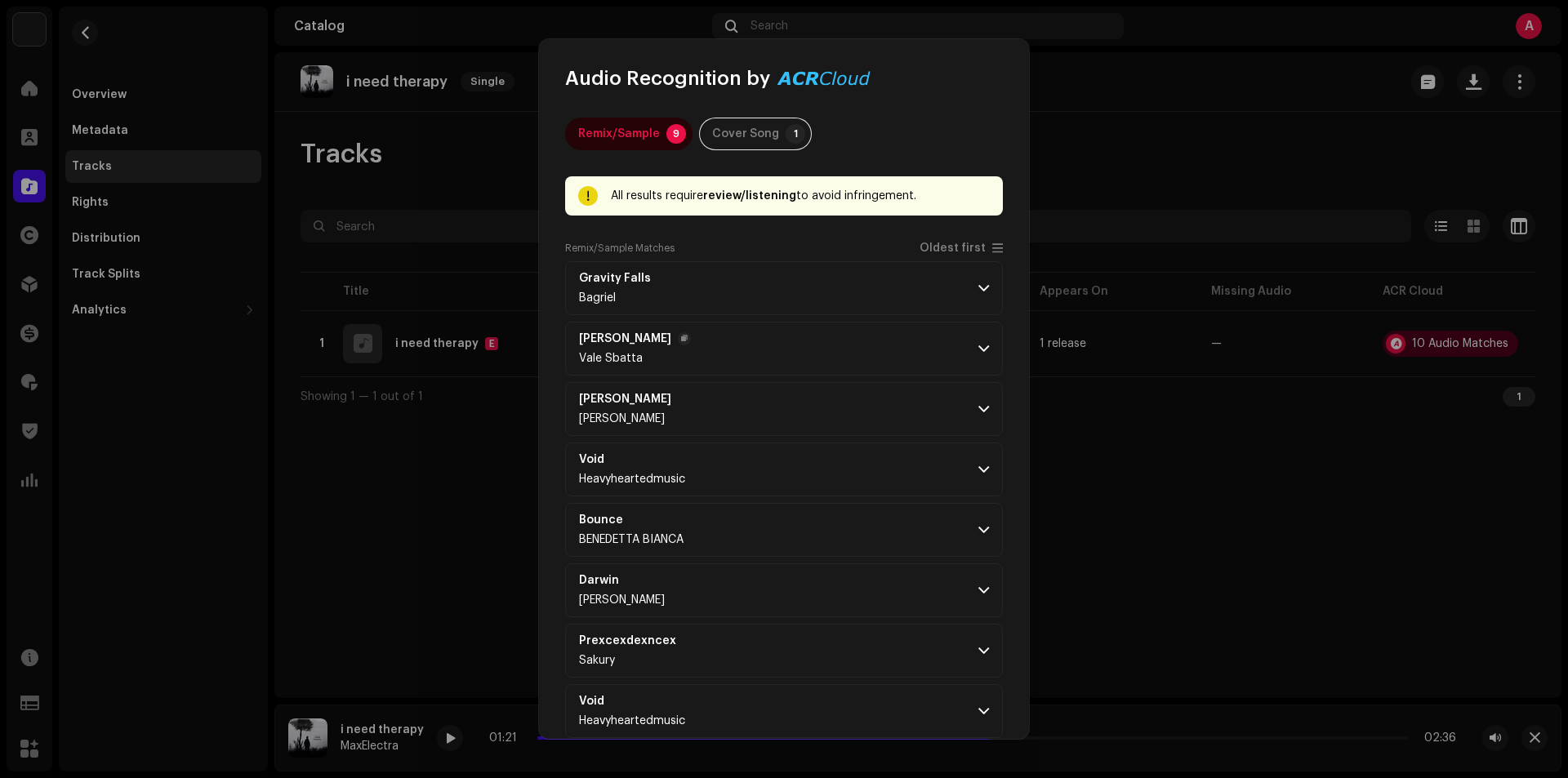
click at [953, 357] on p-accordion-header "Pietrina La Rosa Vale Sbatta" at bounding box center [783, 349] width 437 height 54
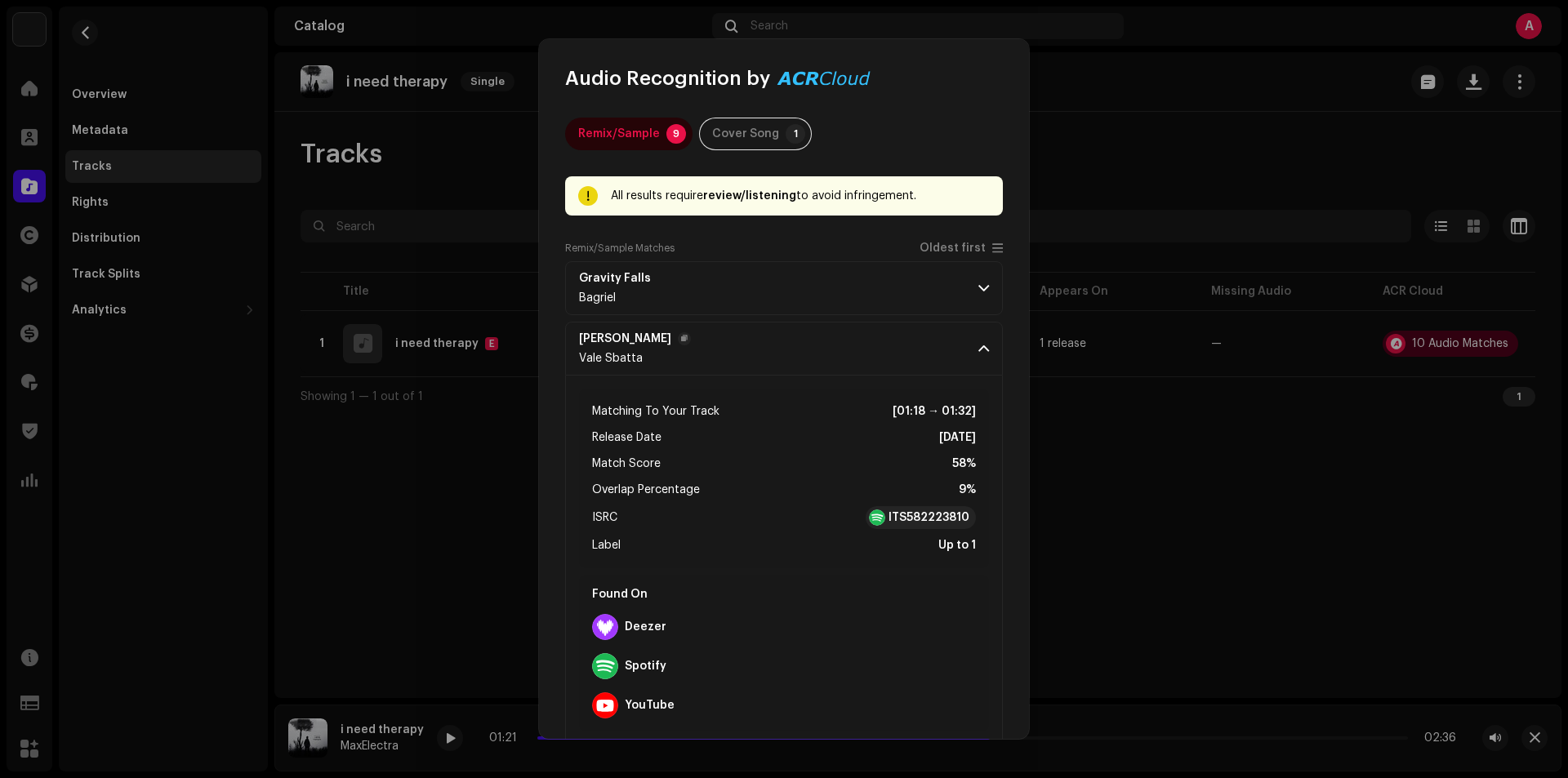
click at [953, 357] on p-accordion-header "Pietrina La Rosa Vale Sbatta" at bounding box center [783, 349] width 437 height 54
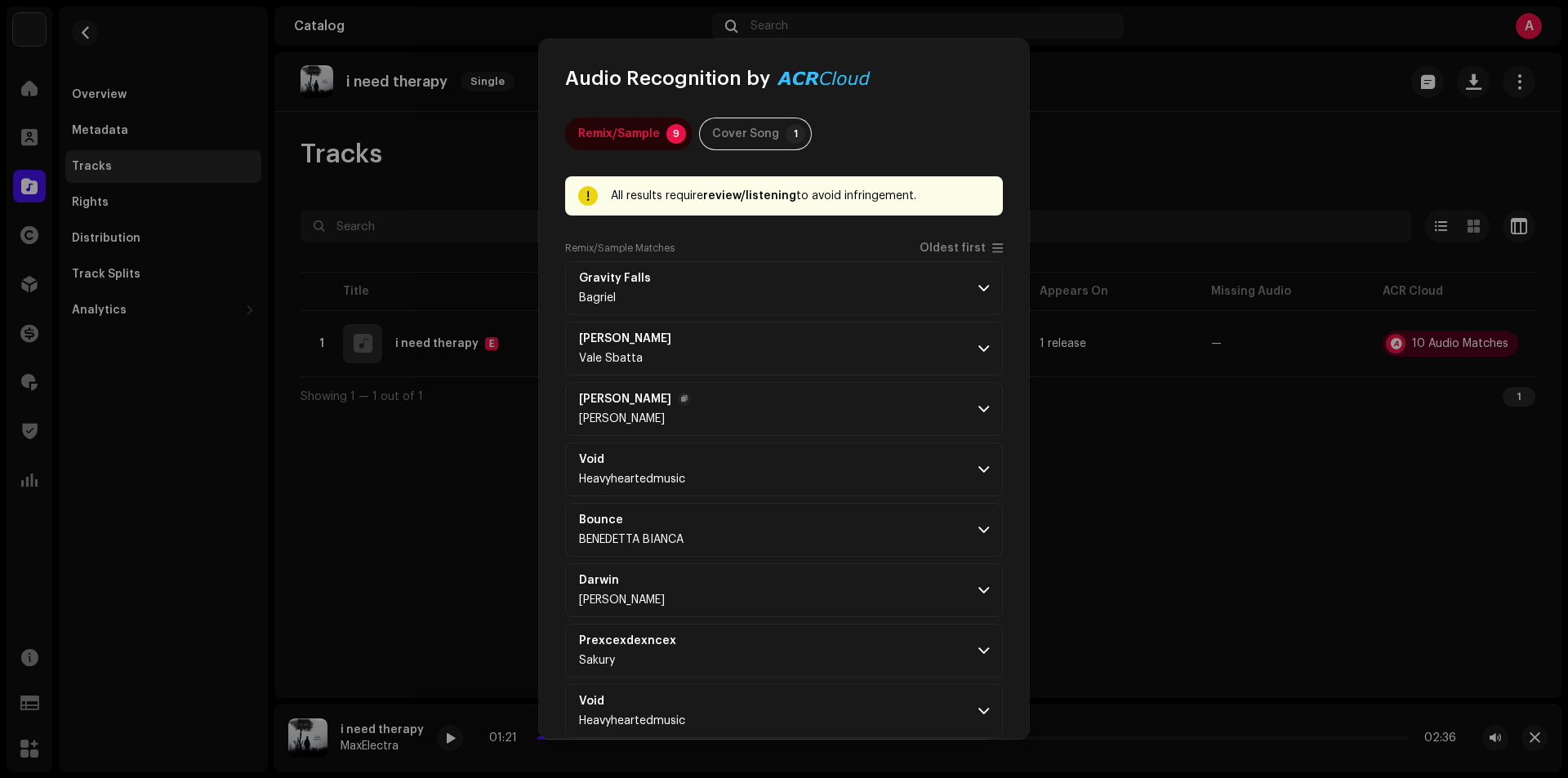
click at [956, 408] on p-accordion-header "Michael Dessi Tony Lounge" at bounding box center [783, 408] width 437 height 54
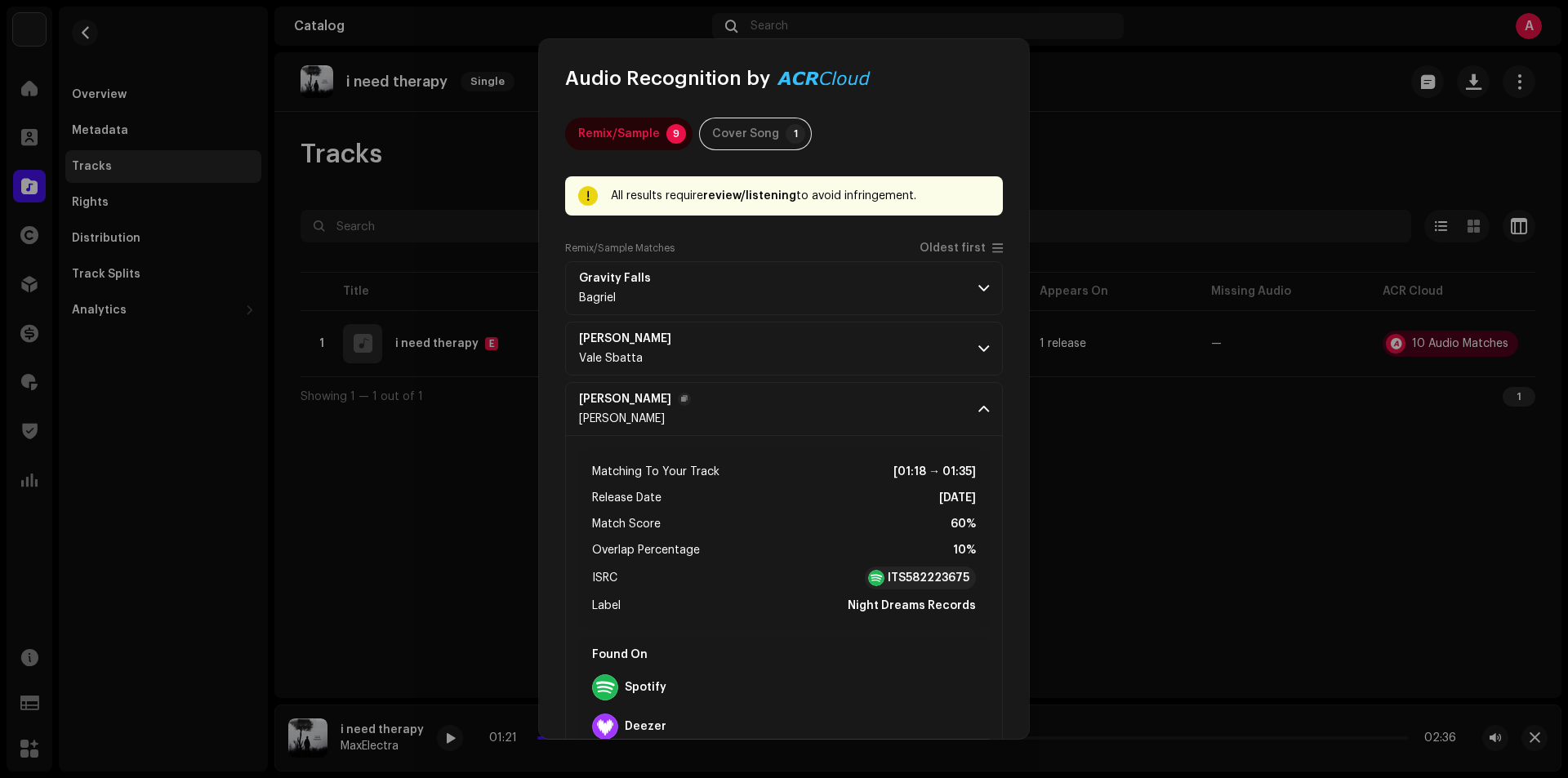
click at [956, 408] on p-accordion-header "Michael Dessi Tony Lounge" at bounding box center [783, 408] width 437 height 54
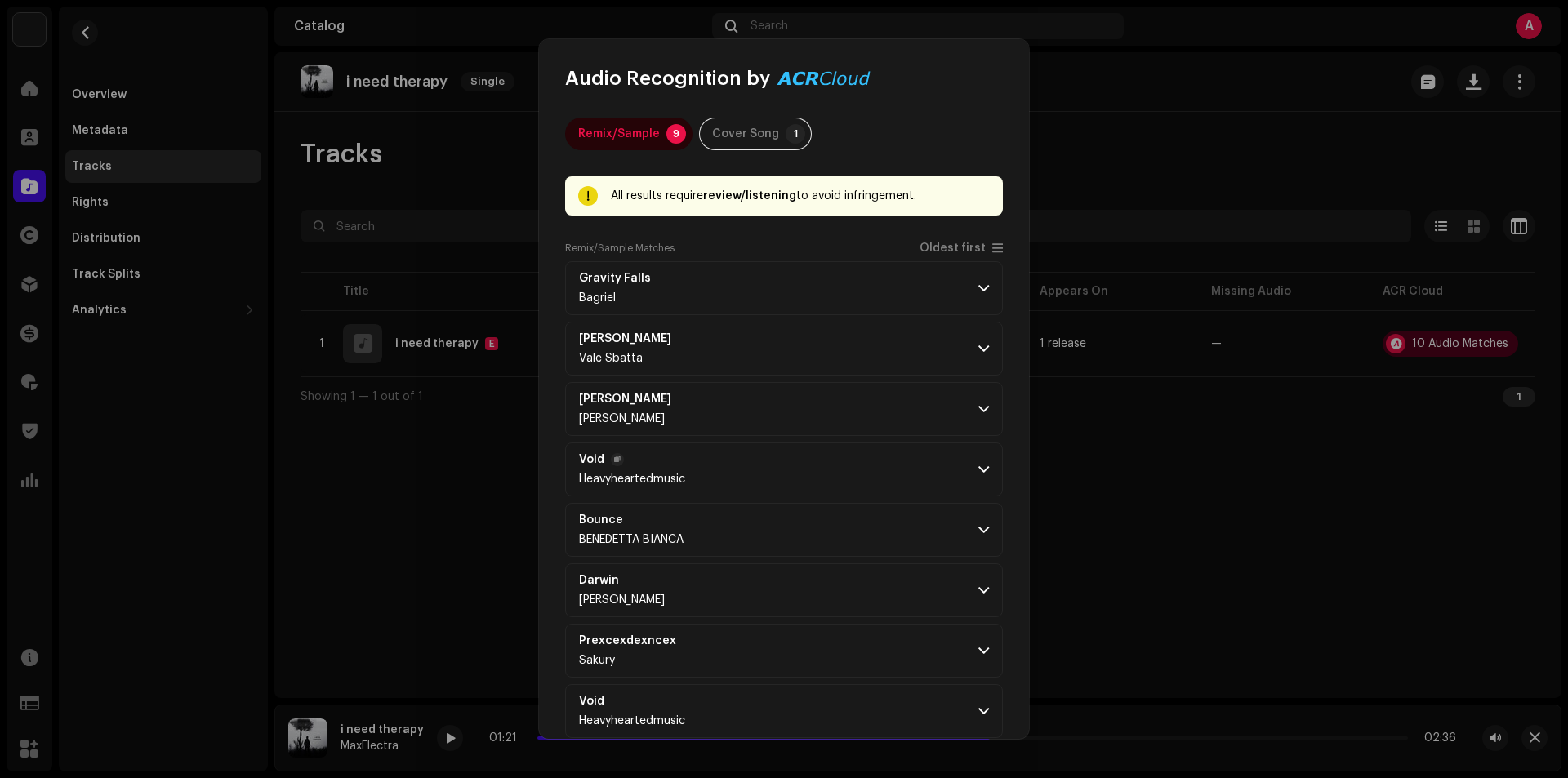
click at [978, 467] on span at bounding box center [984, 469] width 11 height 13
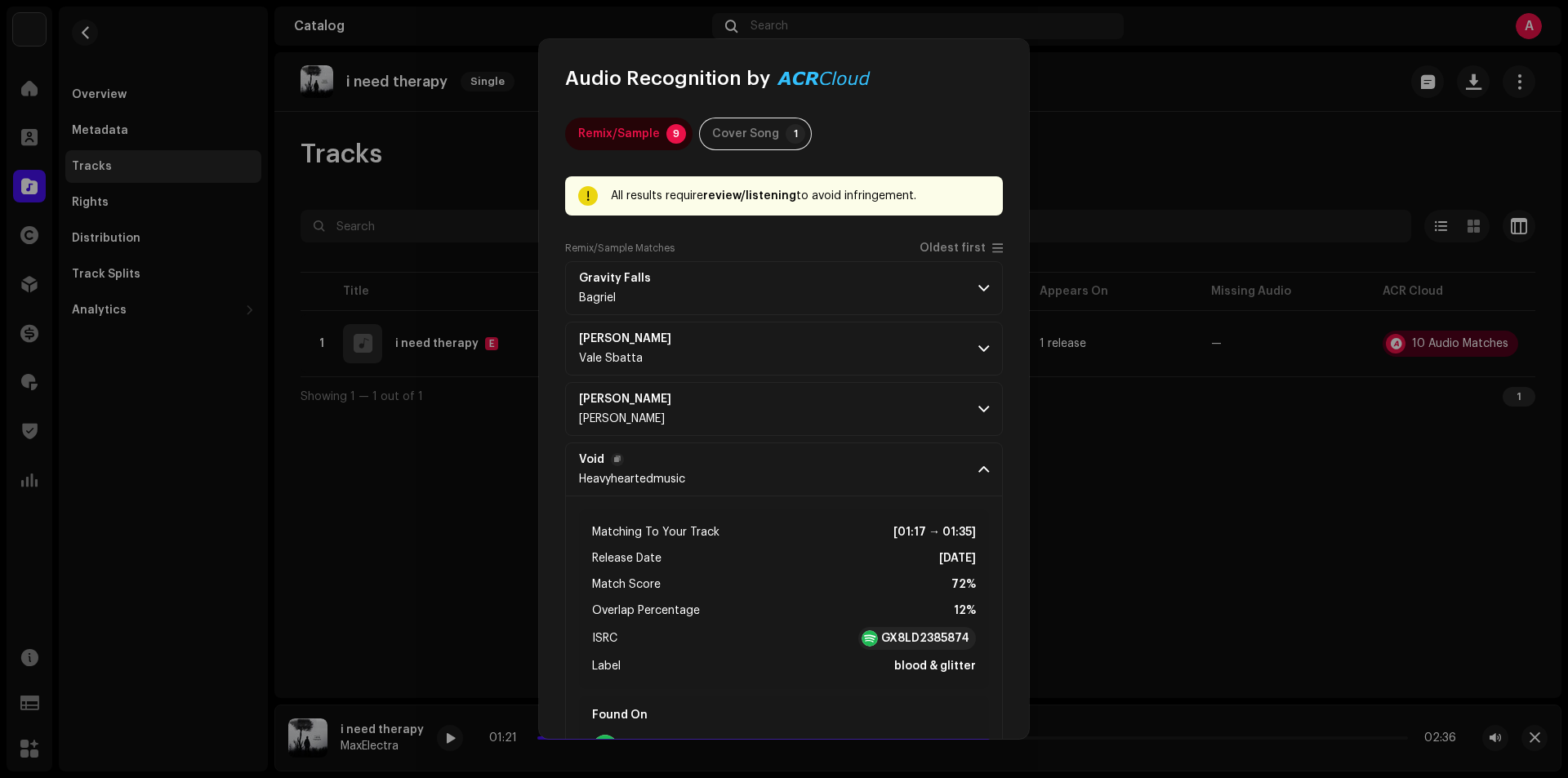
click at [978, 467] on span at bounding box center [984, 469] width 11 height 13
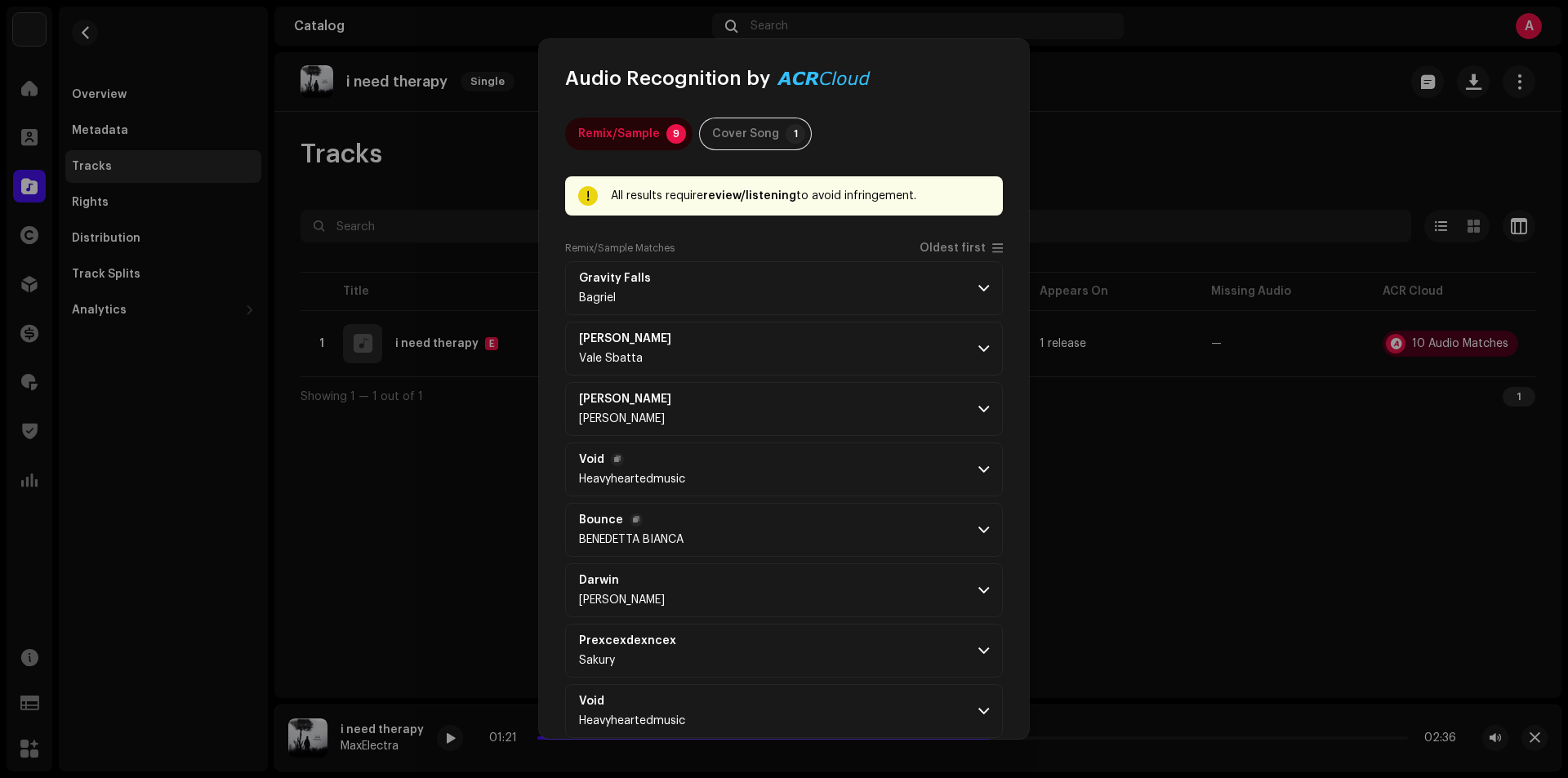
click at [964, 519] on p-accordion-header "Bounce BENEDETTA BIANCA" at bounding box center [783, 530] width 437 height 54
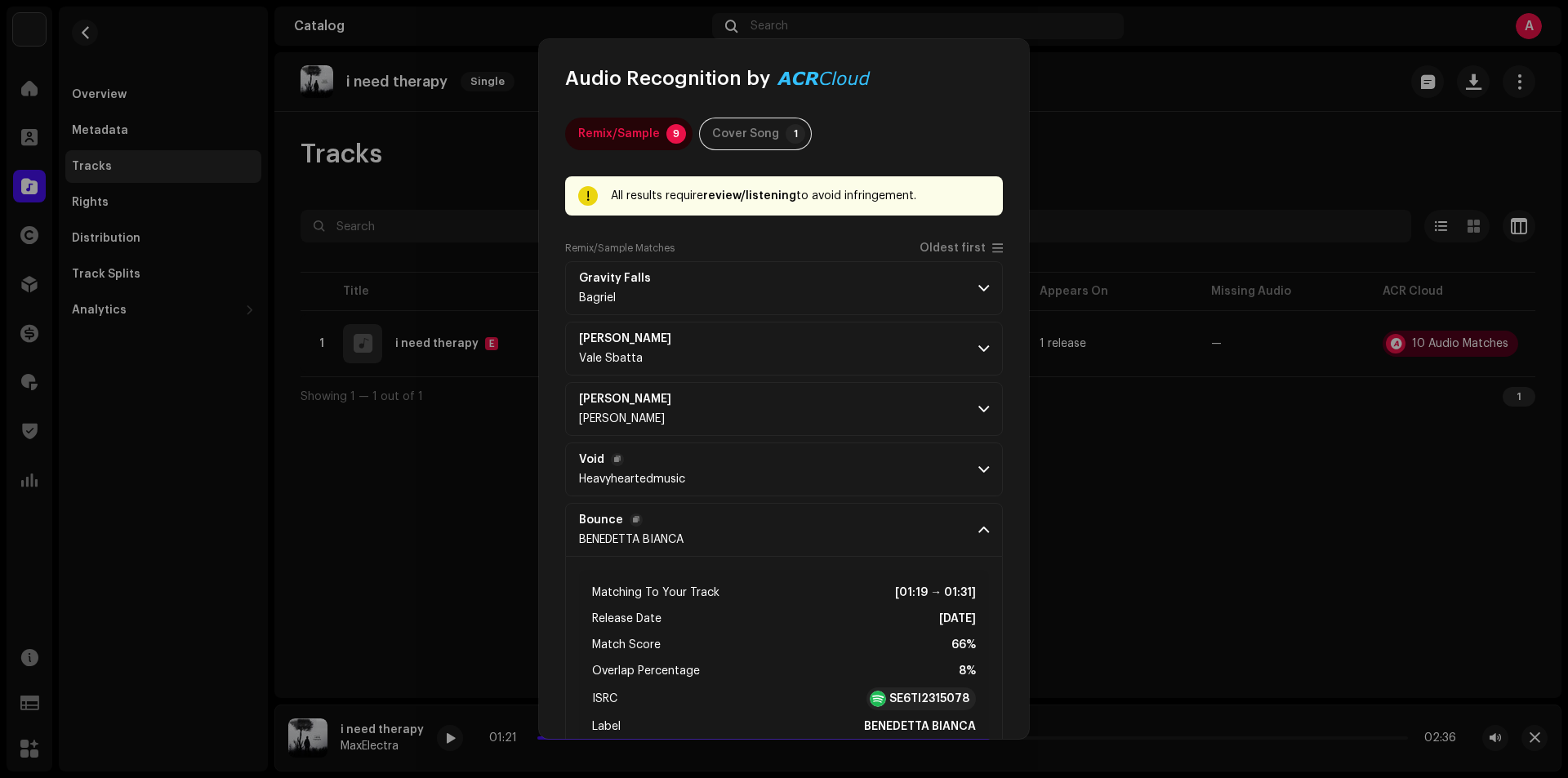
click at [964, 519] on p-accordion-header "Bounce BENEDETTA BIANCA" at bounding box center [783, 530] width 437 height 54
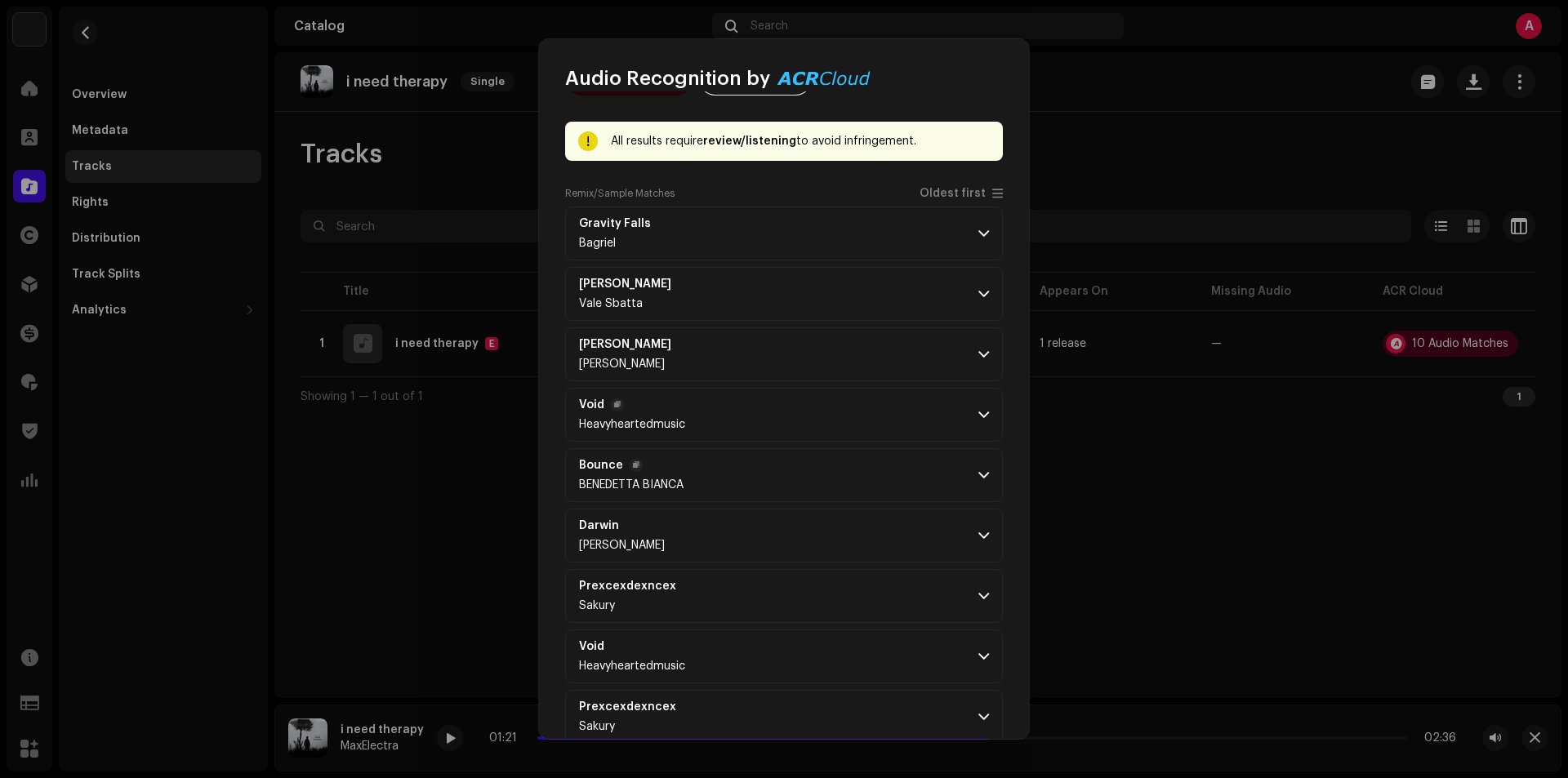
scroll to position [82, 0]
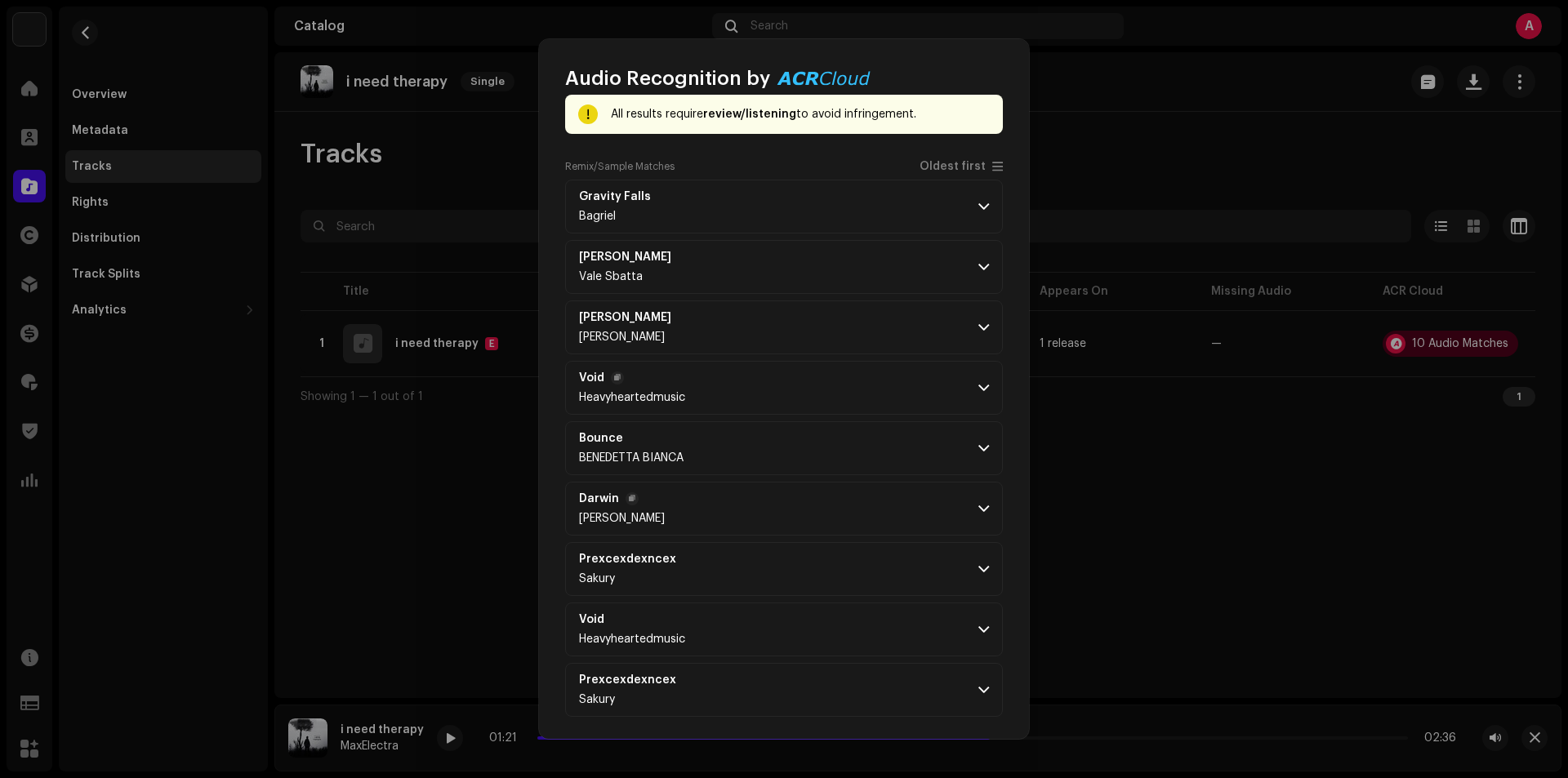
click at [965, 516] on p-accordion-header "Darwin Pierre Valais" at bounding box center [783, 509] width 437 height 54
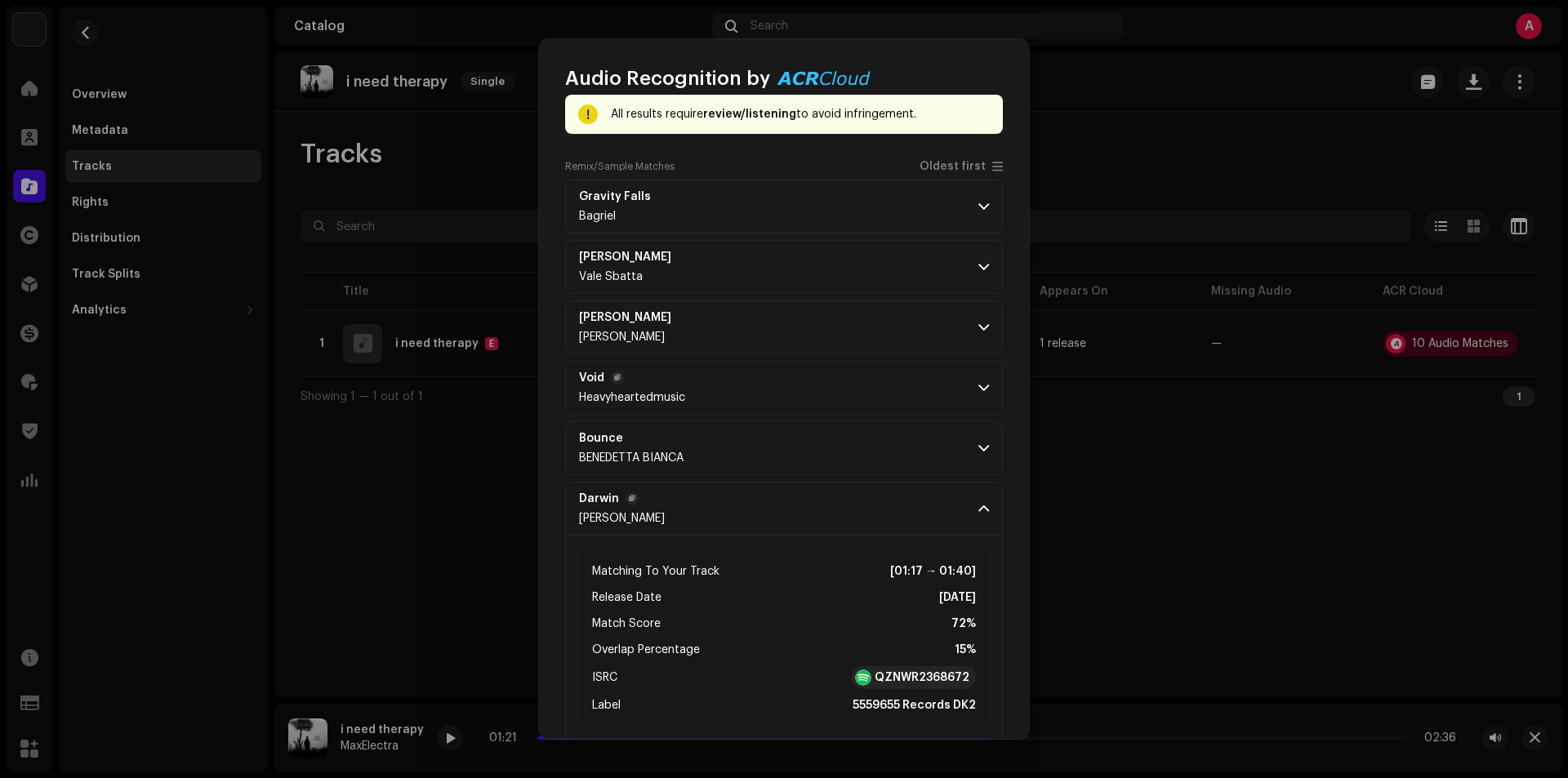
click at [965, 516] on p-accordion-header "Darwin Pierre Valais" at bounding box center [783, 509] width 437 height 54
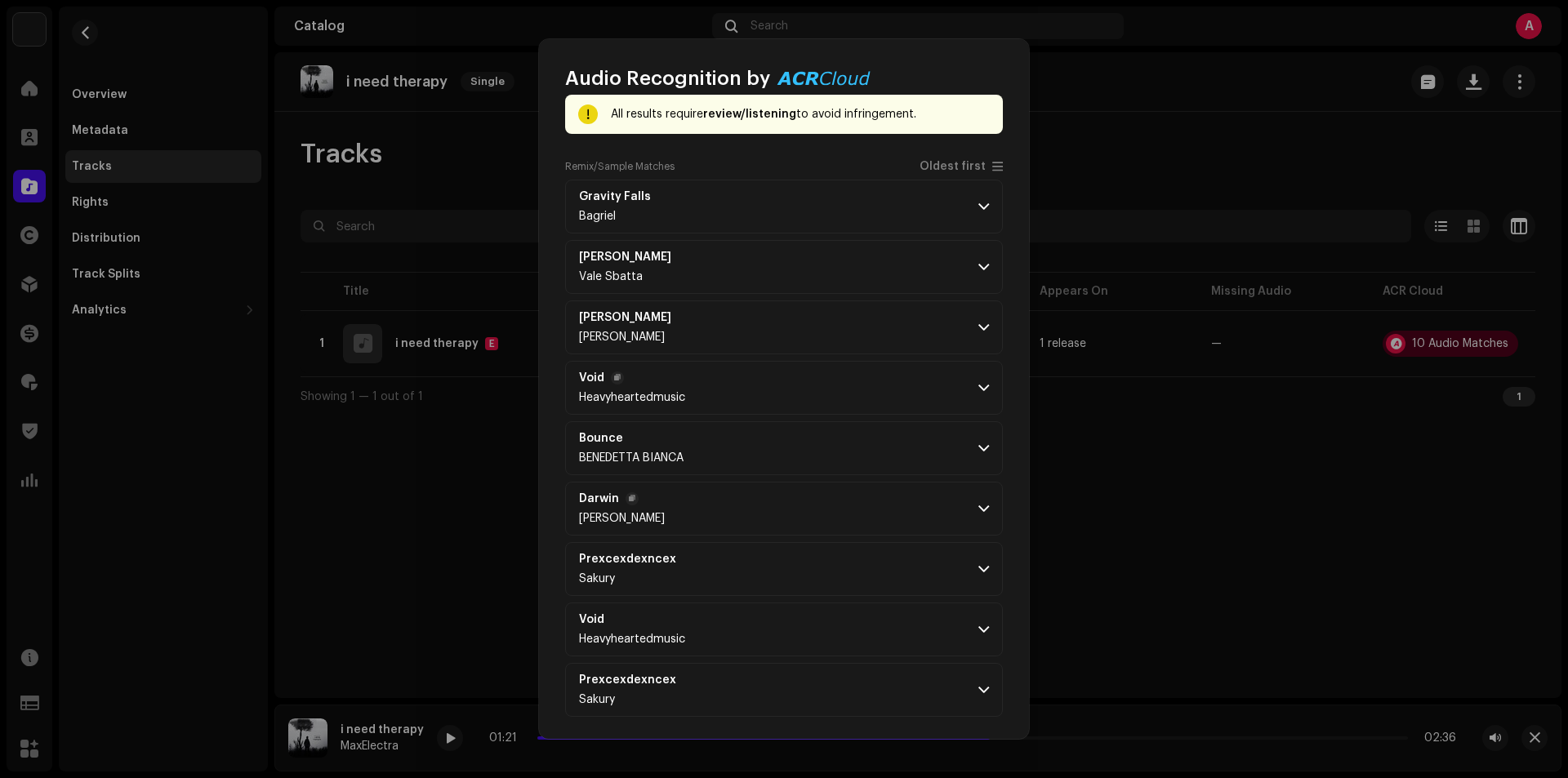
scroll to position [85, 0]
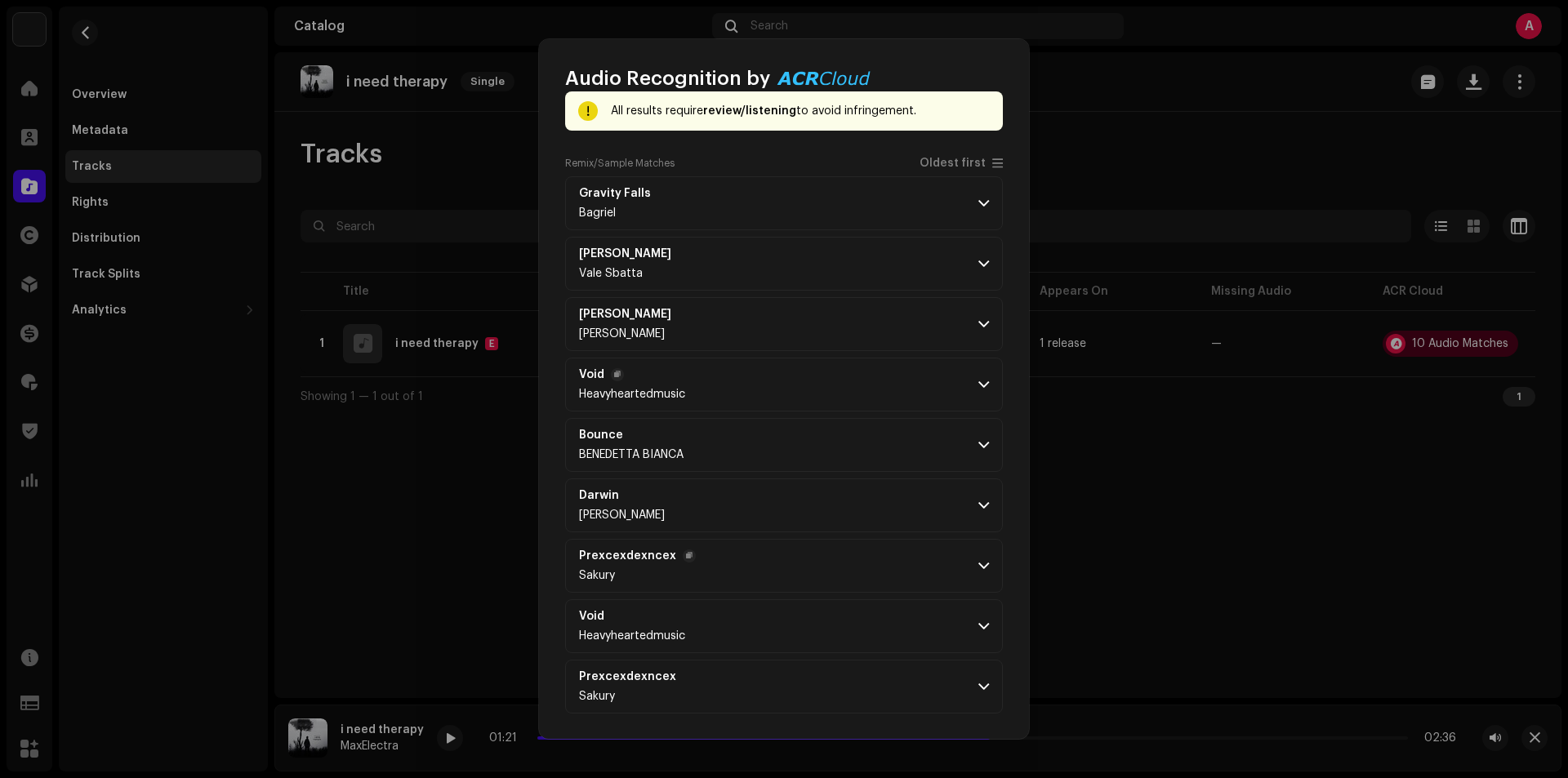
click at [964, 554] on p-accordion-header "Prexcexdexncex Sakury" at bounding box center [783, 565] width 437 height 54
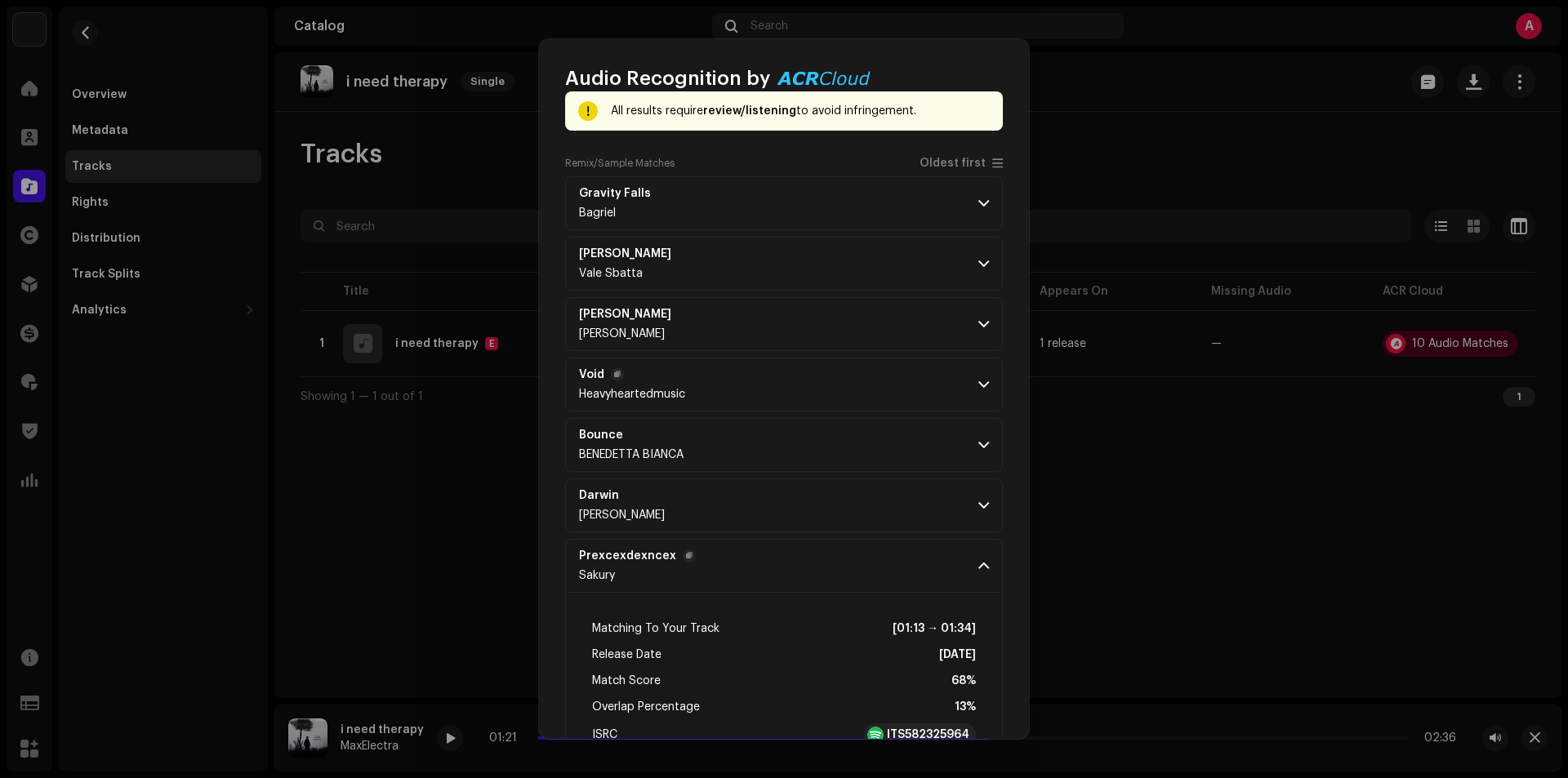
click at [964, 554] on p-accordion-header "Prexcexdexncex Sakury" at bounding box center [783, 565] width 437 height 54
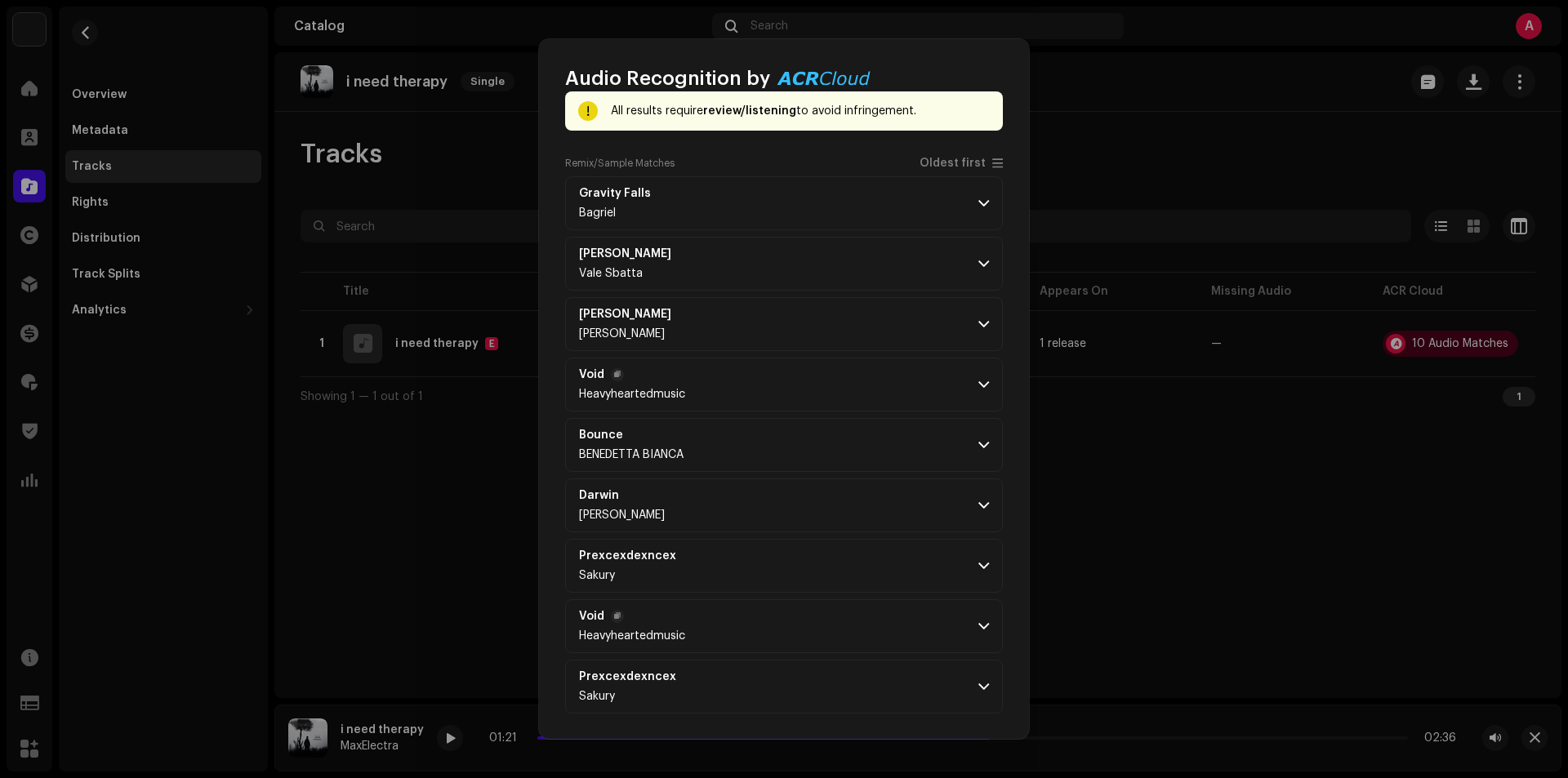
click at [958, 613] on p-accordion-header "Void Heavyheartedmusic" at bounding box center [783, 626] width 437 height 54
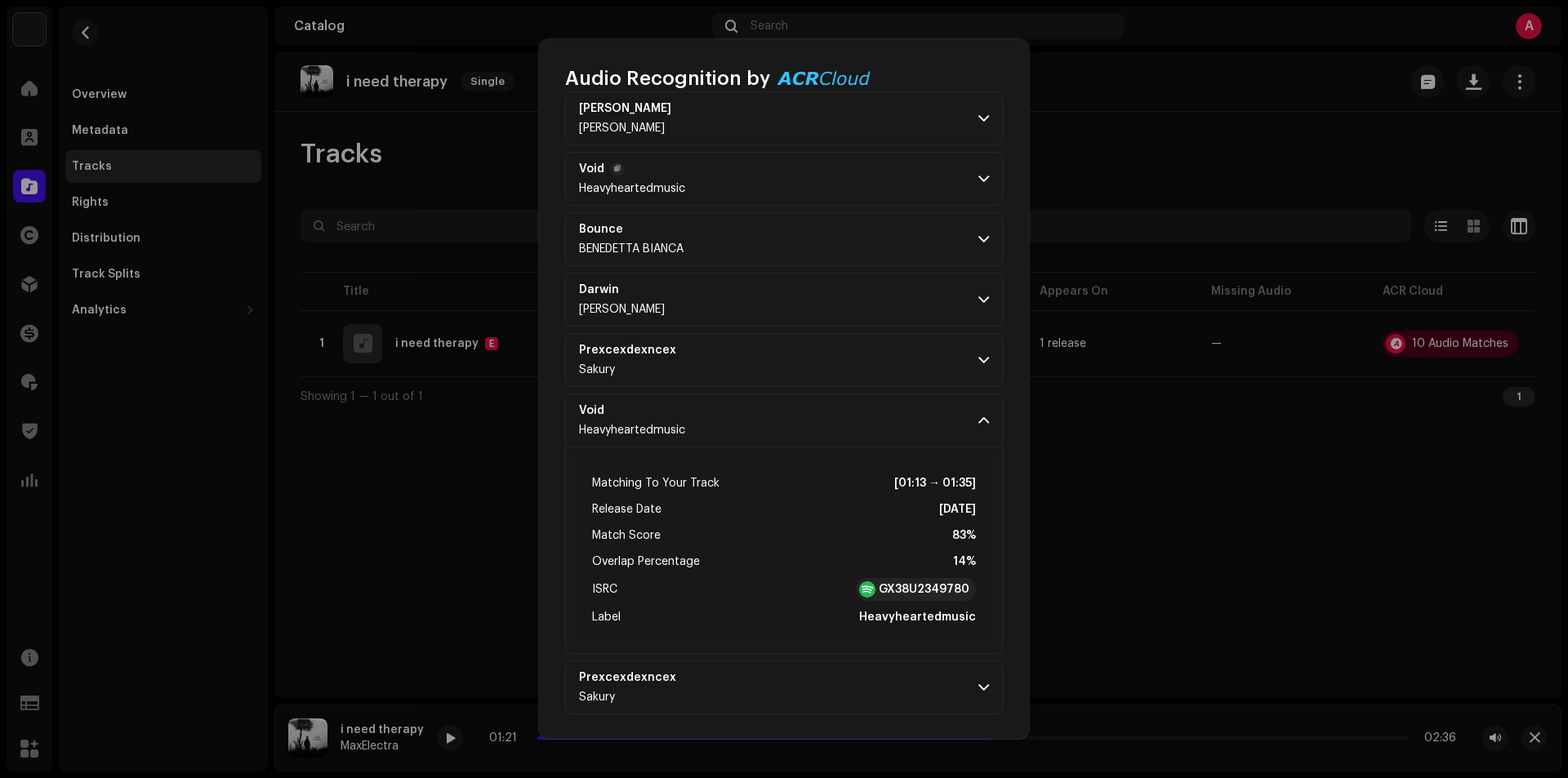
scroll to position [291, 0]
click at [947, 584] on strong "GX38U2349780" at bounding box center [924, 589] width 91 height 17
click at [978, 416] on span at bounding box center [984, 420] width 11 height 13
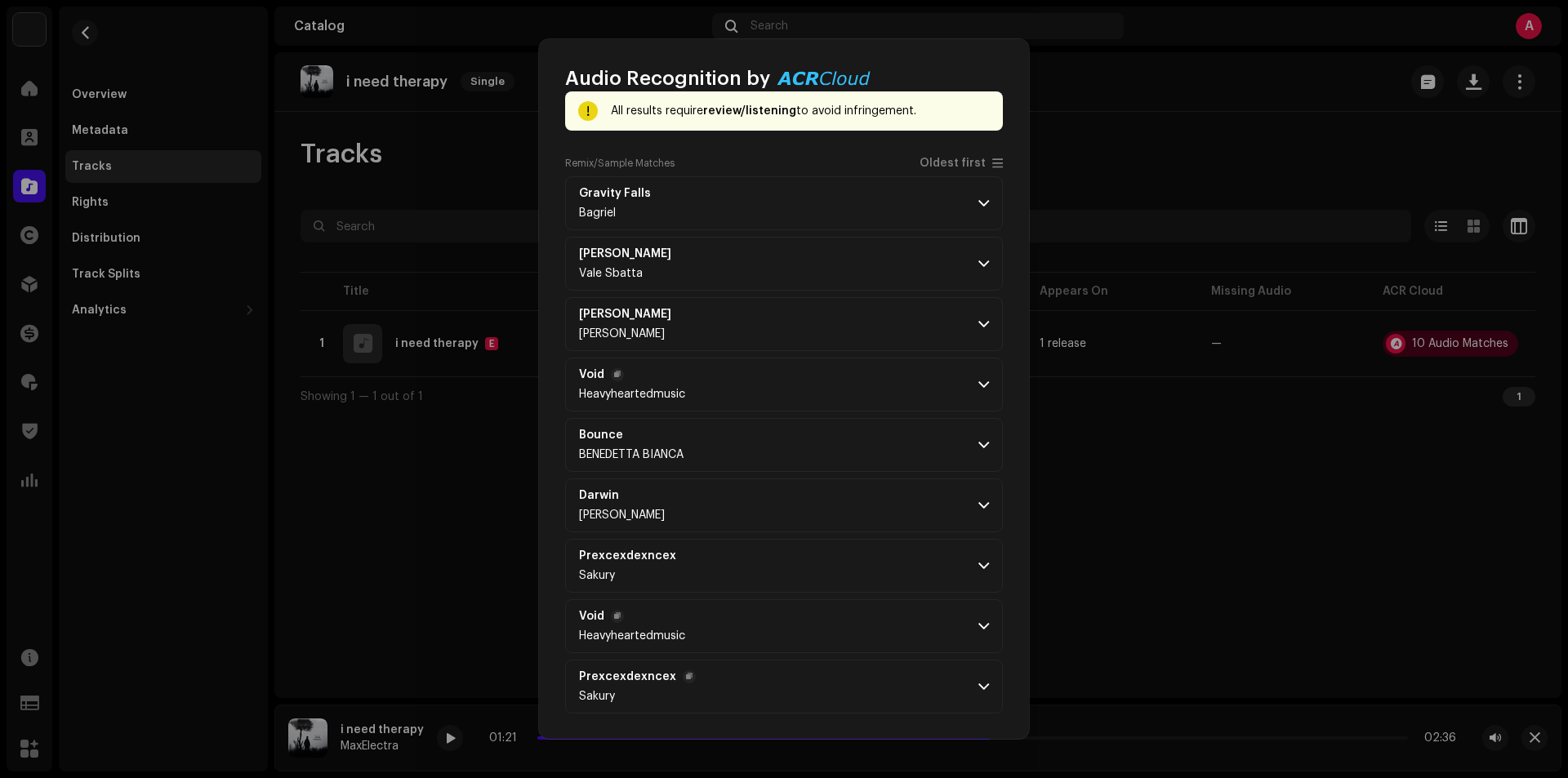
click at [964, 686] on p-accordion-header "Prexcexdexncex Sakury" at bounding box center [783, 686] width 437 height 54
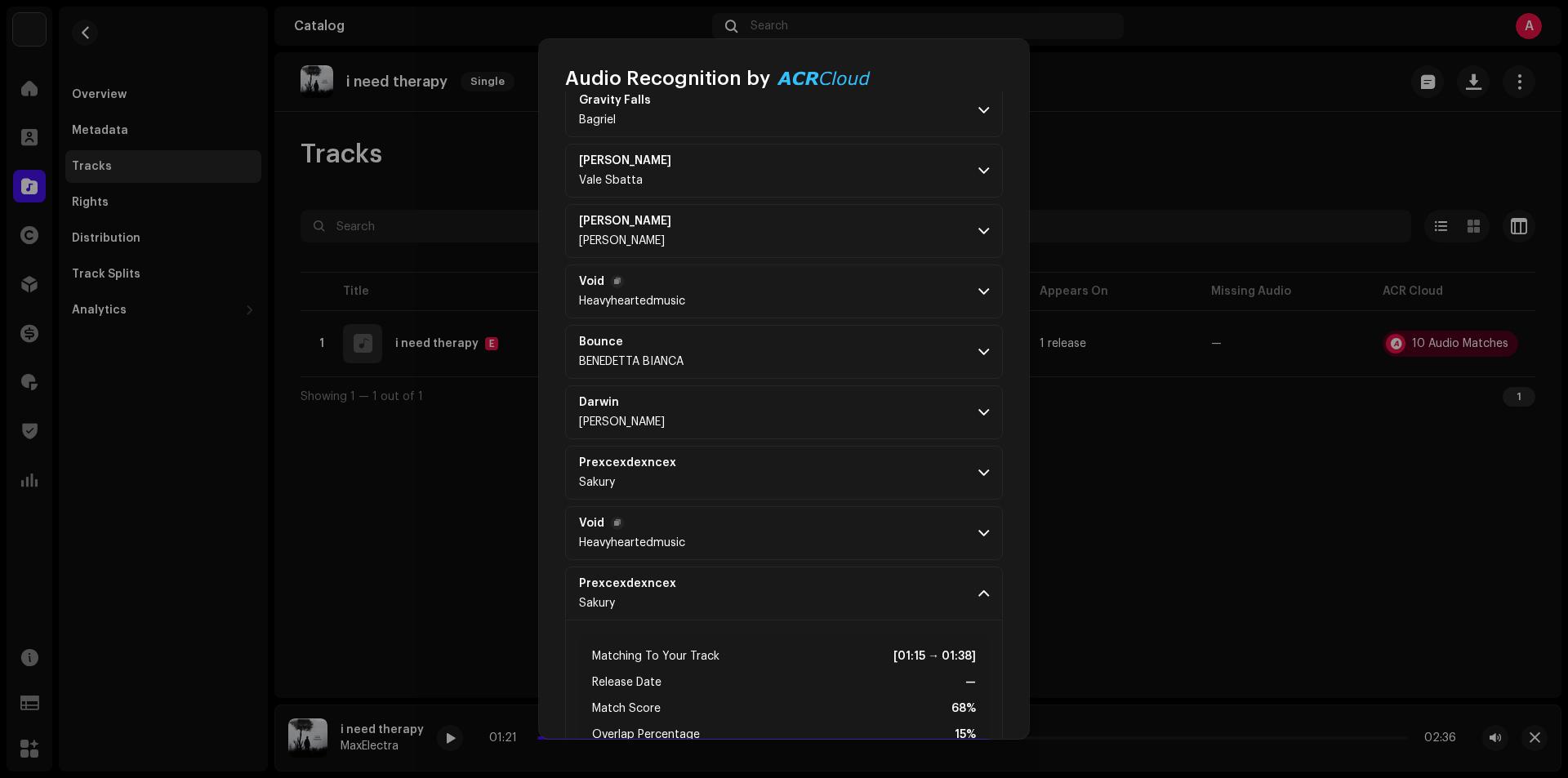
scroll to position [289, 0]
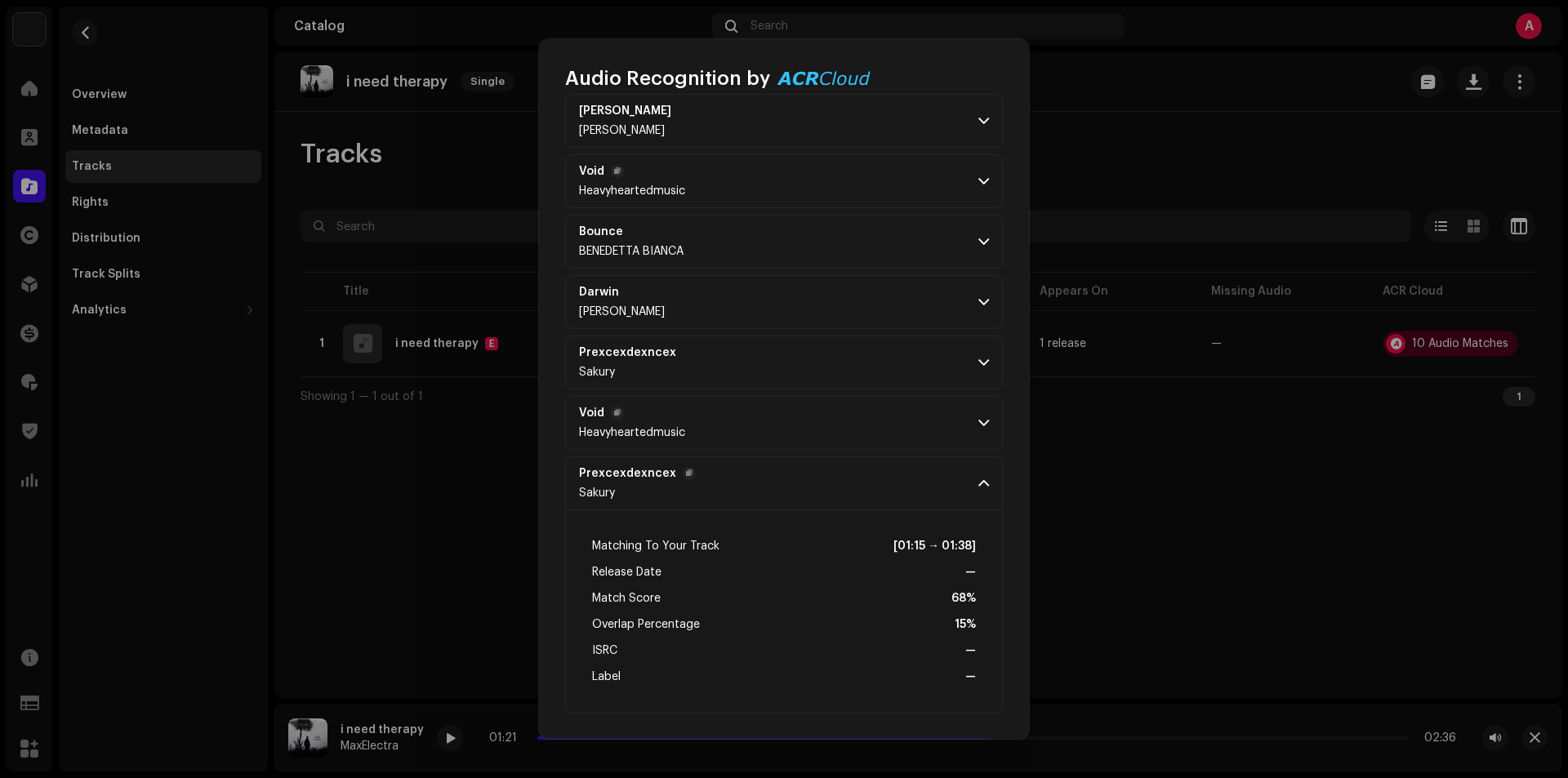
click at [964, 487] on p-accordion-header "Prexcexdexncex Sakury" at bounding box center [783, 483] width 437 height 54
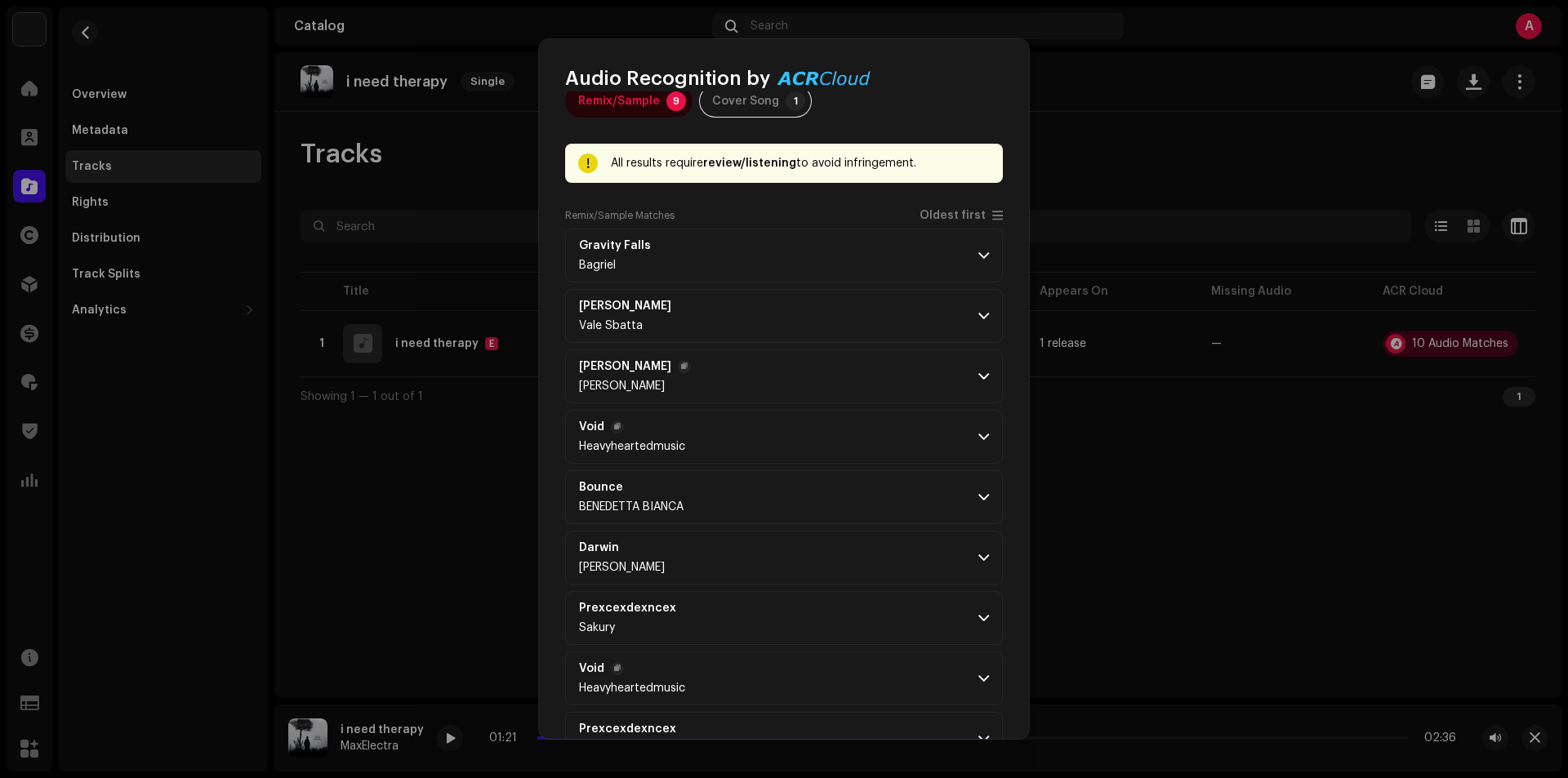
scroll to position [0, 0]
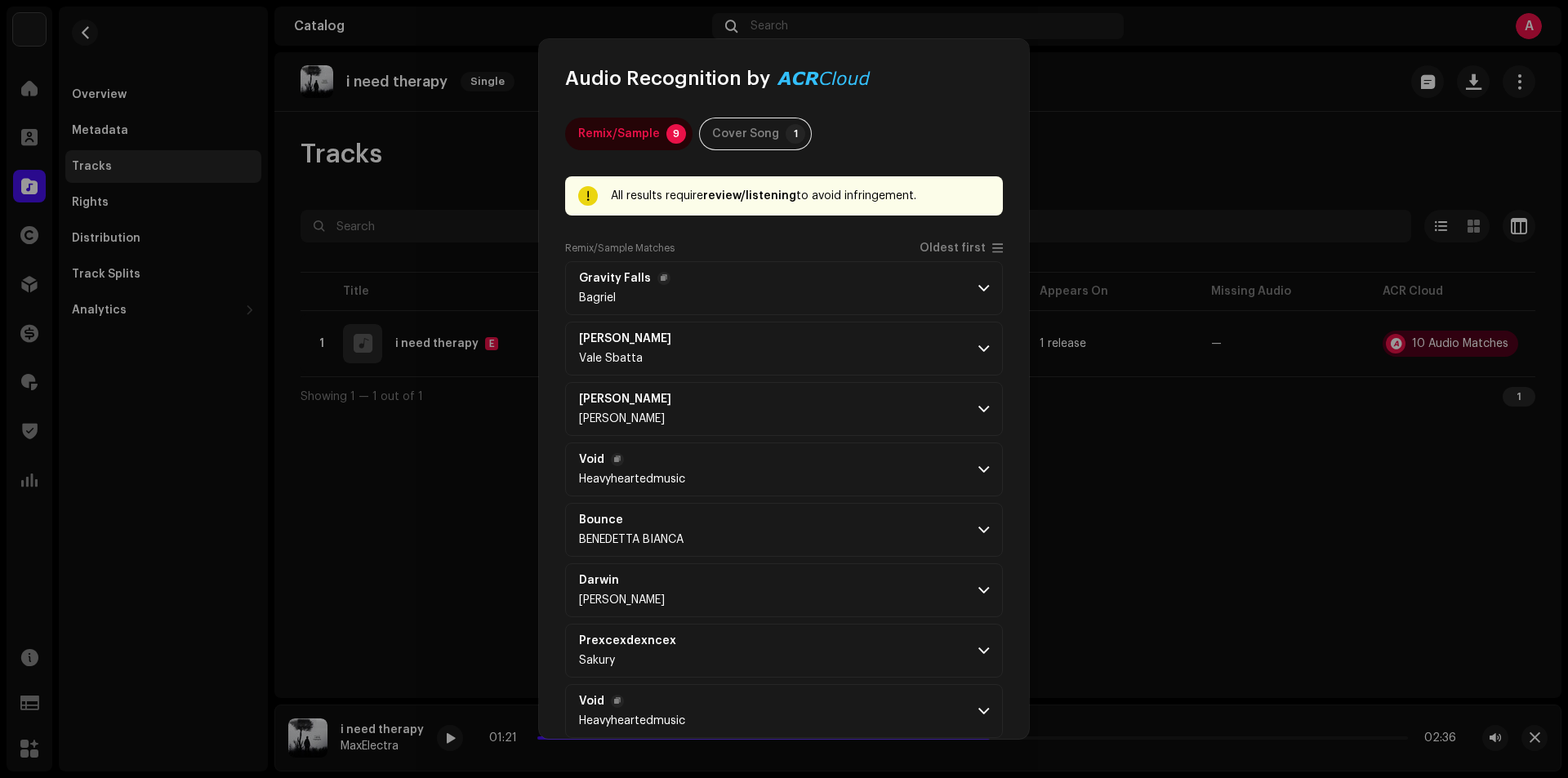
click at [951, 293] on p-accordion-header "Gravity Falls Bagriel" at bounding box center [783, 288] width 437 height 54
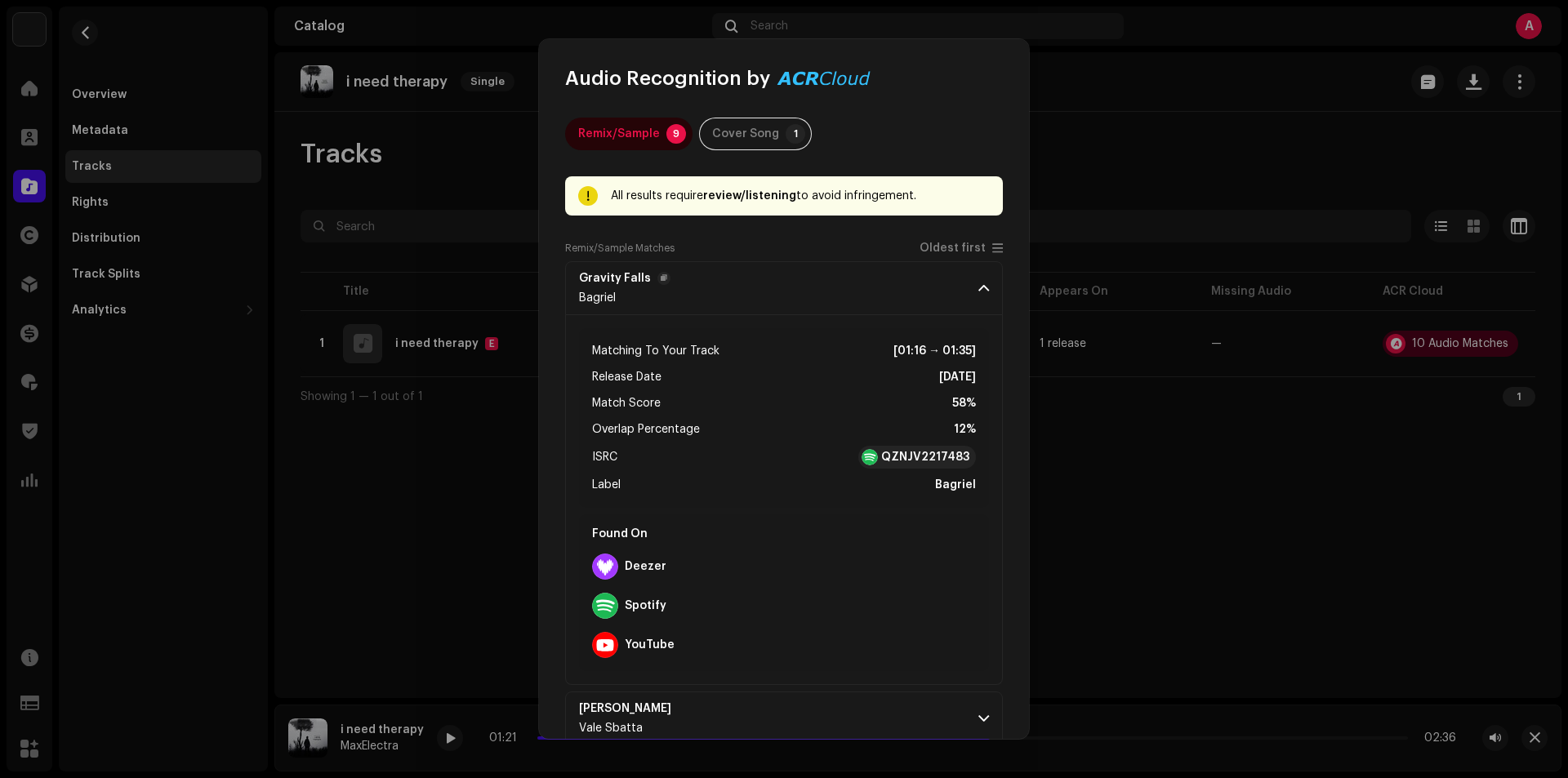
click at [951, 293] on p-accordion-header "Gravity Falls Bagriel" at bounding box center [783, 288] width 437 height 54
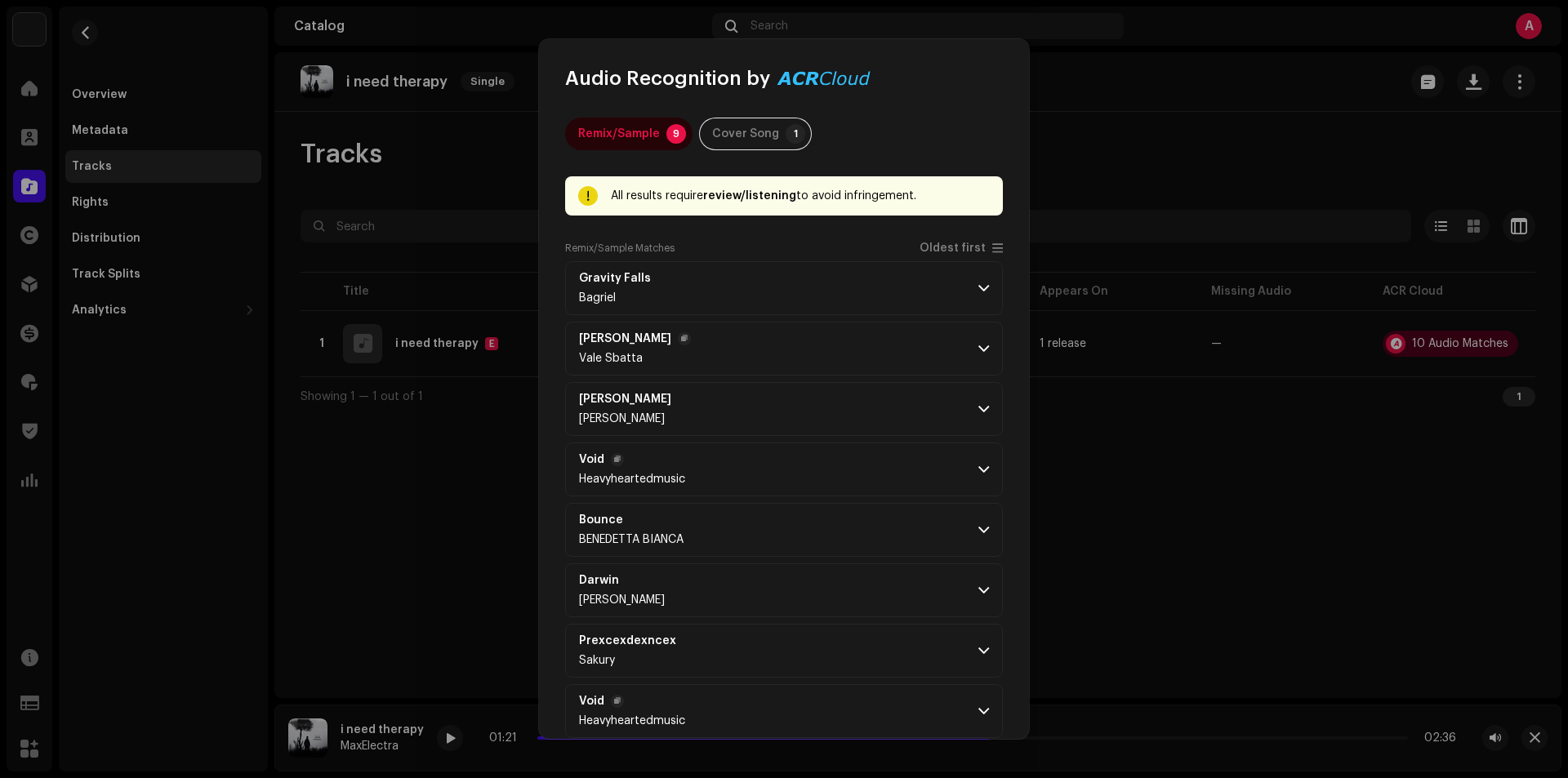
click at [978, 342] on span at bounding box center [984, 349] width 11 height 13
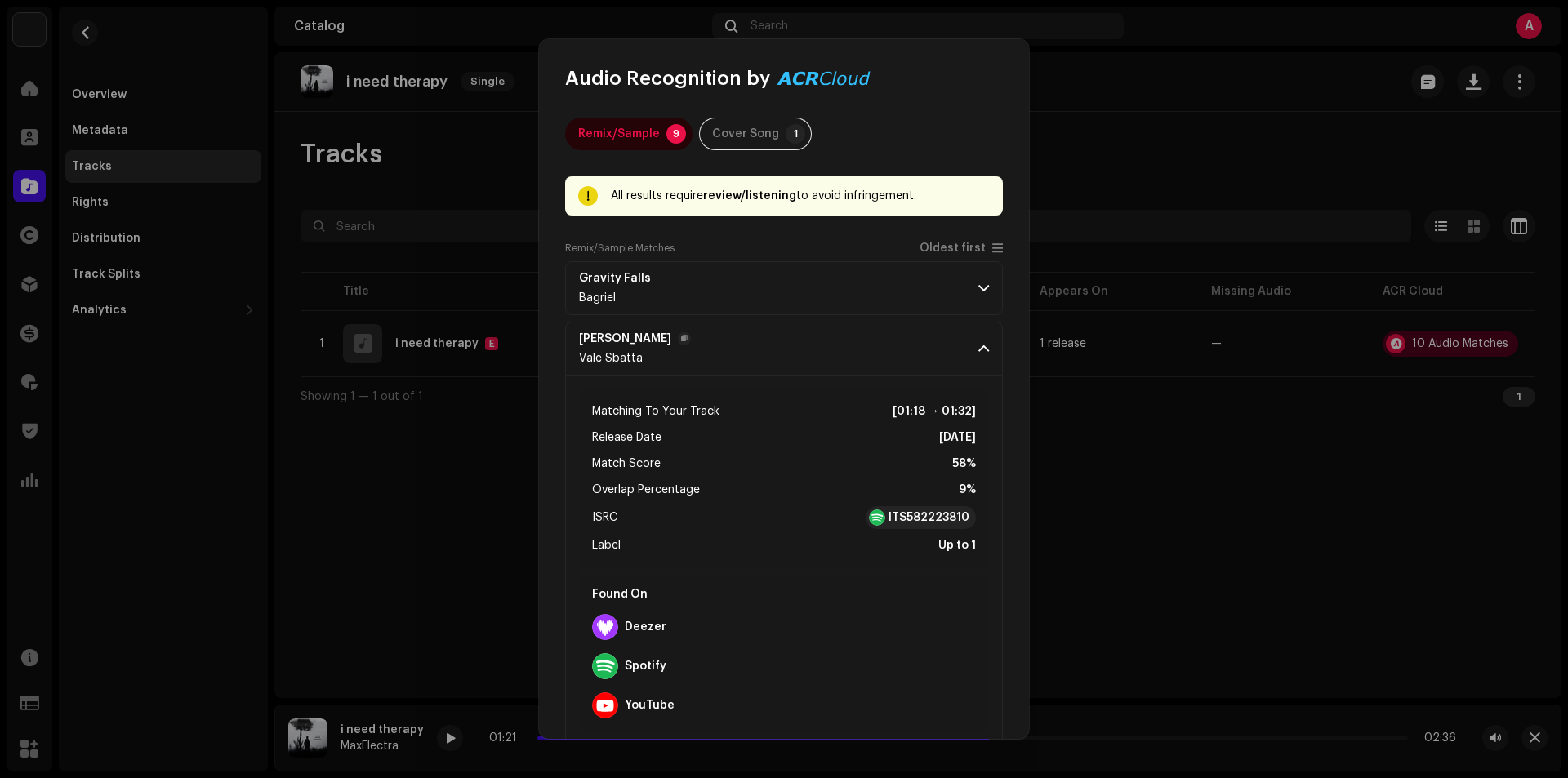
click at [978, 347] on span at bounding box center [984, 349] width 11 height 13
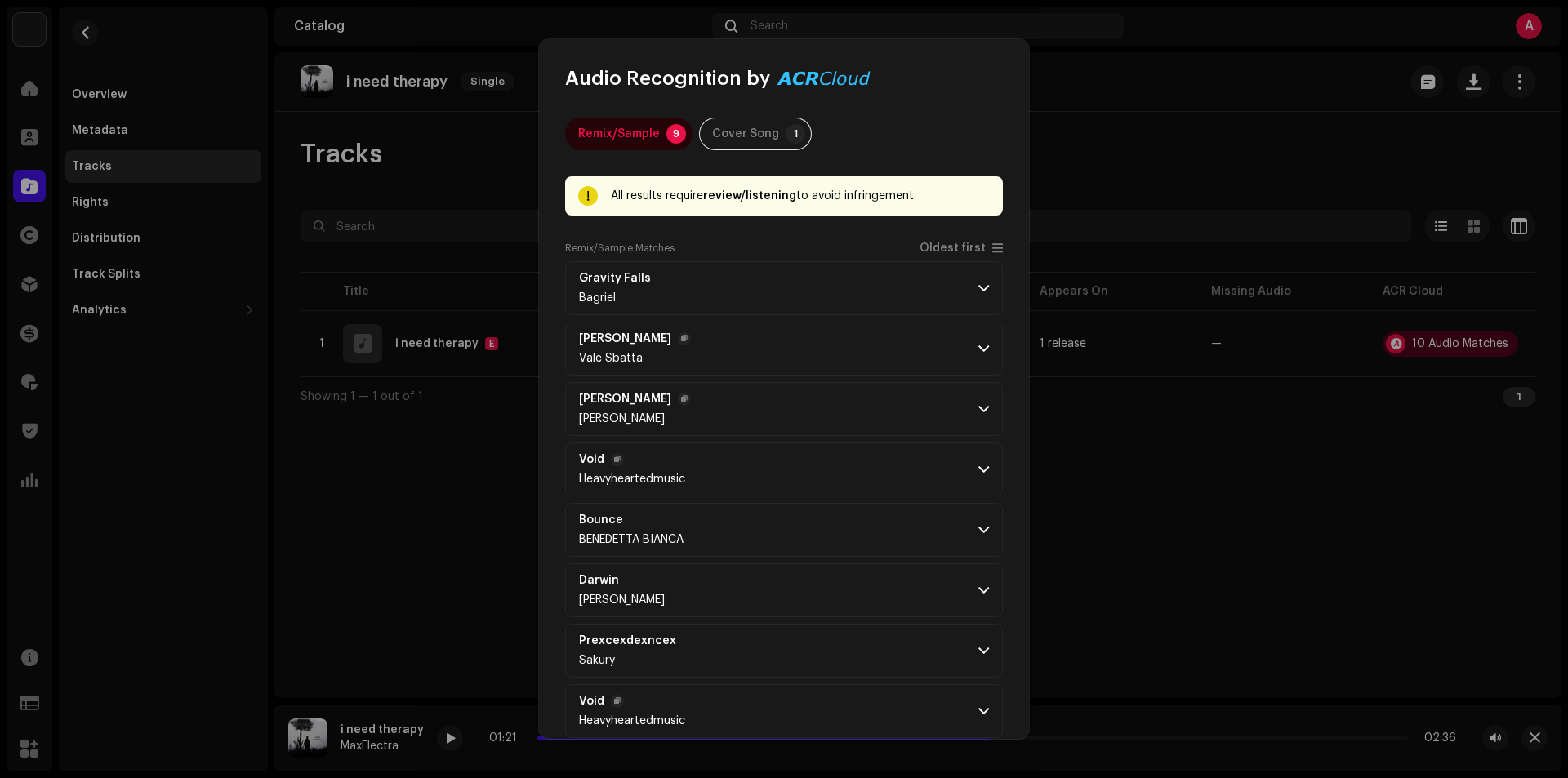
click at [983, 407] on p-accordion-header "Michael Dessi Tony Lounge" at bounding box center [783, 408] width 437 height 54
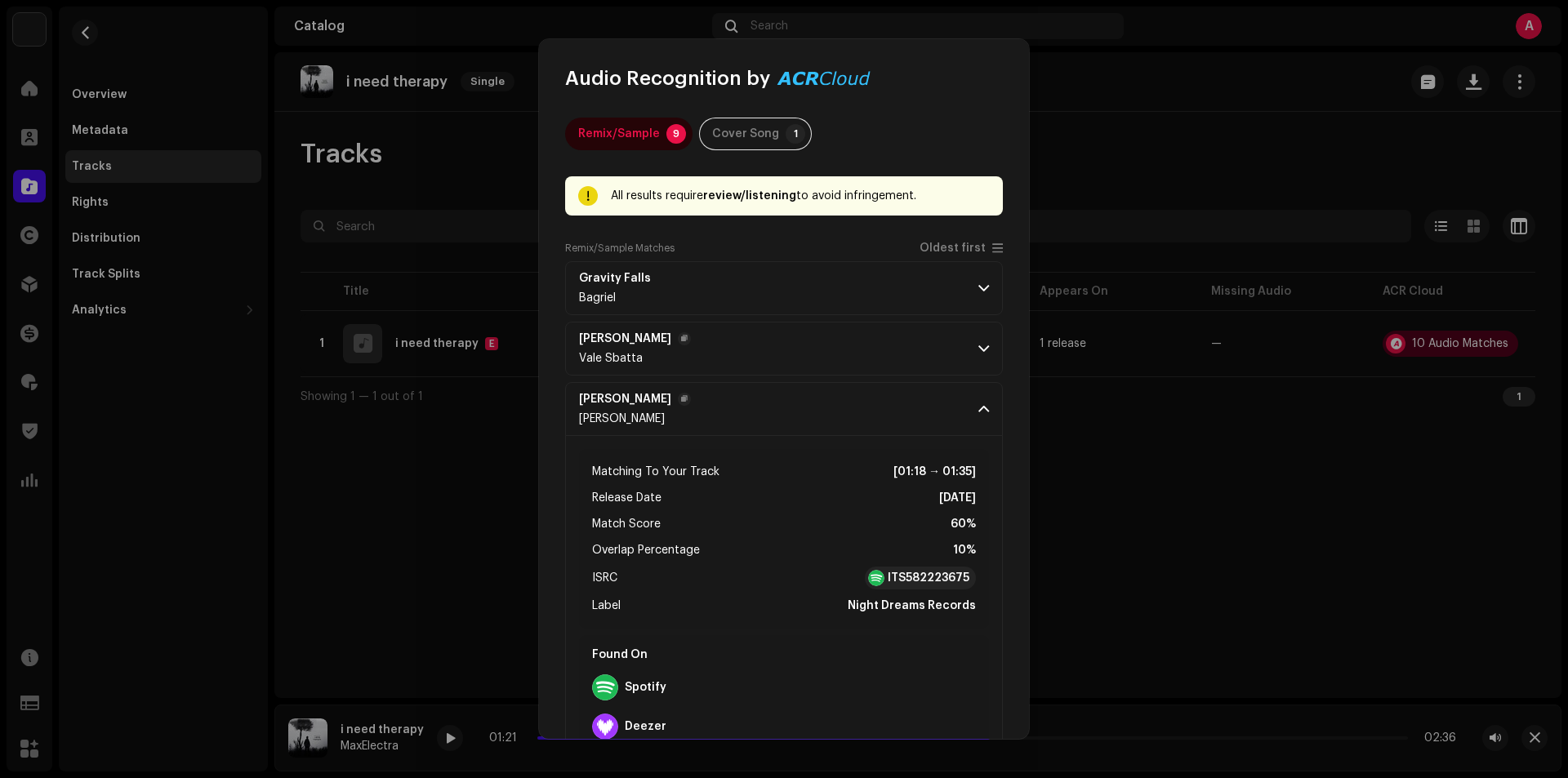
click at [983, 407] on p-accordion-header "Michael Dessi Tony Lounge" at bounding box center [783, 408] width 437 height 54
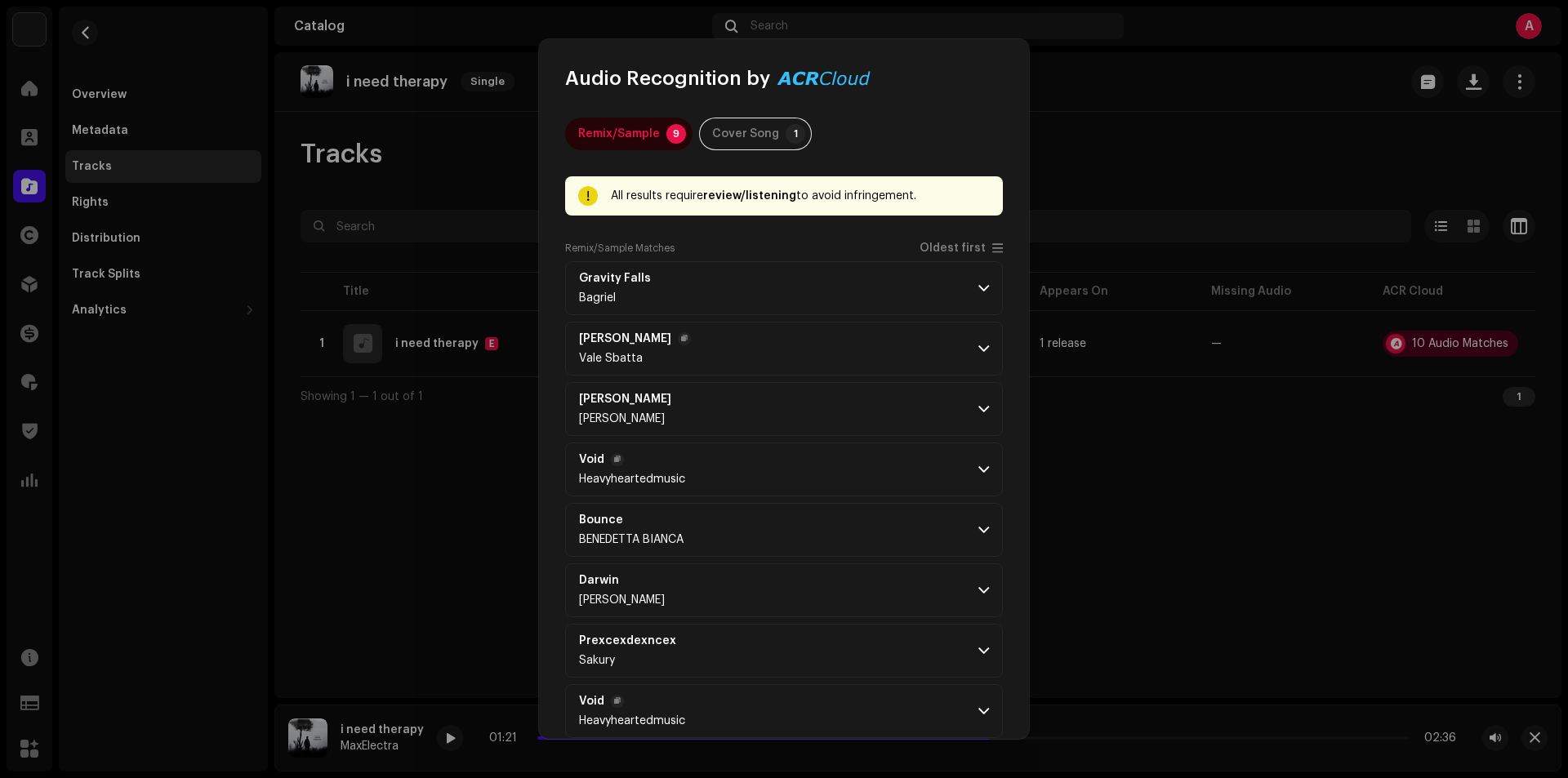
click at [957, 479] on p-accordion-header "Void Heavyheartedmusic" at bounding box center [783, 469] width 437 height 54
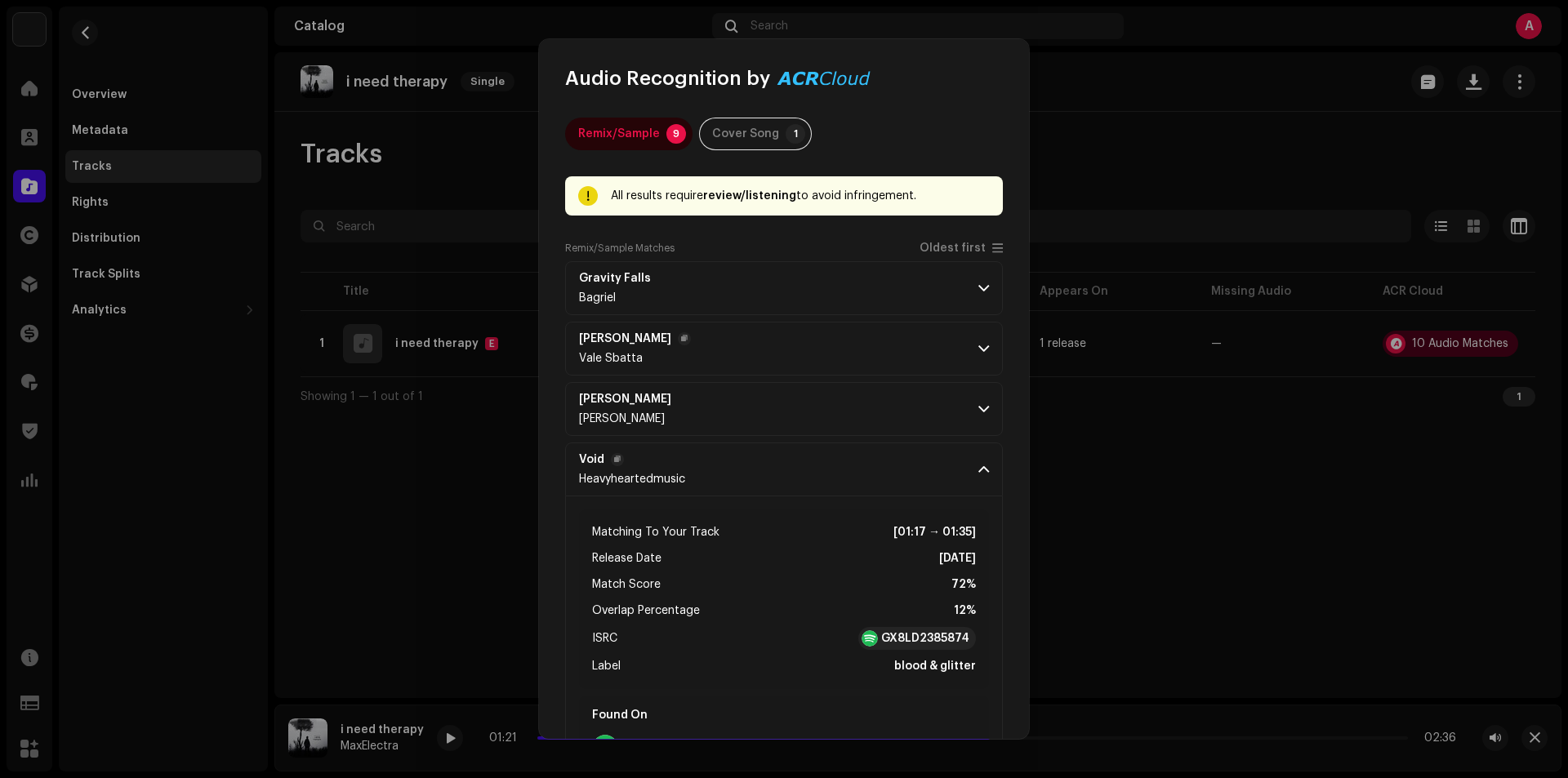
click at [957, 479] on p-accordion-header "Void Heavyheartedmusic" at bounding box center [783, 469] width 437 height 54
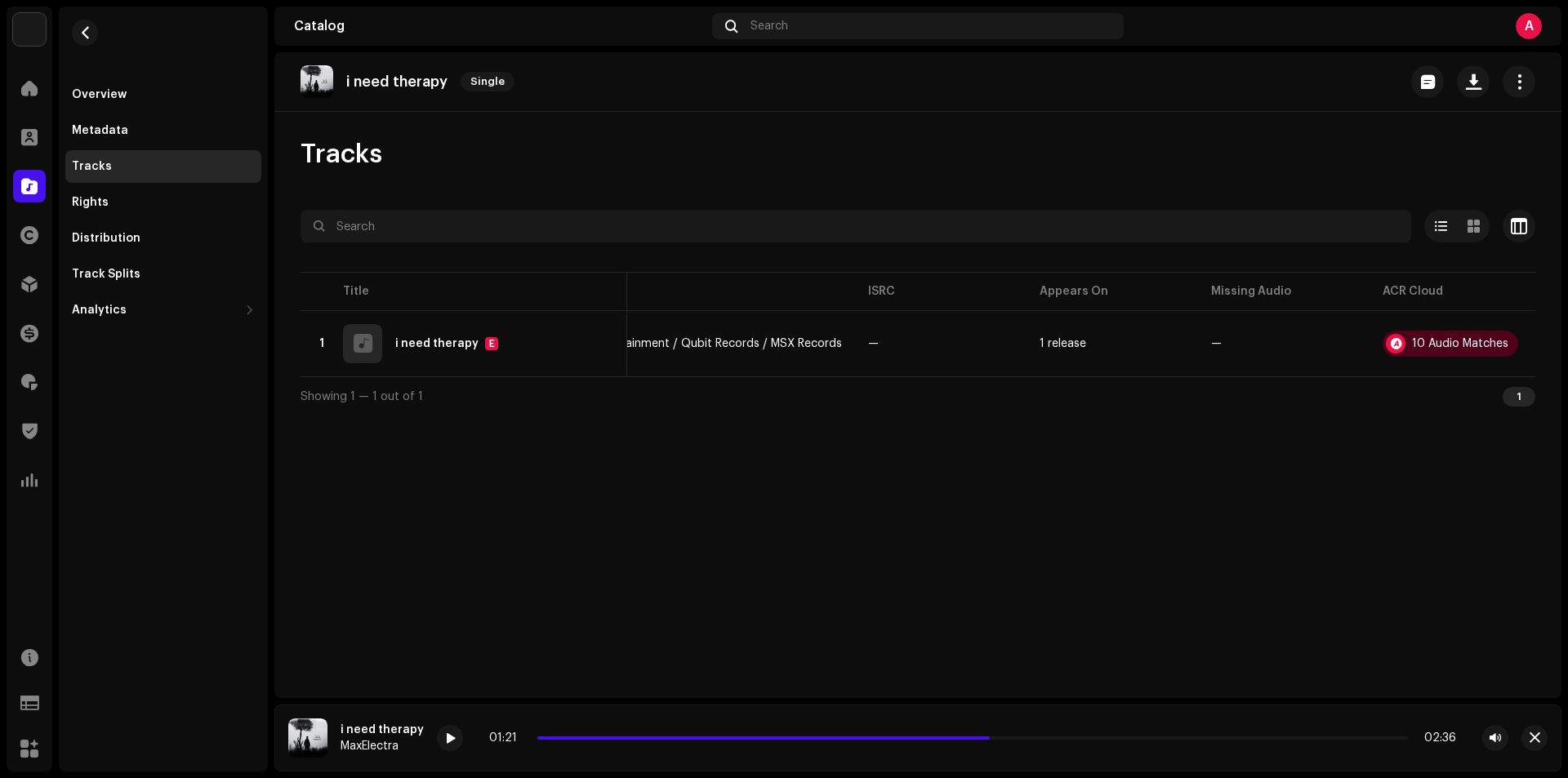
click at [1242, 550] on div "Audio Recognition by Remix/Sample 9 Cover Song 1 All results require review/lis…" at bounding box center [784, 389] width 1568 height 778
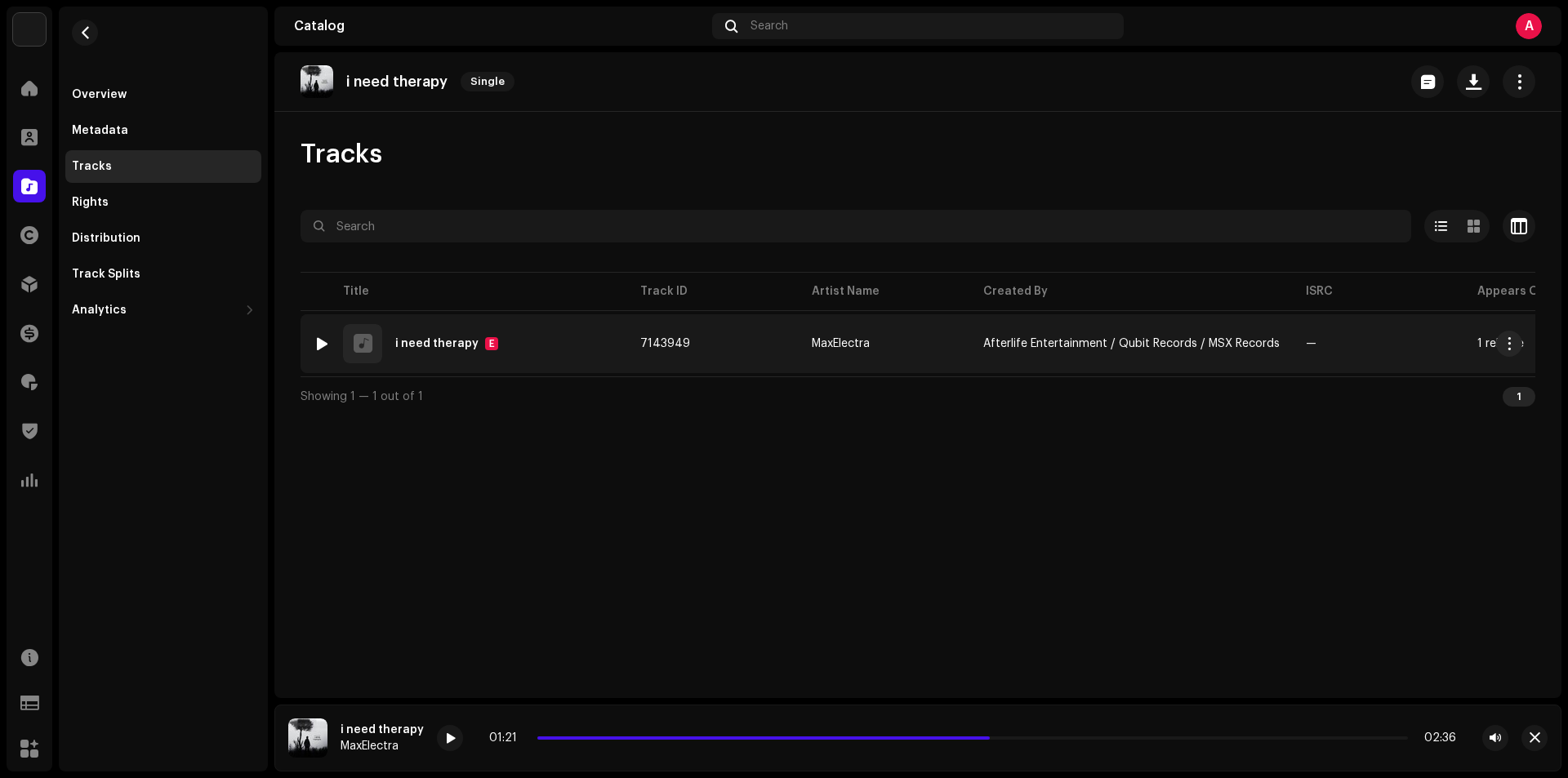
click at [325, 346] on div at bounding box center [322, 343] width 12 height 13
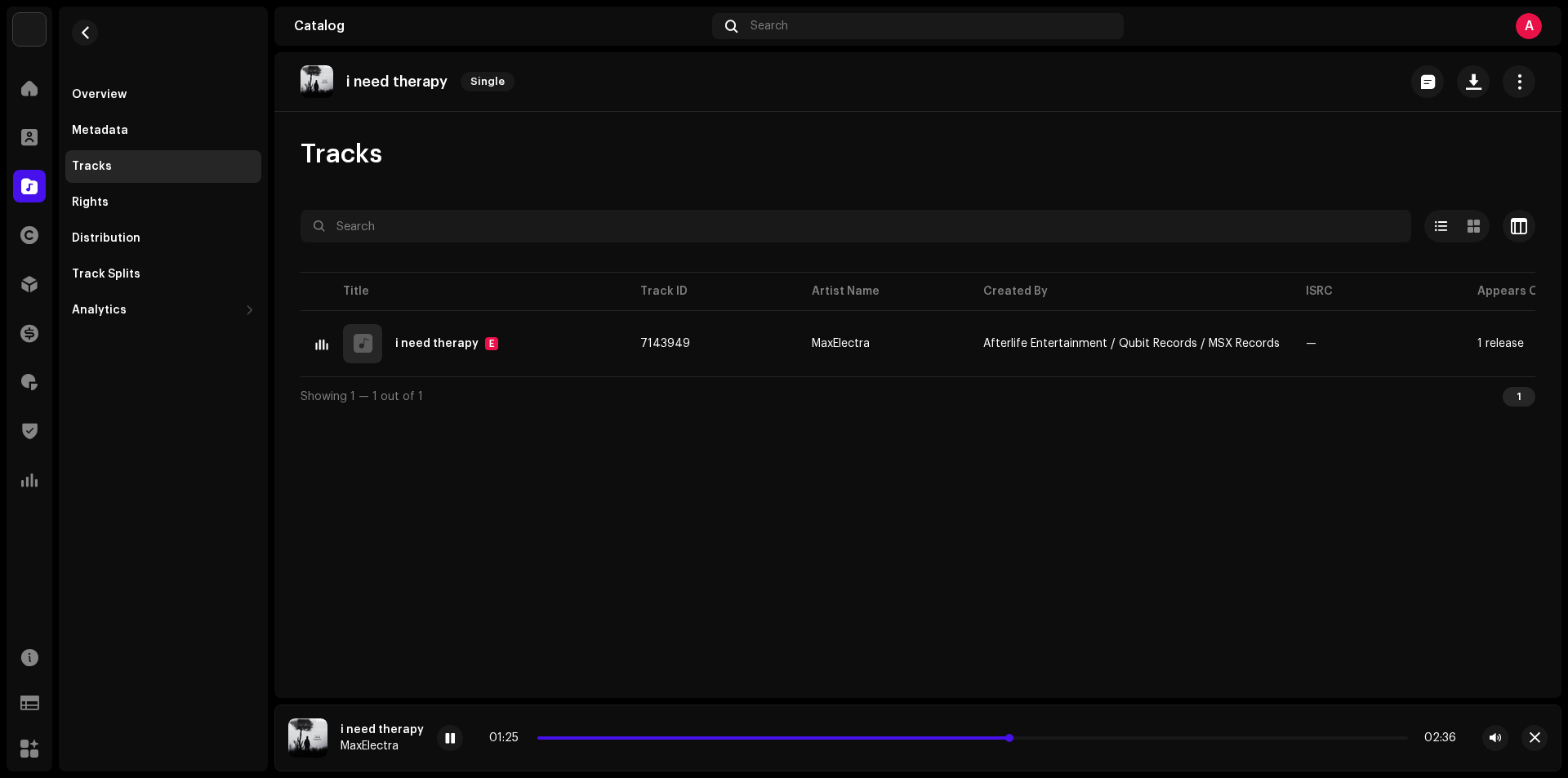
click at [819, 738] on span at bounding box center [774, 738] width 474 height 4
drag, startPoint x: 1014, startPoint y: 739, endPoint x: 818, endPoint y: 743, distance: 196.0
click at [818, 743] on div "00:50 02:36" at bounding box center [971, 738] width 970 height 13
drag, startPoint x: 864, startPoint y: 741, endPoint x: 1013, endPoint y: 748, distance: 149.2
click at [1013, 748] on div "01:00 02:36" at bounding box center [972, 738] width 1072 height 26
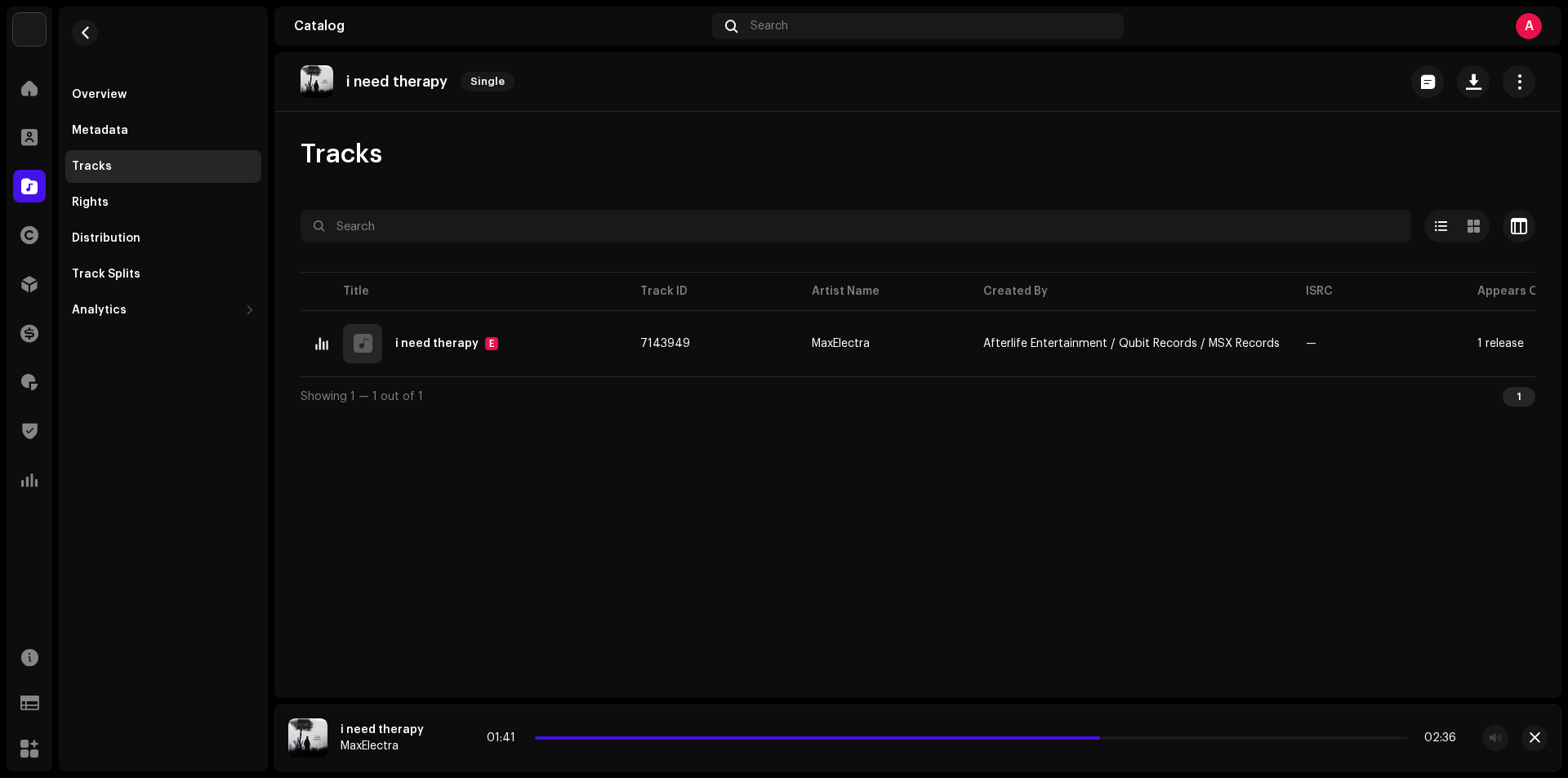
drag, startPoint x: 1020, startPoint y: 738, endPoint x: 1108, endPoint y: 733, distance: 88.1
click at [1108, 733] on div "01:41 02:36" at bounding box center [971, 738] width 970 height 13
click at [436, 737] on div at bounding box center [450, 738] width 26 height 26
click at [1417, 80] on button "button" at bounding box center [1427, 81] width 33 height 33
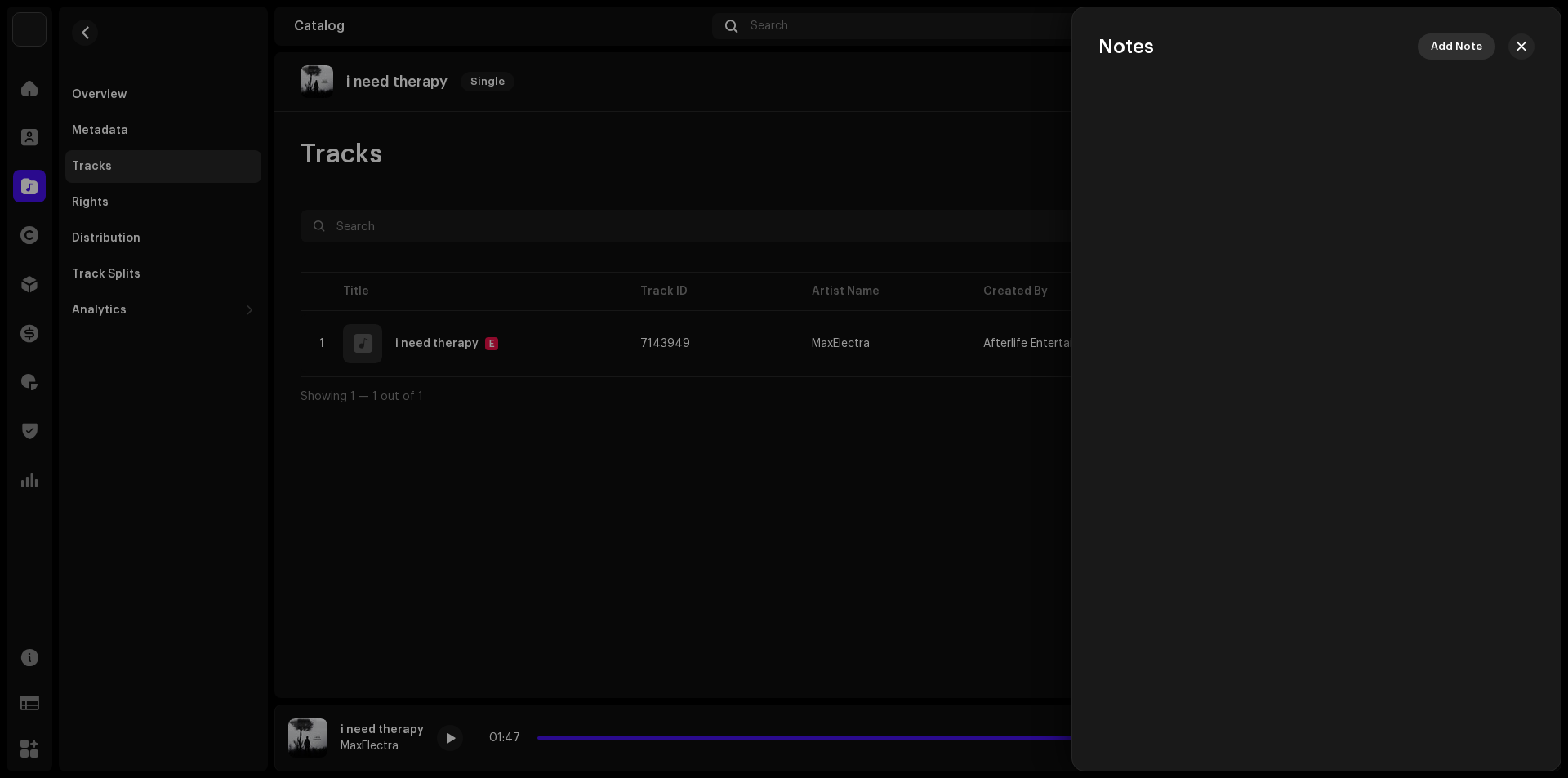
click at [1454, 42] on span "Add Note" at bounding box center [1456, 46] width 51 height 33
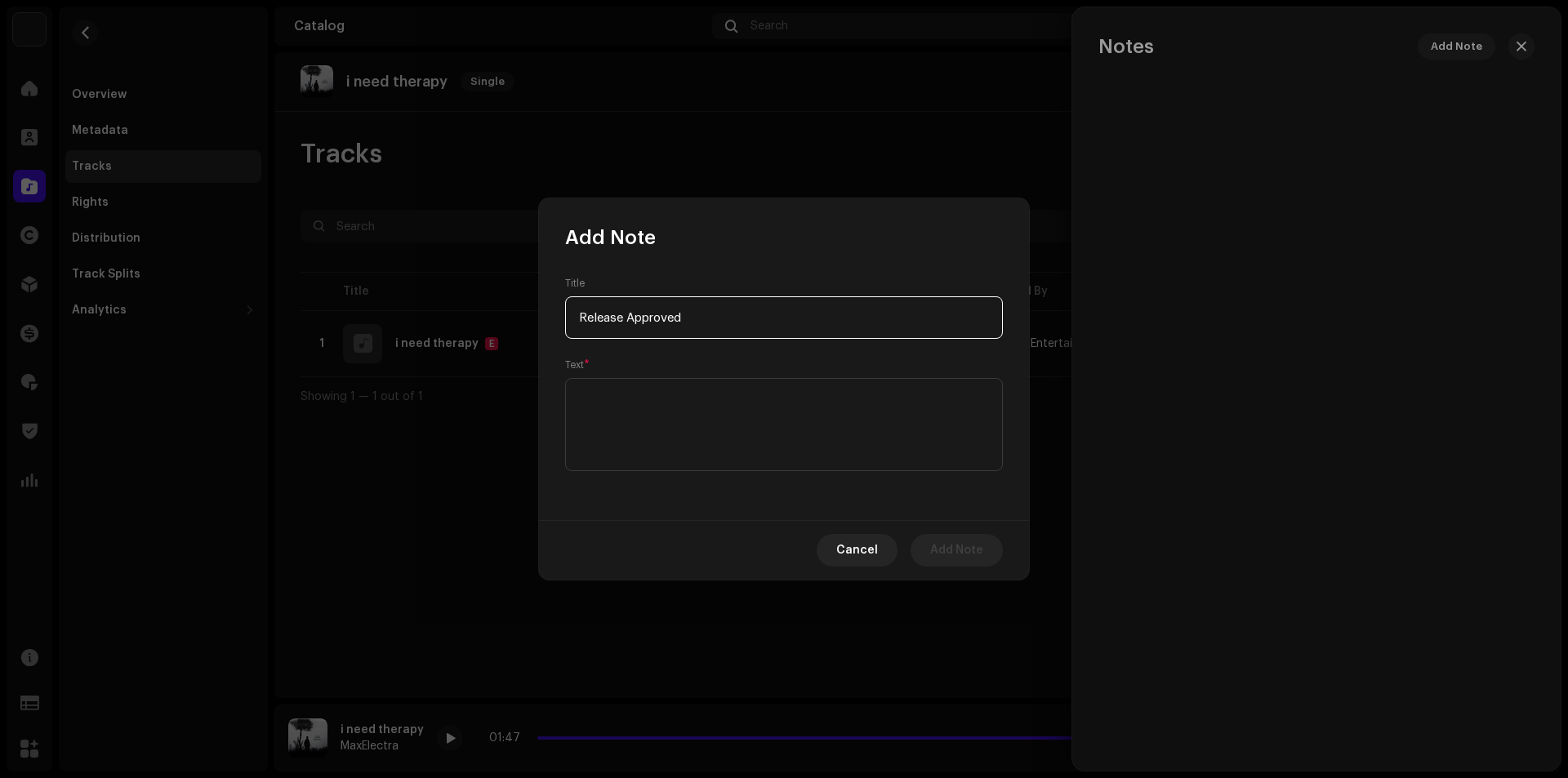
click at [652, 323] on input "Release Approved" at bounding box center [783, 318] width 437 height 42
type input "Release Approved"
click at [648, 402] on textarea at bounding box center [783, 425] width 437 height 93
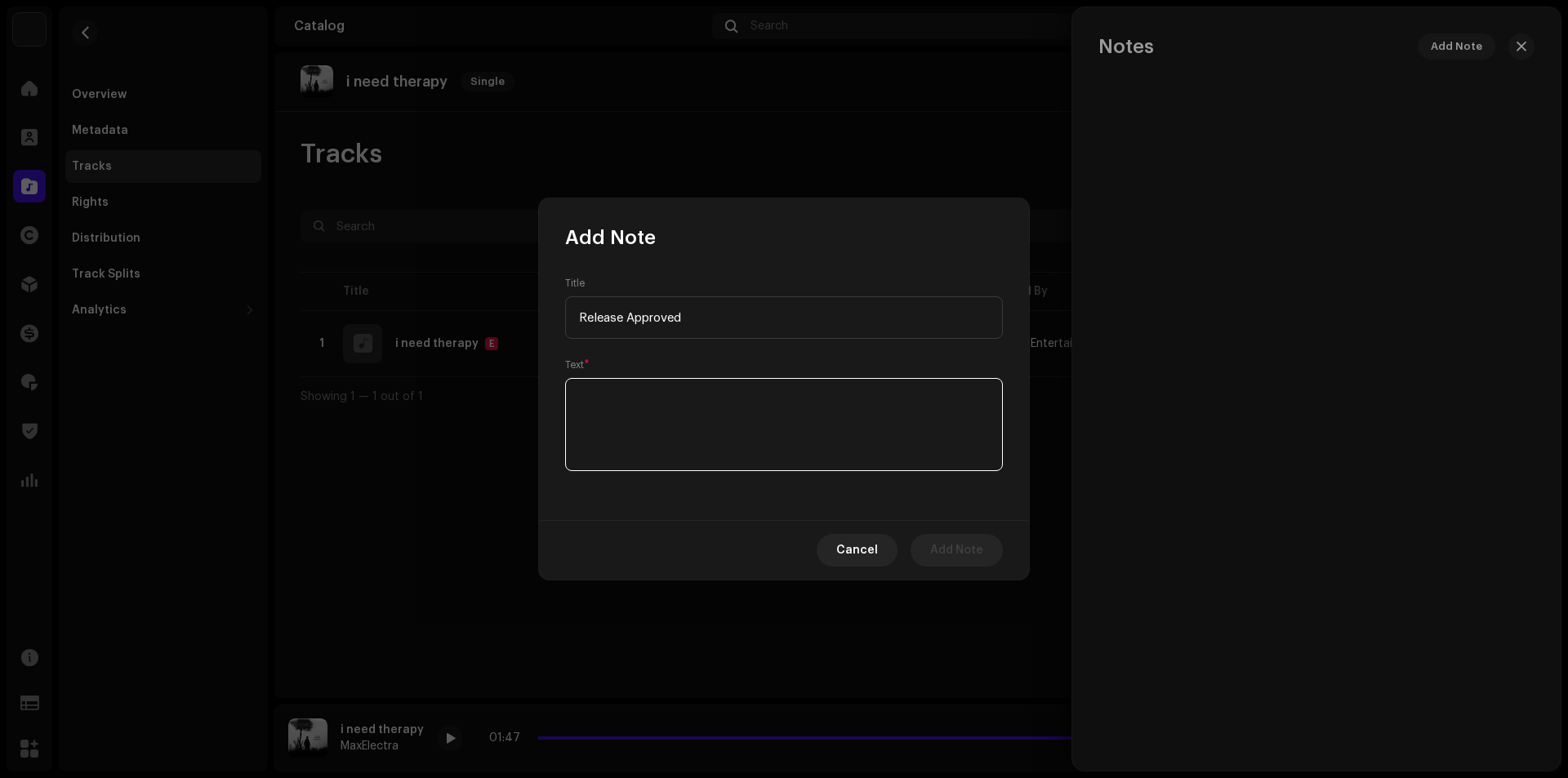
paste textarea "Release Approved"
type textarea "Release Approved"
click at [935, 558] on span "Add Note" at bounding box center [956, 550] width 53 height 33
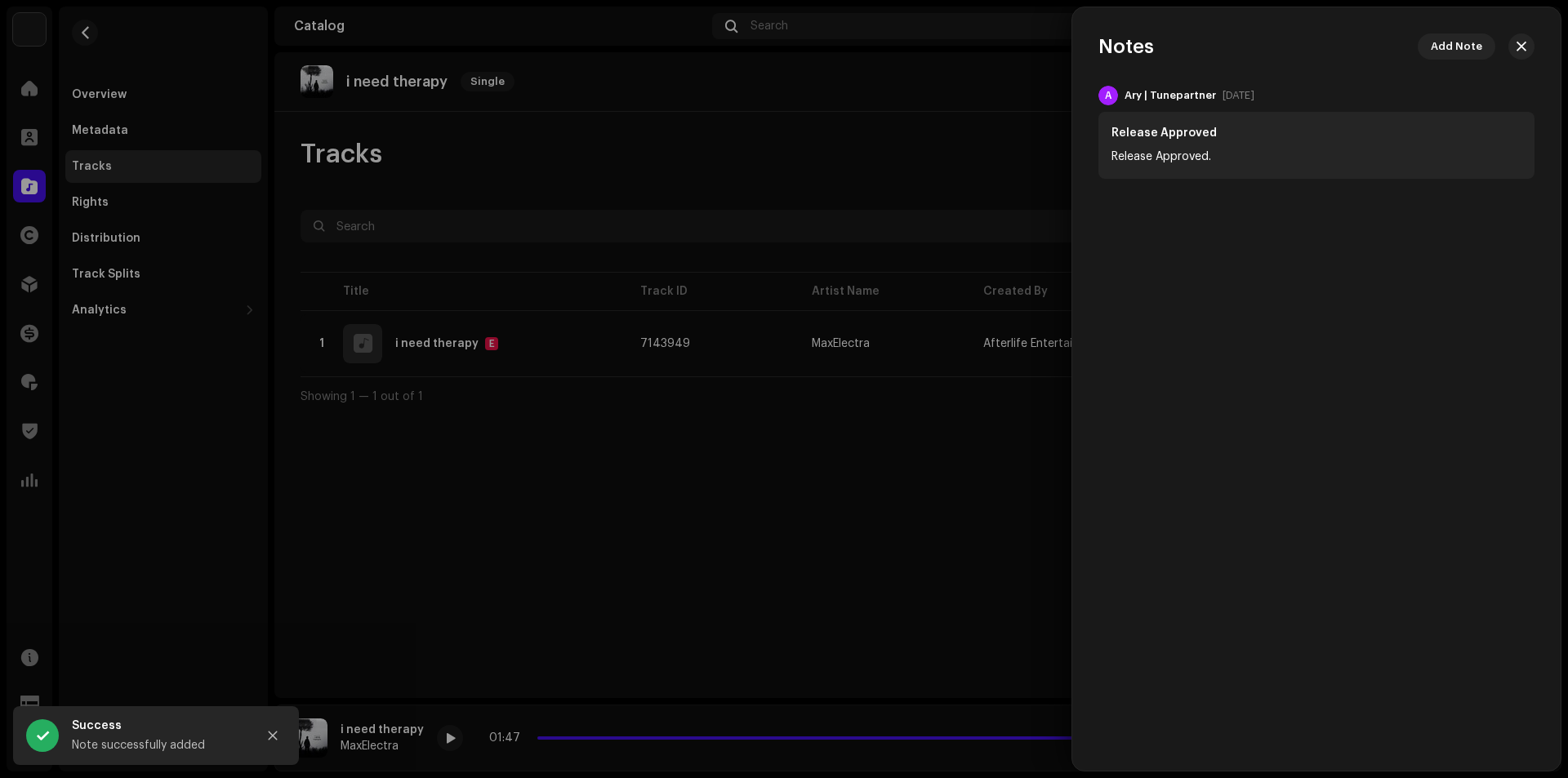
click at [402, 582] on div at bounding box center [784, 389] width 1568 height 778
